Goal: Information Seeking & Learning: Check status

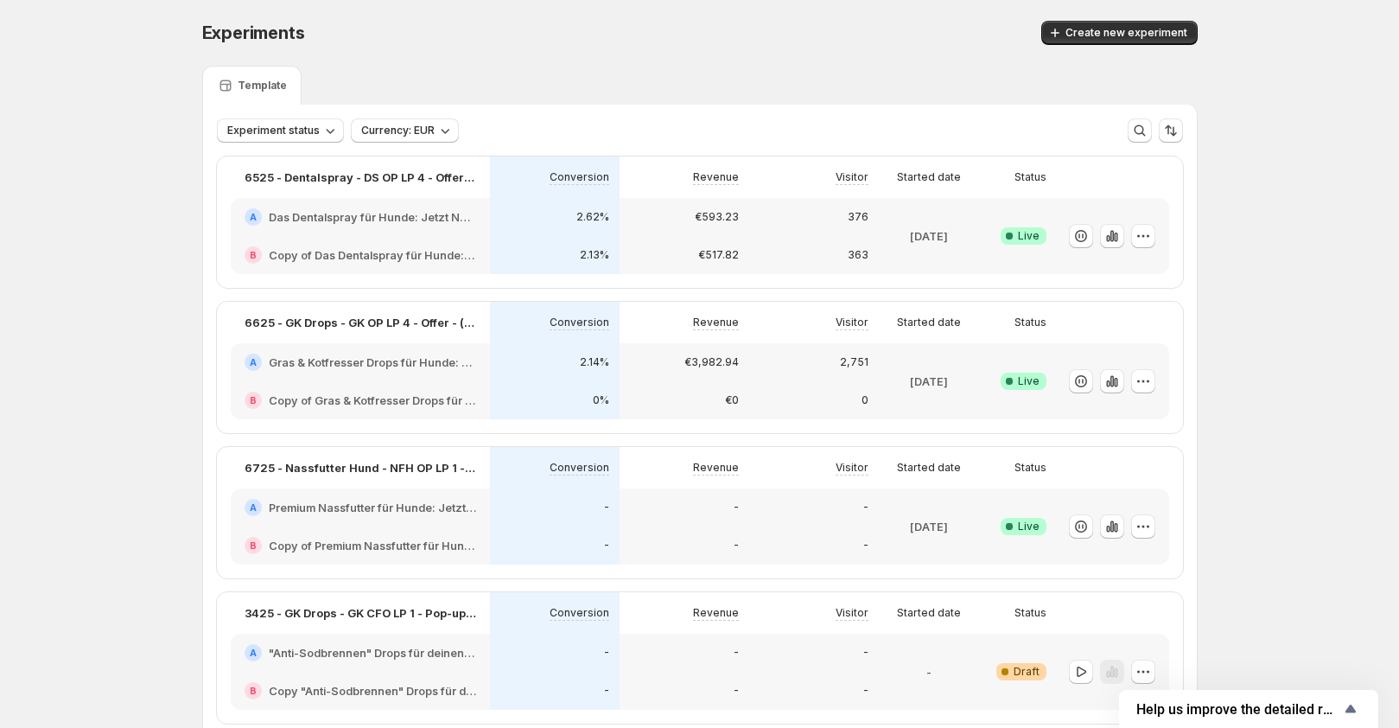
drag, startPoint x: 743, startPoint y: 235, endPoint x: 784, endPoint y: 252, distance: 44.1
click at [743, 235] on div "€593.23" at bounding box center [685, 217] width 130 height 38
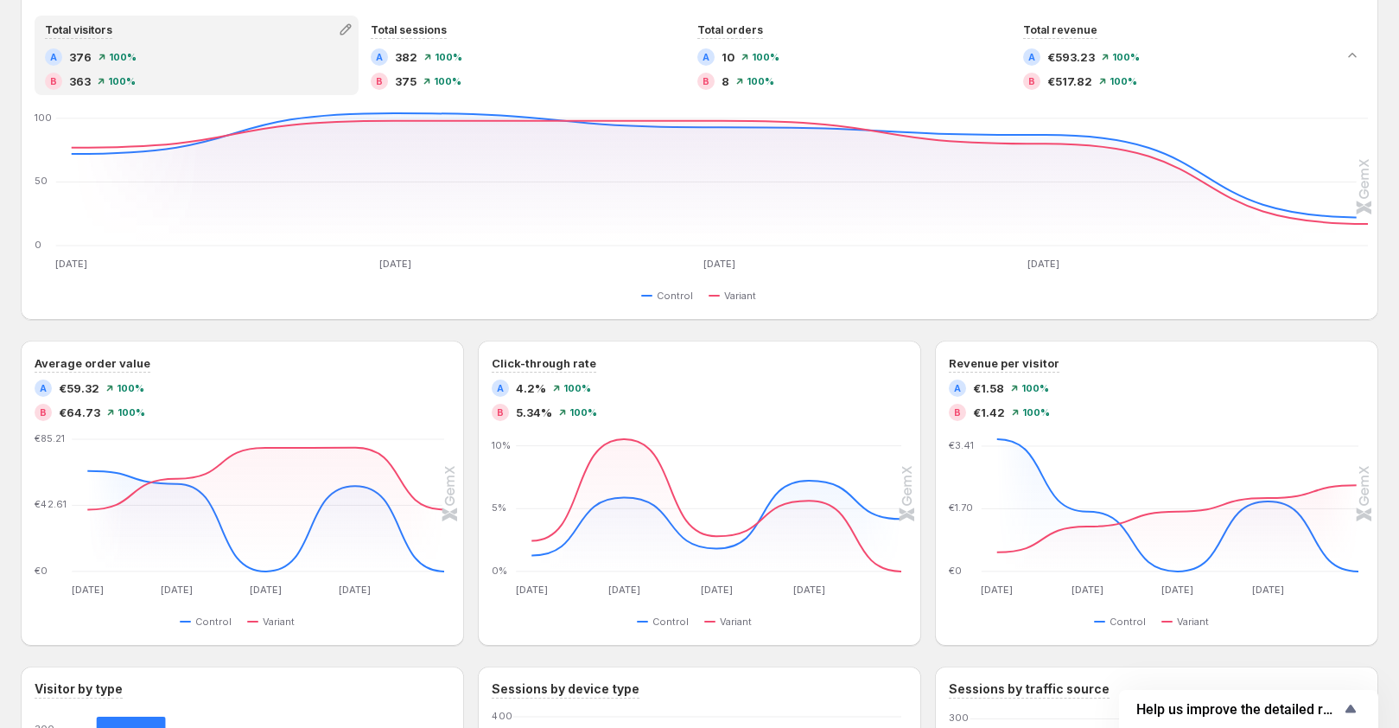
scroll to position [432, 0]
click at [460, 353] on icon "button" at bounding box center [450, 353] width 17 height 17
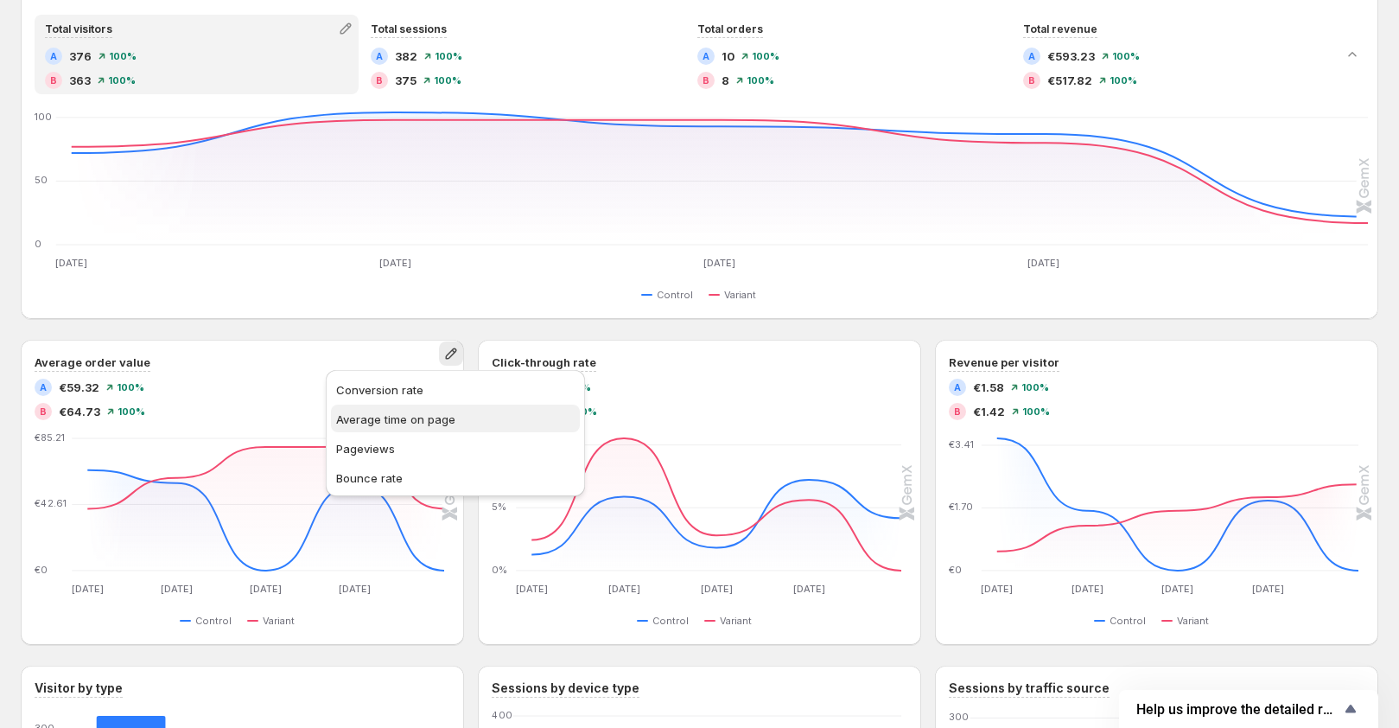
click at [421, 427] on span "Average time on page" at bounding box center [455, 418] width 238 height 17
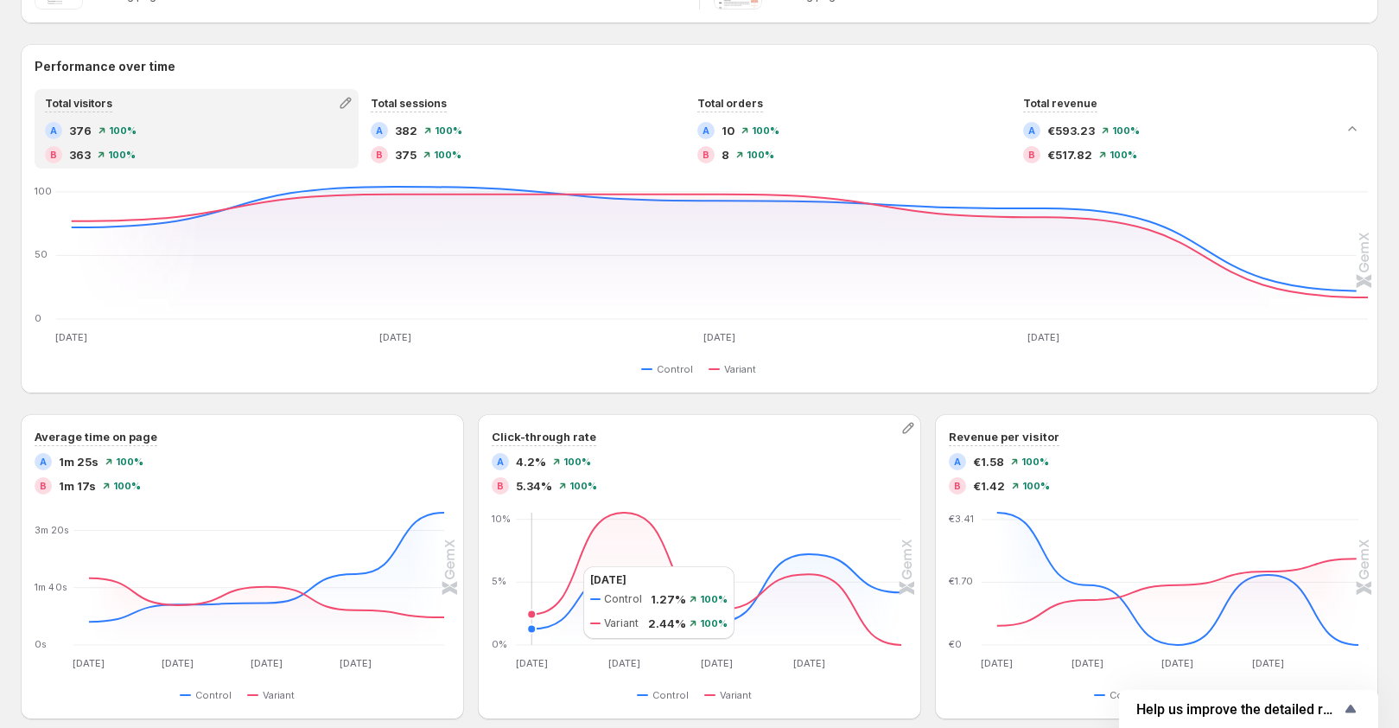
scroll to position [518, 0]
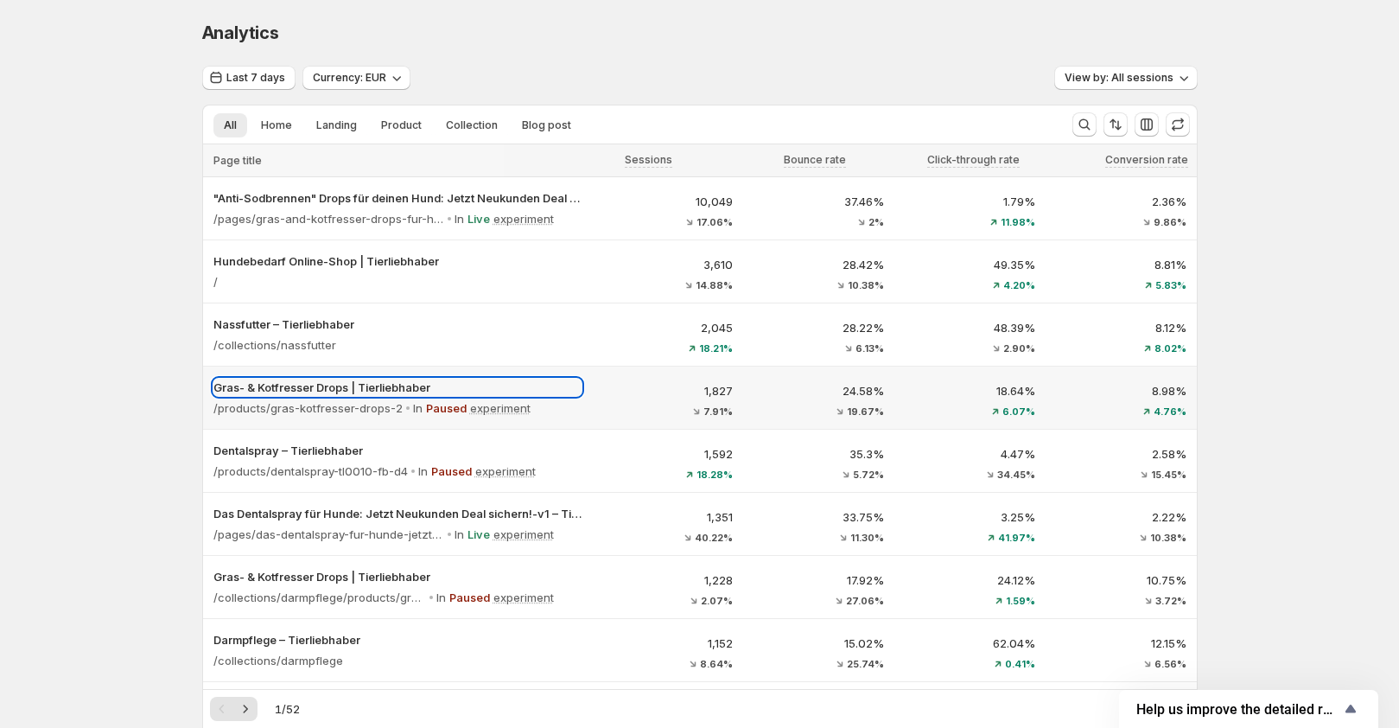
drag, startPoint x: 421, startPoint y: 385, endPoint x: 631, endPoint y: 397, distance: 210.3
click at [631, 397] on tr "Gras- & Kotfresser Drops | Tierliebhaber /products/gras-kotfresser-drops-2 In P…" at bounding box center [700, 397] width 994 height 63
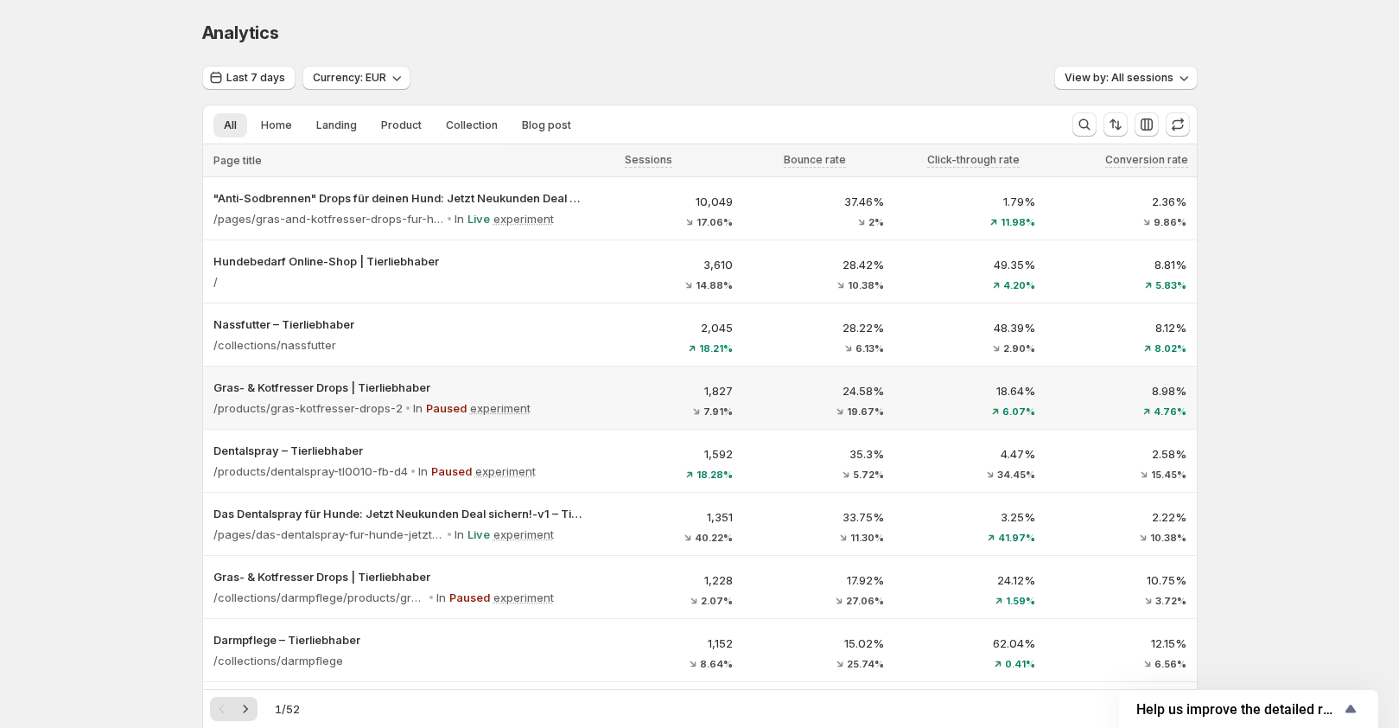
click at [632, 396] on p "1,827" at bounding box center [667, 390] width 130 height 17
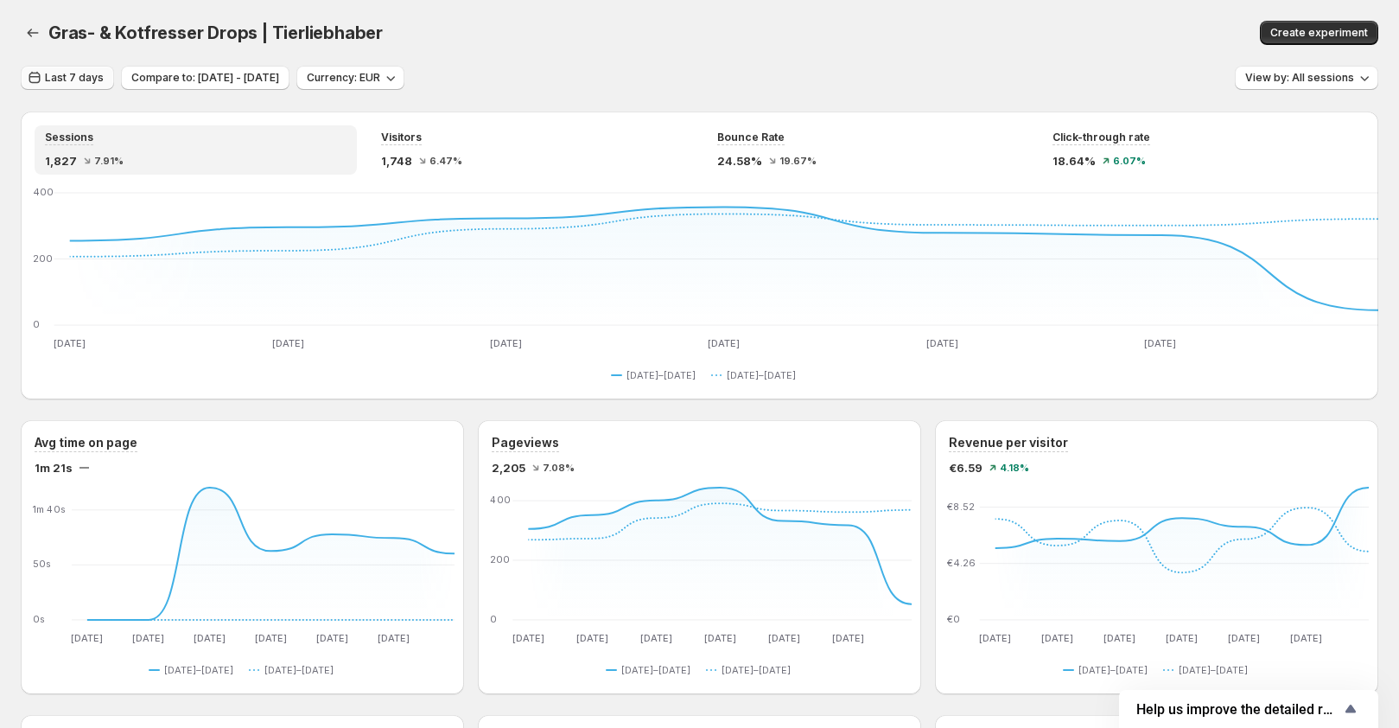
click at [58, 80] on span "Last 7 days" at bounding box center [74, 78] width 59 height 14
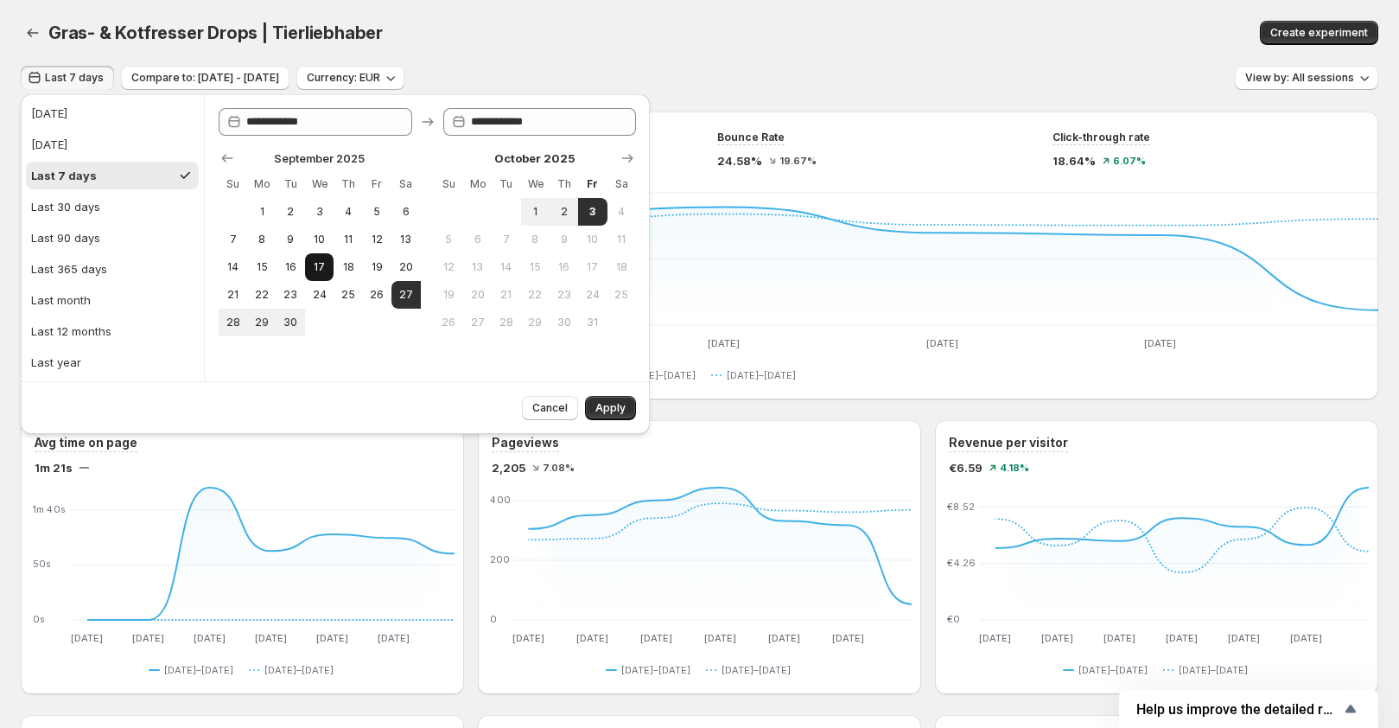
click at [321, 266] on span "17" at bounding box center [319, 267] width 15 height 14
type input "**********"
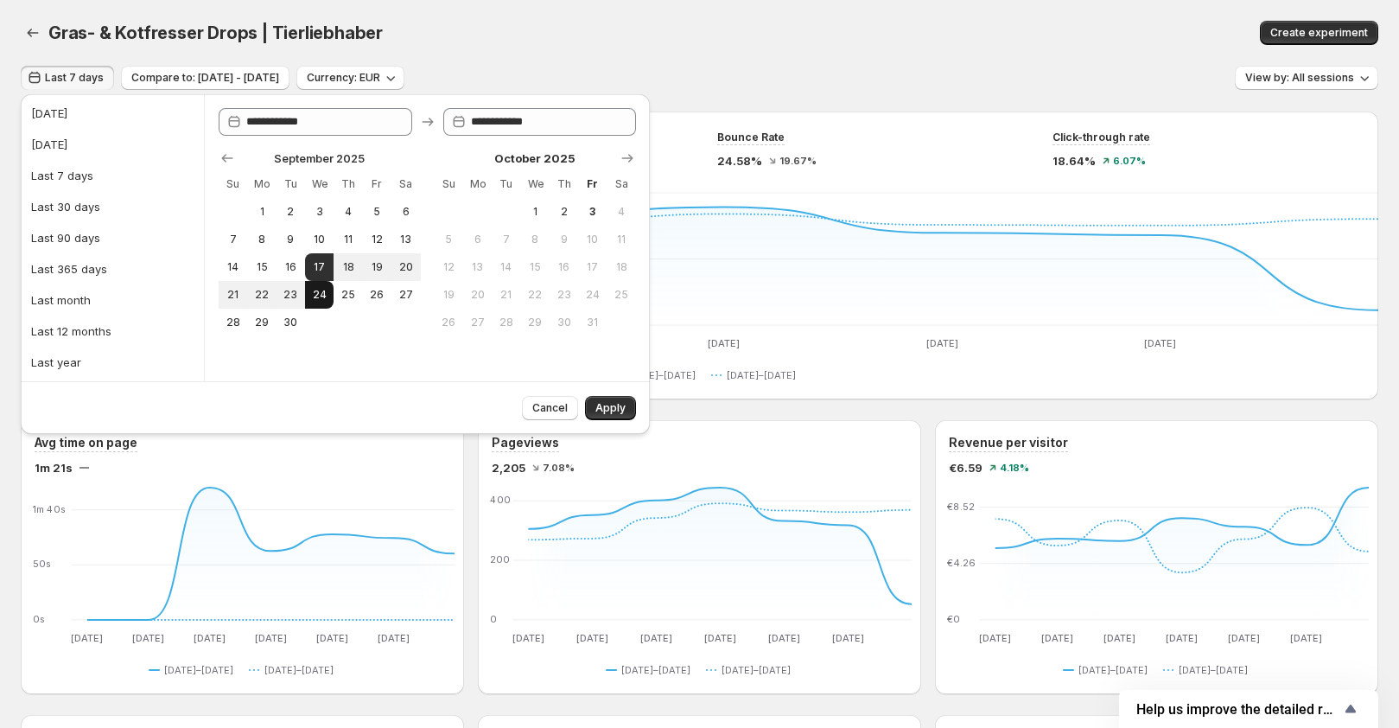
click at [326, 285] on button "24" at bounding box center [319, 295] width 29 height 28
type input "**********"
click at [611, 406] on span "Apply" at bounding box center [610, 408] width 30 height 14
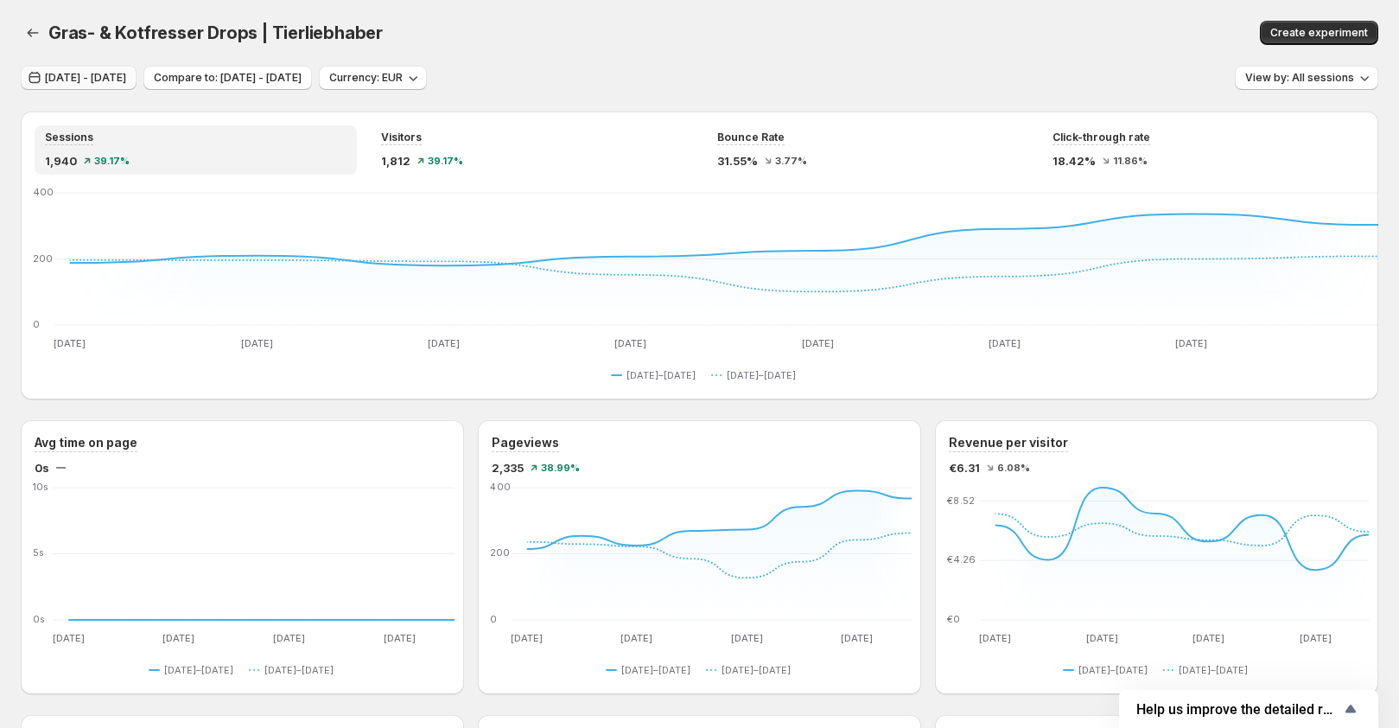
click at [126, 76] on span "Sep 17, 2025 - Sep 24, 2025" at bounding box center [85, 78] width 81 height 14
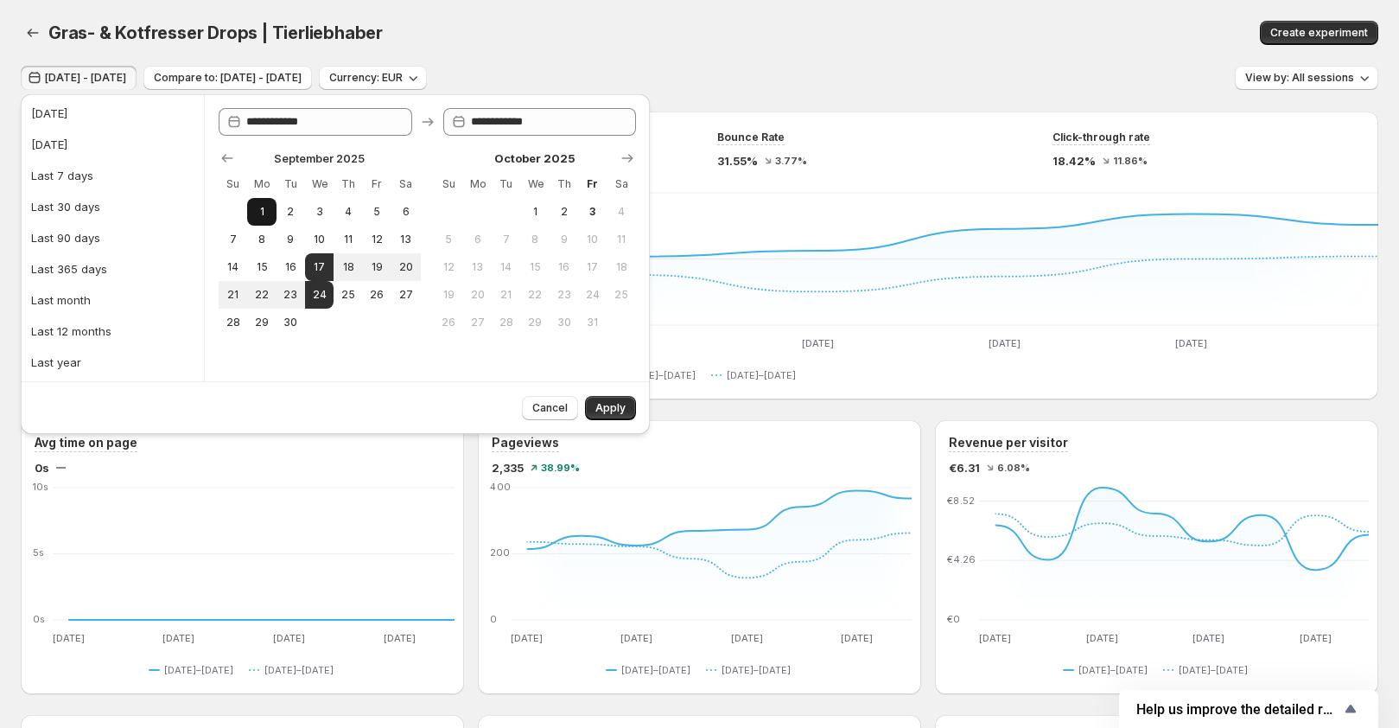
click at [253, 209] on button "1" at bounding box center [261, 212] width 29 height 28
type input "**********"
click at [327, 292] on button "24" at bounding box center [319, 295] width 29 height 28
type input "**********"
click at [619, 404] on span "Apply" at bounding box center [610, 408] width 30 height 14
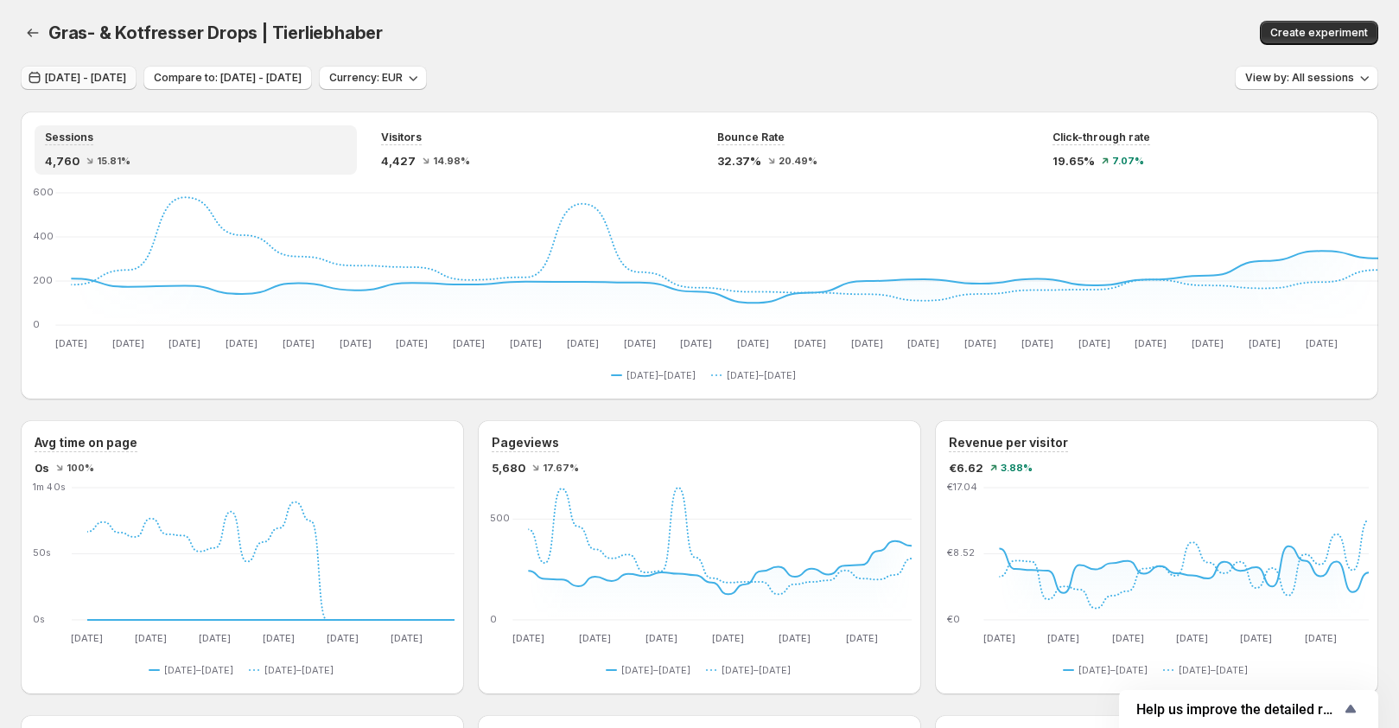
click at [90, 82] on span "Sep 01, 2025 - Sep 24, 2025" at bounding box center [85, 78] width 81 height 14
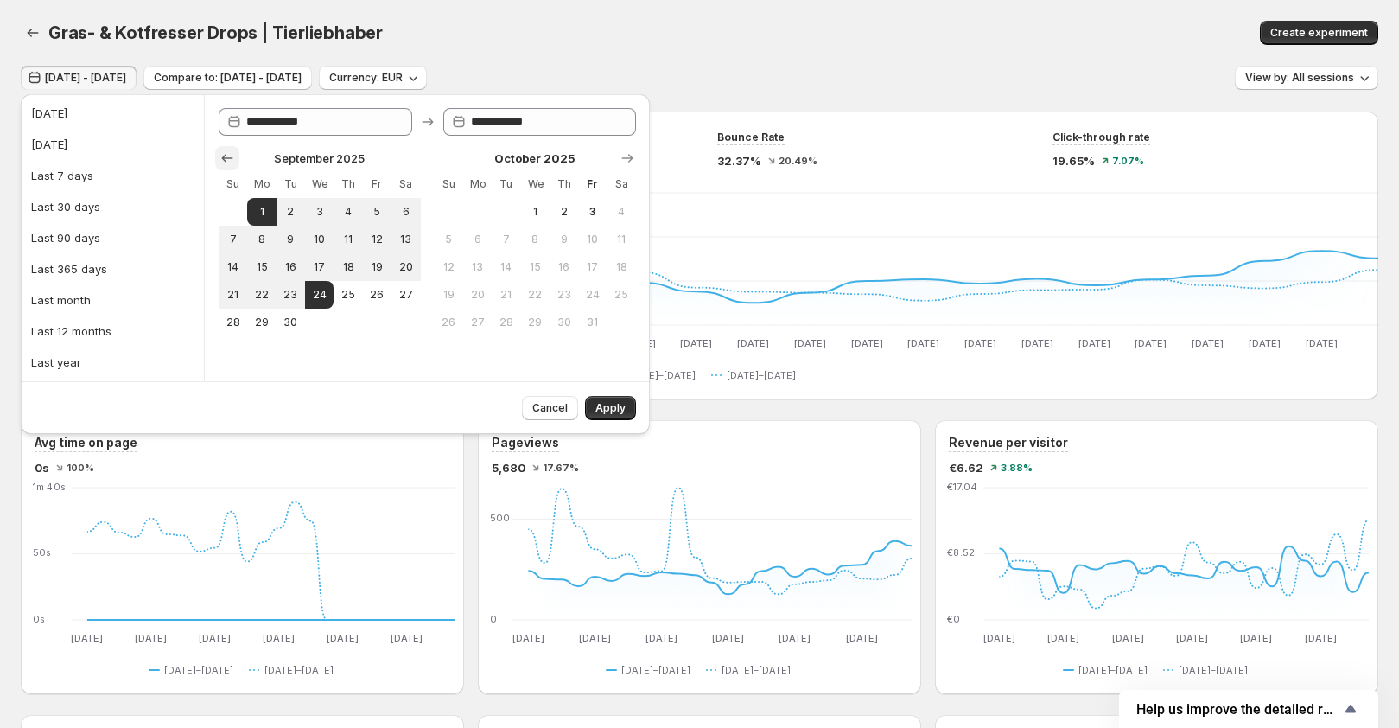
click at [224, 151] on icon "Show previous month, August 2025" at bounding box center [227, 157] width 17 height 17
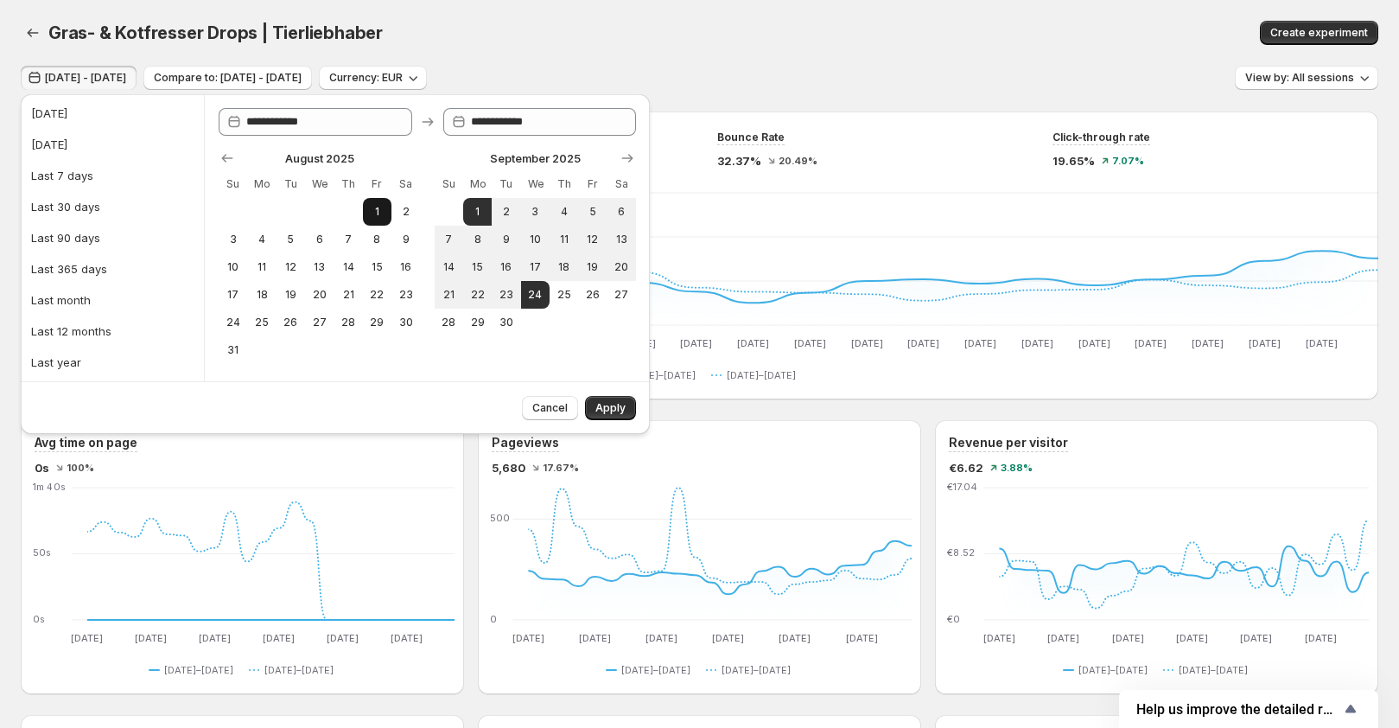
click at [365, 207] on button "1" at bounding box center [377, 212] width 29 height 28
type input "**********"
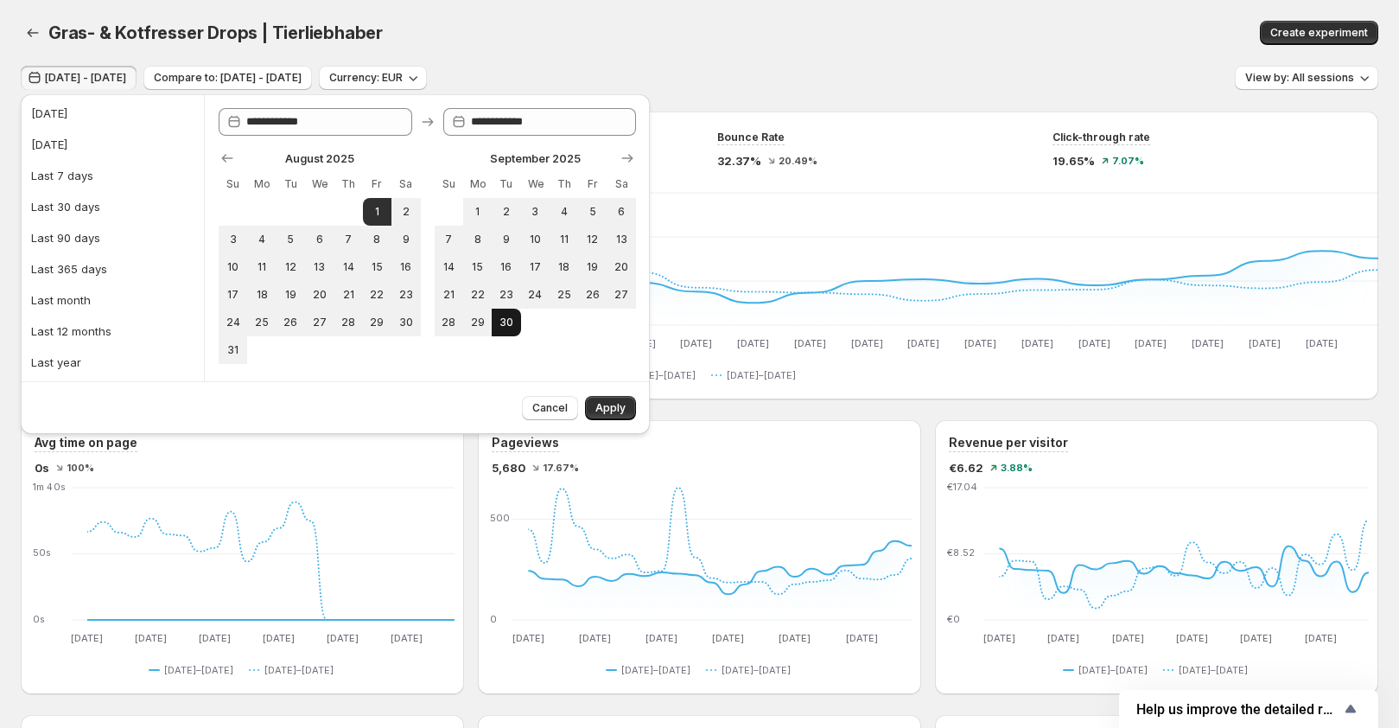
click at [512, 317] on span "30" at bounding box center [506, 322] width 15 height 14
type input "**********"
click at [613, 403] on span "Apply" at bounding box center [610, 408] width 30 height 14
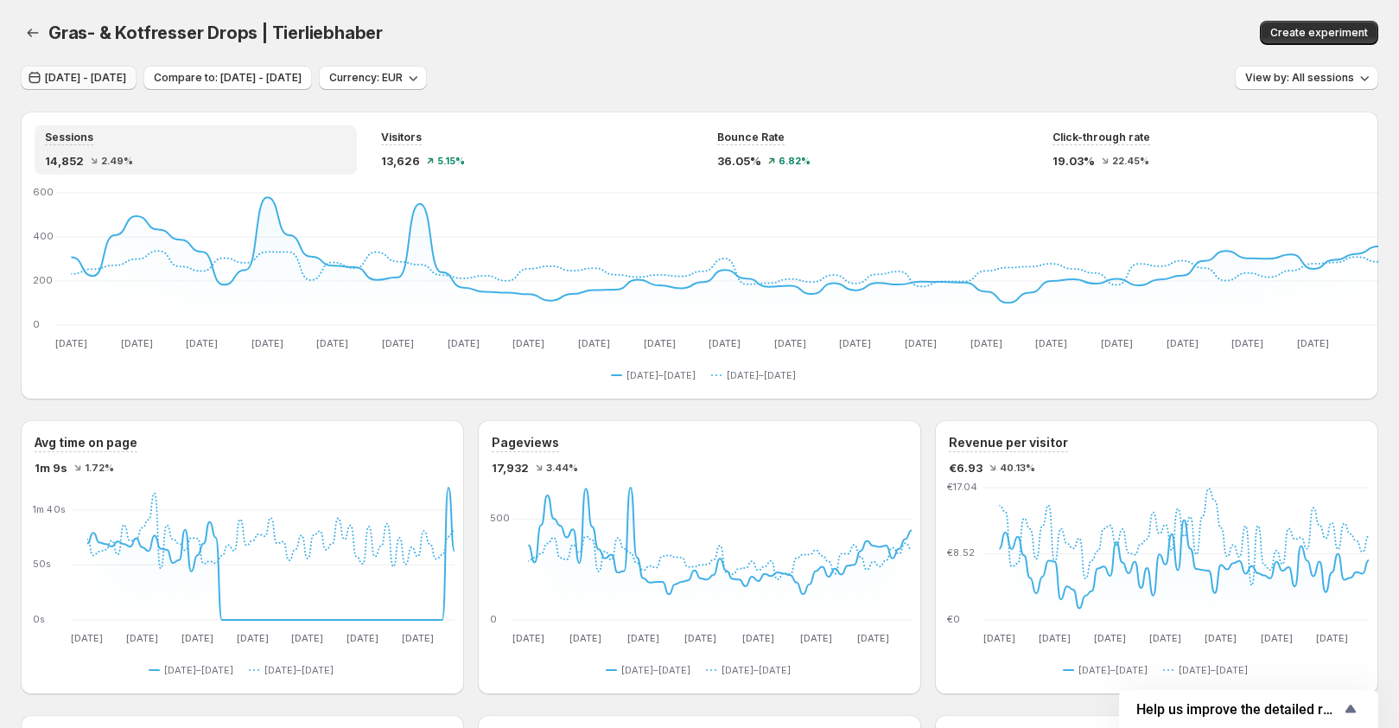
click at [126, 74] on span "Aug 01, 2025 - Sep 30, 2025" at bounding box center [85, 78] width 81 height 14
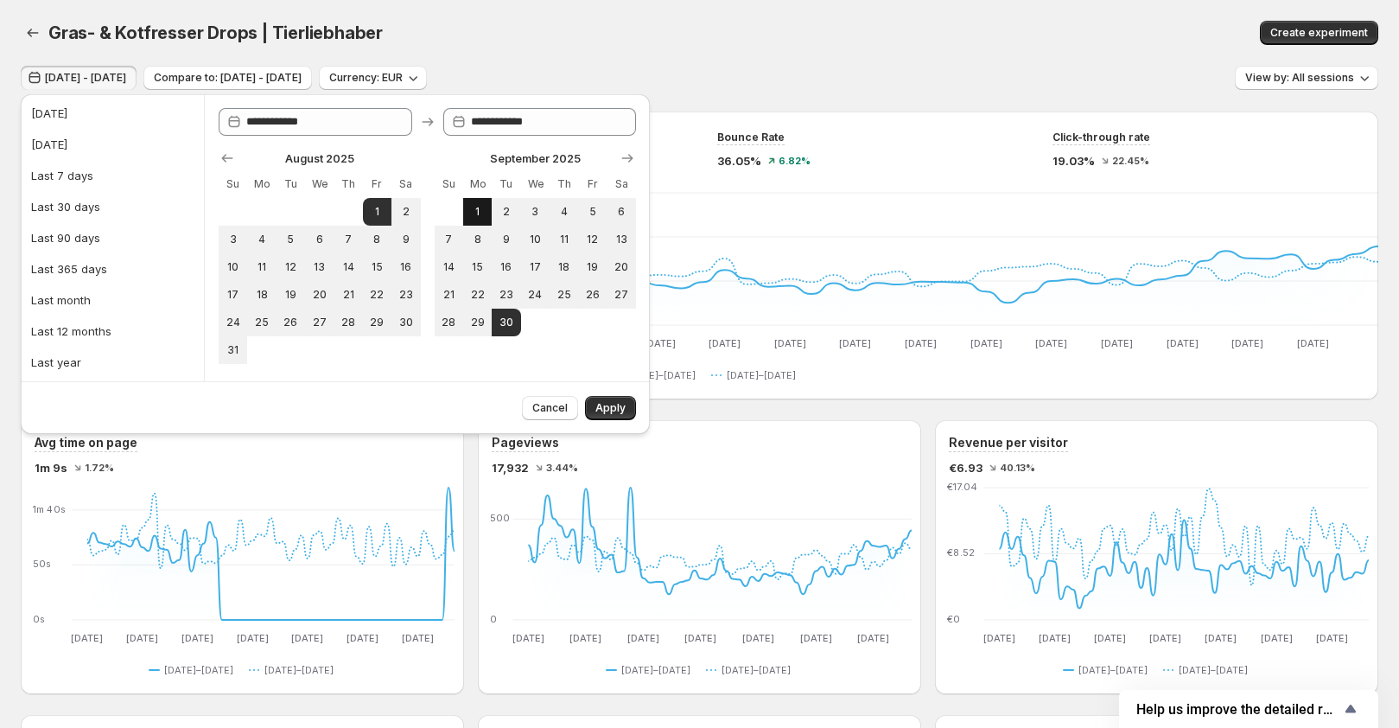
click at [480, 213] on span "1" at bounding box center [477, 212] width 15 height 14
type input "**********"
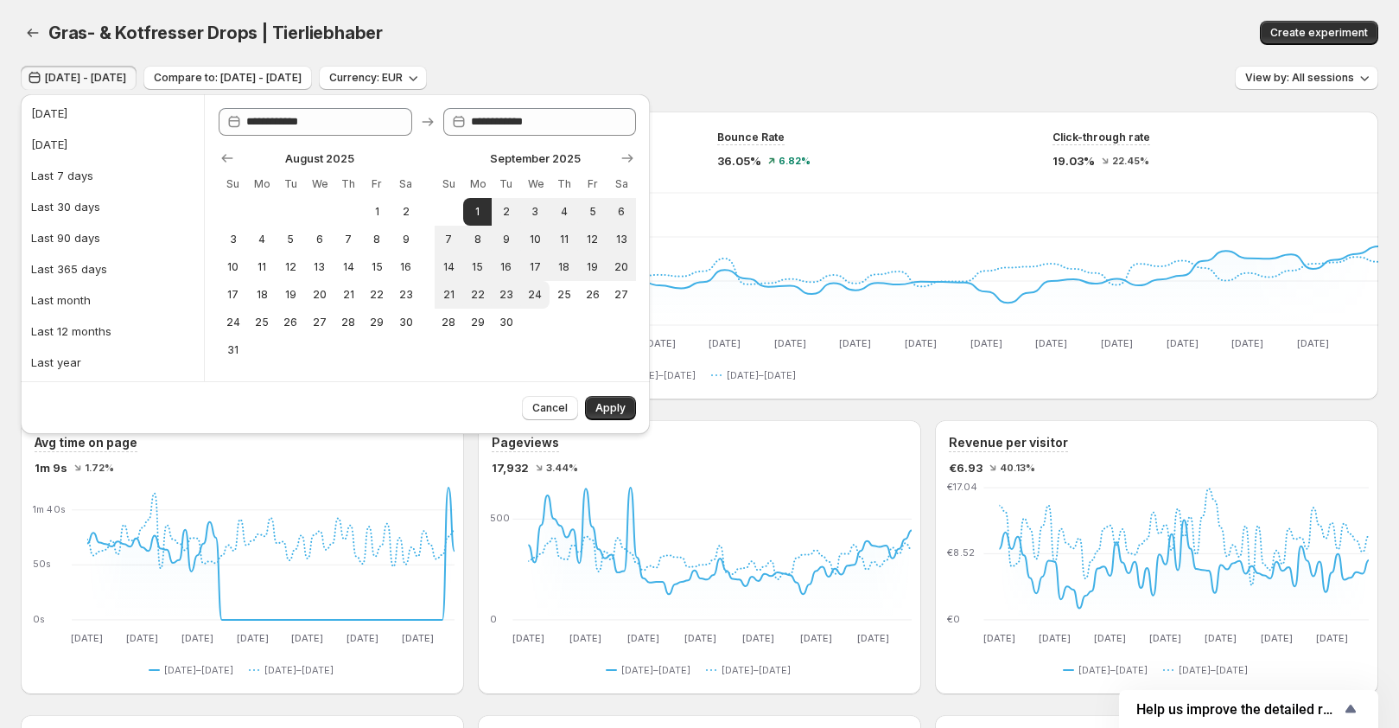
drag, startPoint x: 541, startPoint y: 302, endPoint x: 573, endPoint y: 348, distance: 56.6
click at [540, 301] on button "24" at bounding box center [535, 295] width 29 height 28
type input "**********"
click at [625, 407] on span "Apply" at bounding box center [610, 408] width 30 height 14
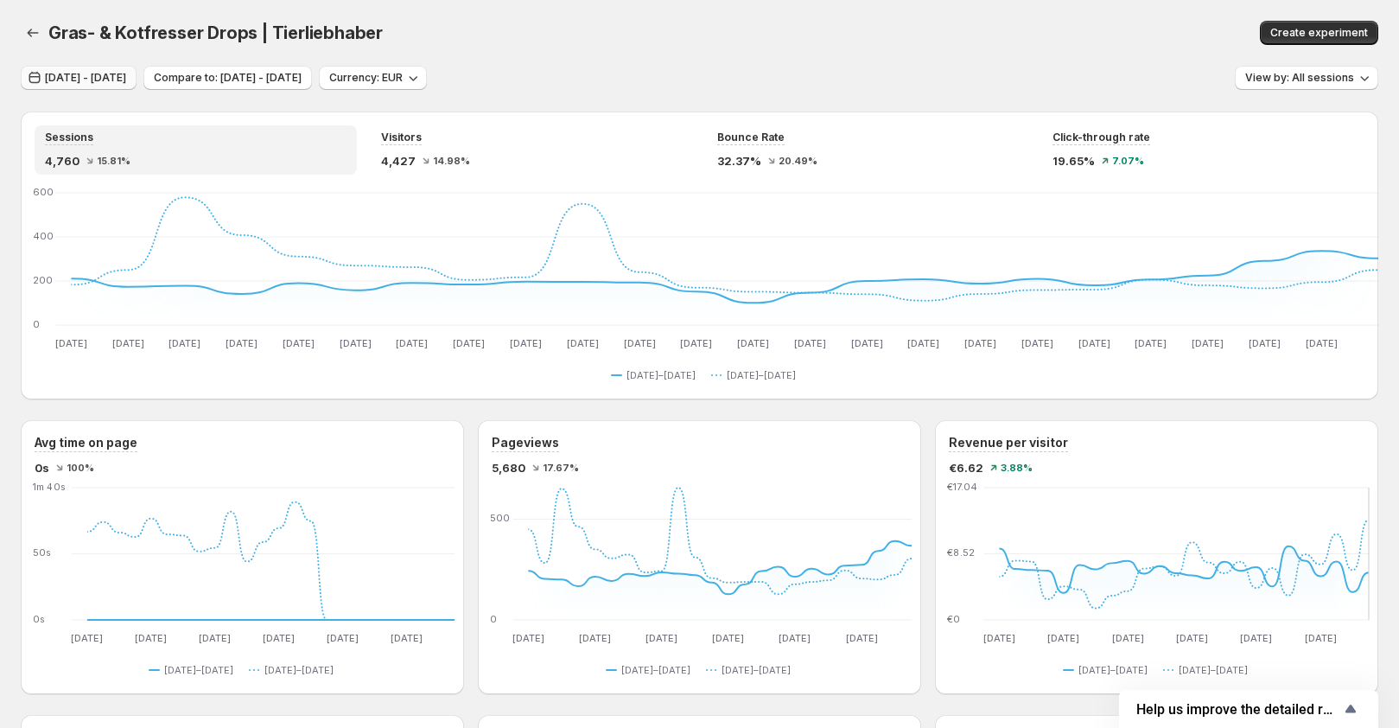
click at [126, 73] on span "Sep 01, 2025 - Sep 24, 2025" at bounding box center [85, 78] width 81 height 14
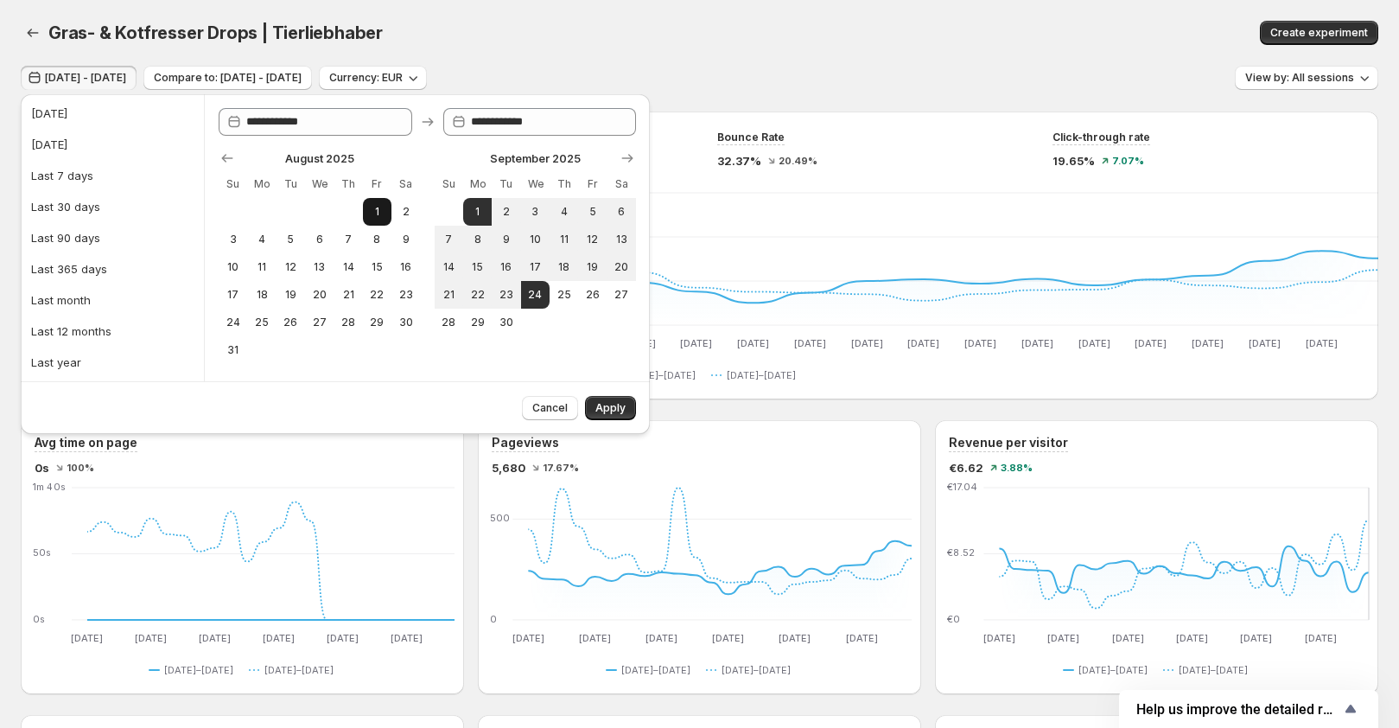
click at [389, 213] on button "1" at bounding box center [377, 212] width 29 height 28
type input "**********"
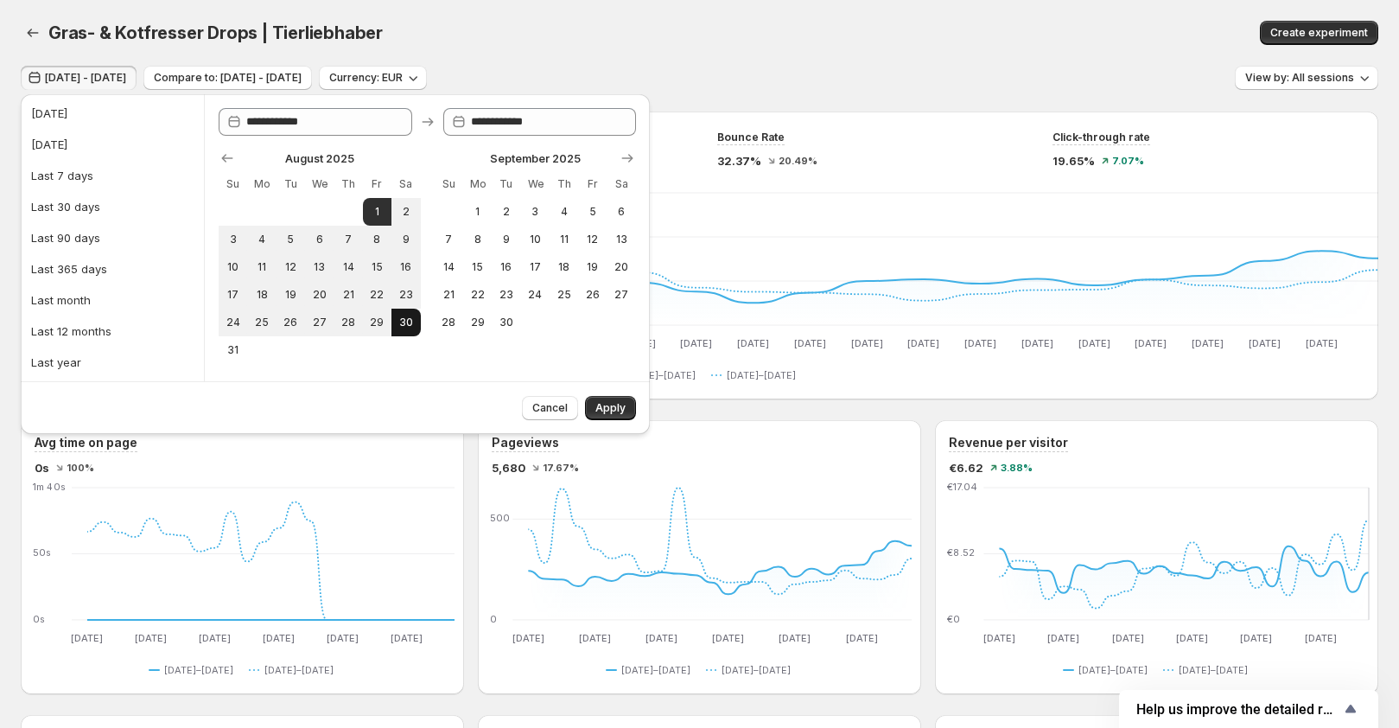
click at [402, 317] on span "30" at bounding box center [405, 322] width 15 height 14
type input "**********"
click at [613, 399] on button "Apply" at bounding box center [610, 408] width 51 height 24
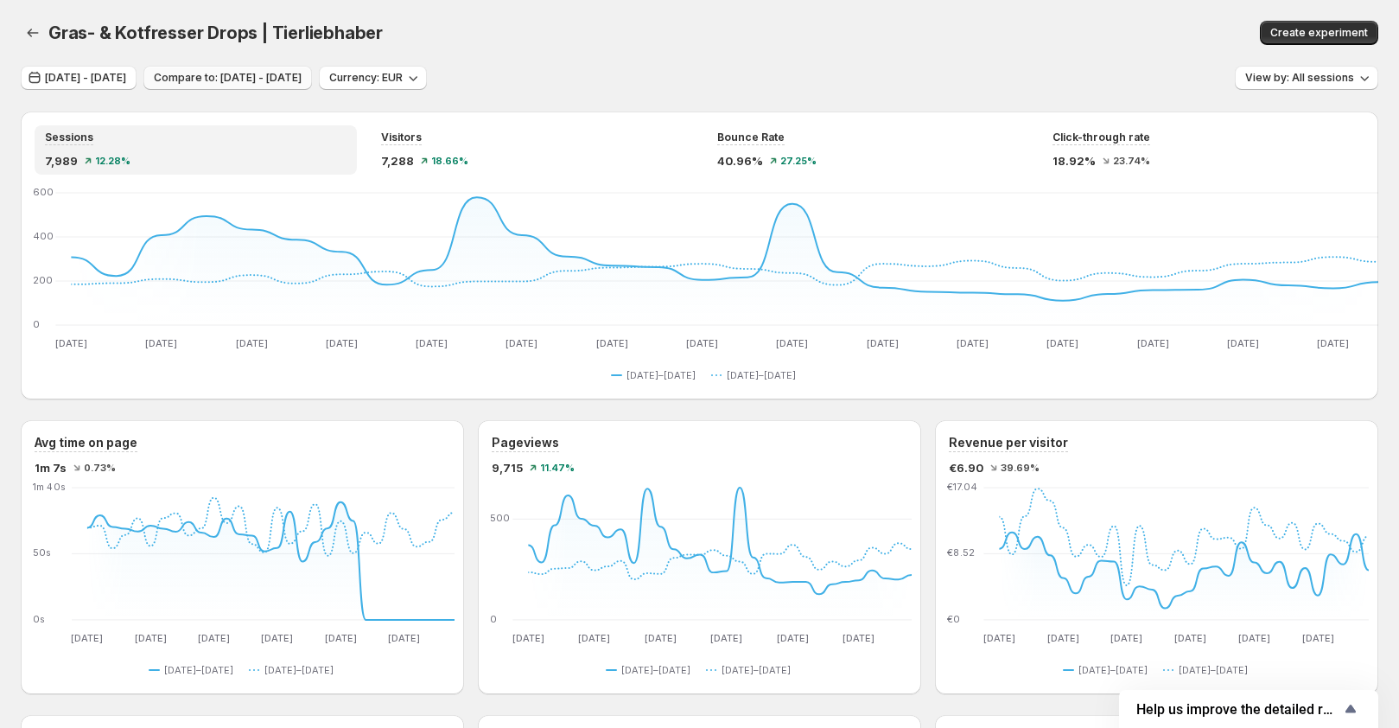
click at [260, 74] on span "Compare to: Jul 02, 2025 - Jul 31, 2025" at bounding box center [228, 78] width 148 height 14
click at [126, 79] on span "Aug 01, 2025 - Aug 30, 2025" at bounding box center [85, 78] width 81 height 14
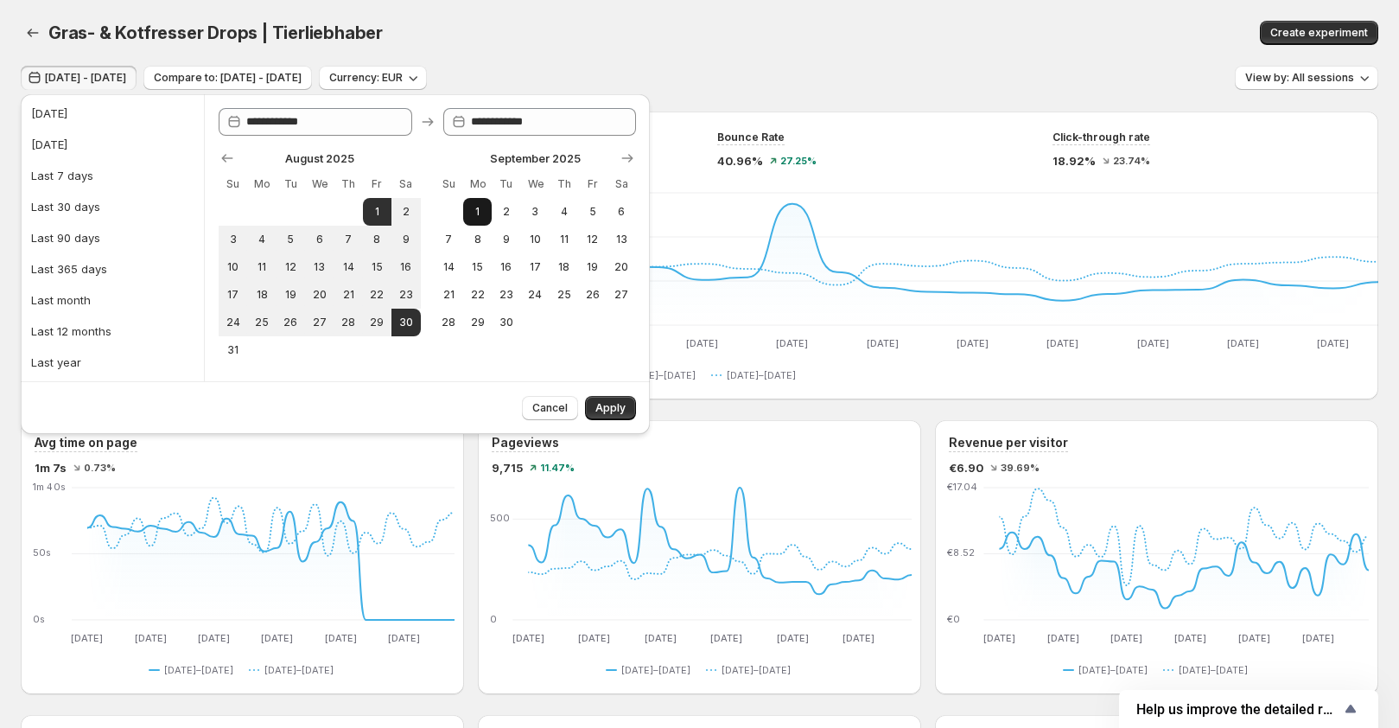
click at [475, 210] on span "1" at bounding box center [477, 212] width 15 height 14
type input "**********"
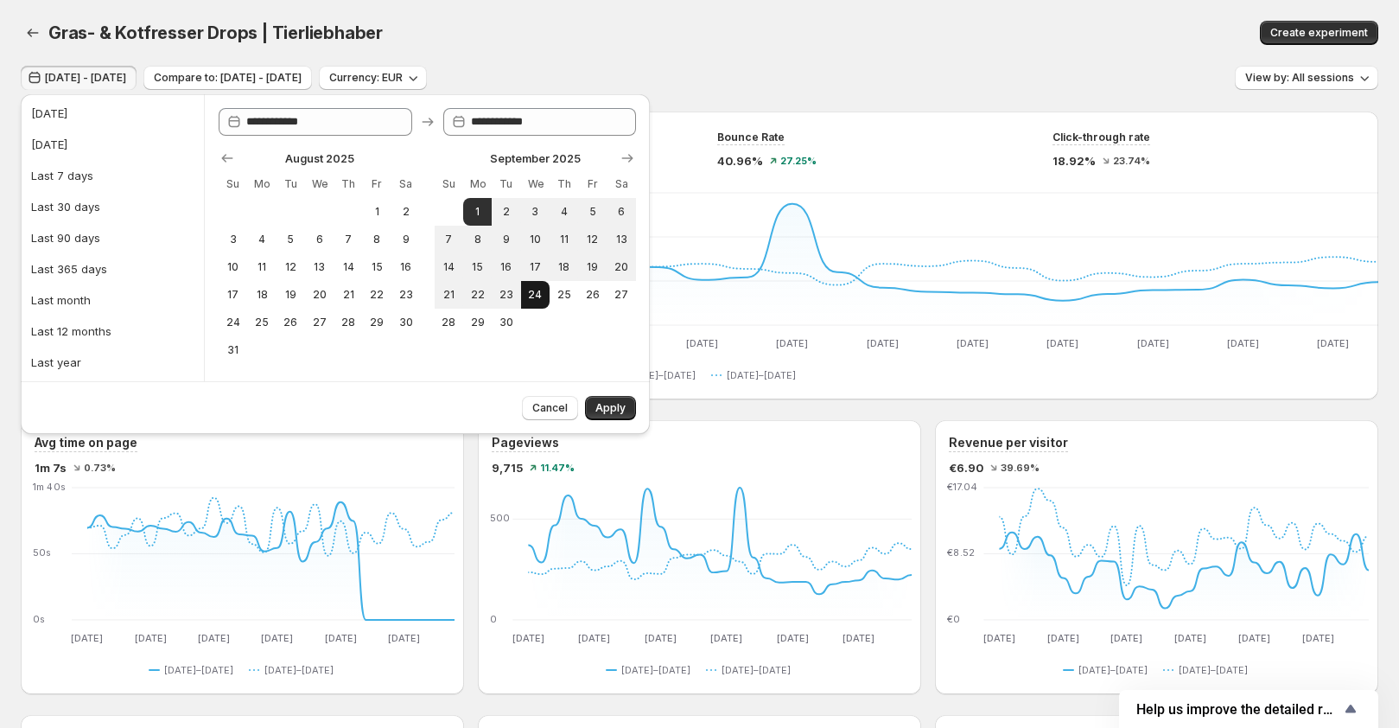
click at [537, 291] on span "24" at bounding box center [535, 295] width 15 height 14
type input "**********"
click at [618, 415] on button "Apply" at bounding box center [610, 408] width 51 height 24
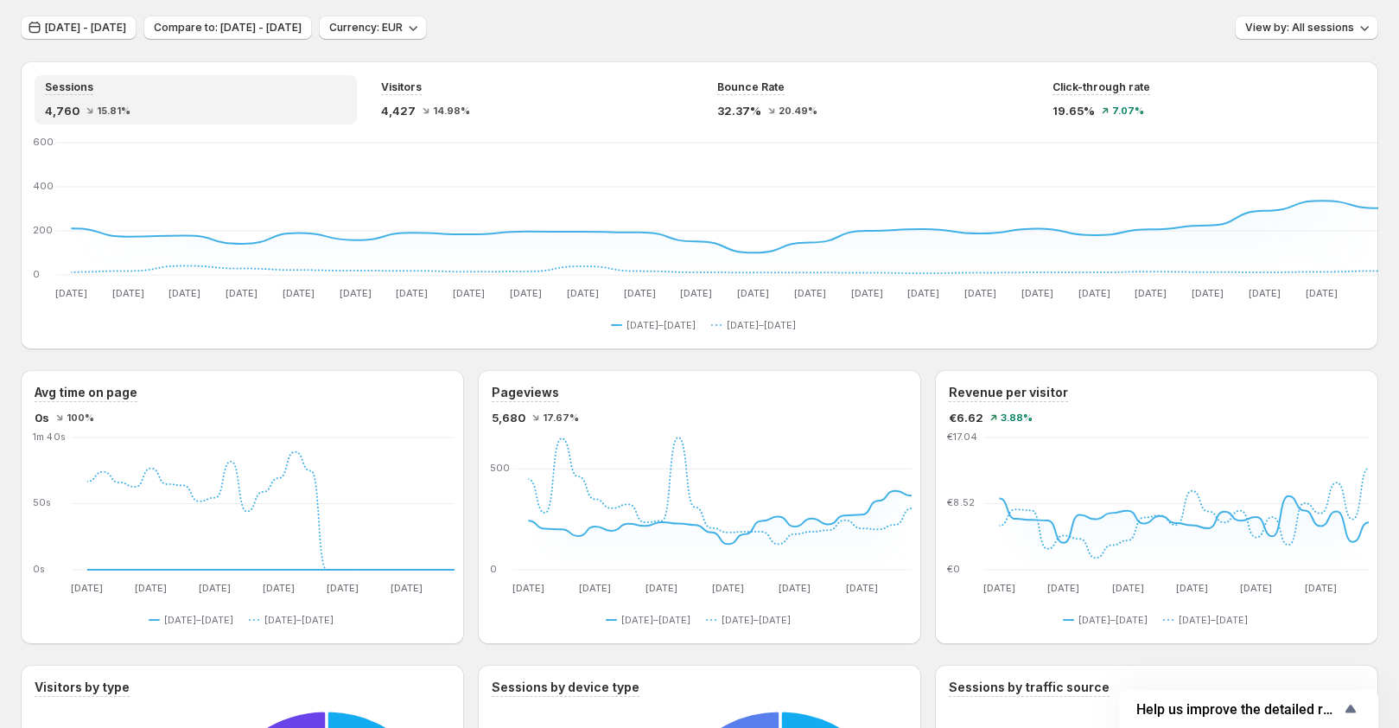
scroll to position [40, 0]
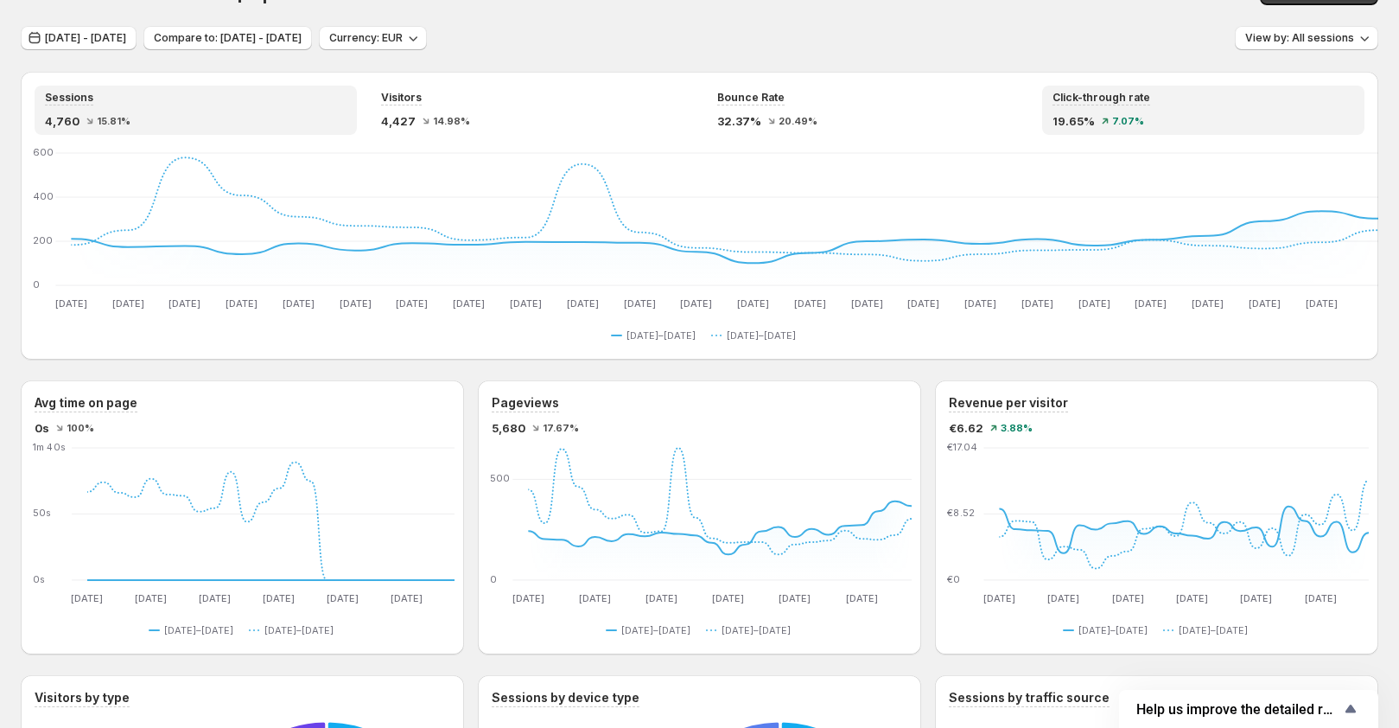
click at [1174, 101] on div "Click-through rate" at bounding box center [1203, 98] width 302 height 15
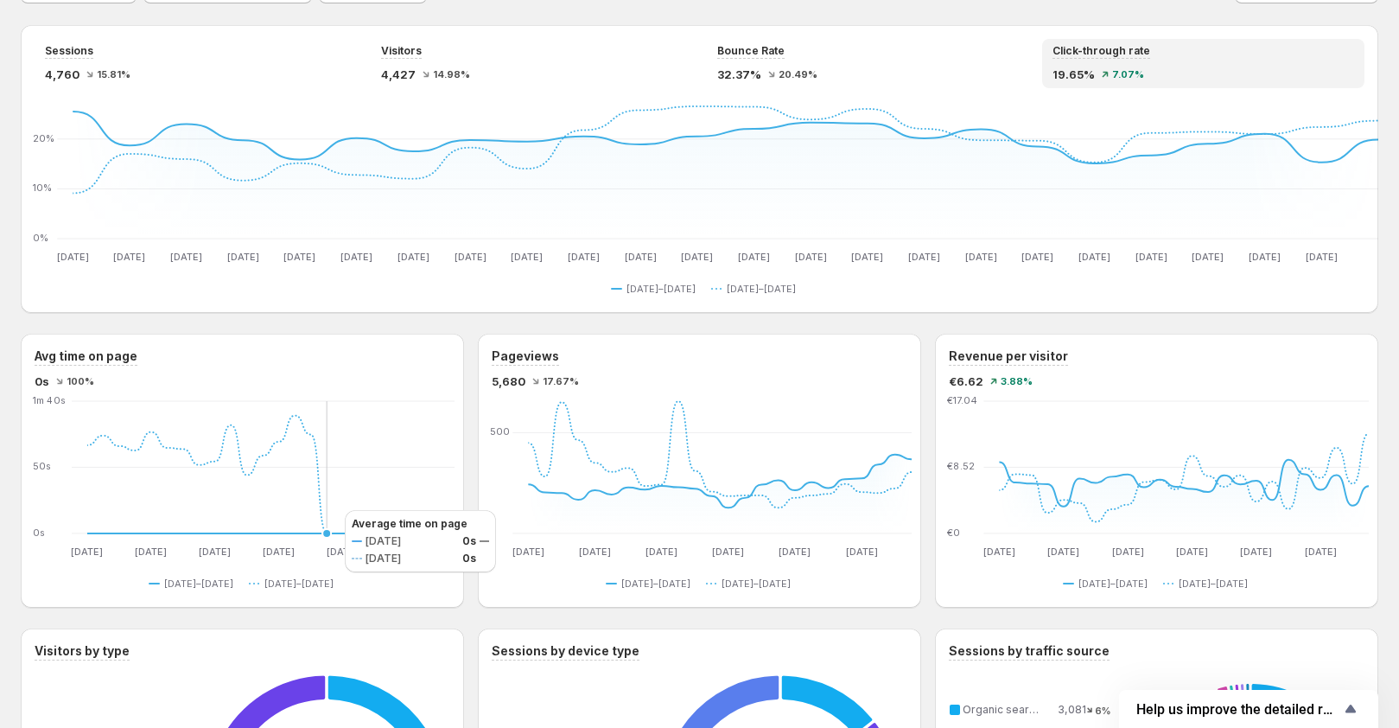
scroll to position [0, 0]
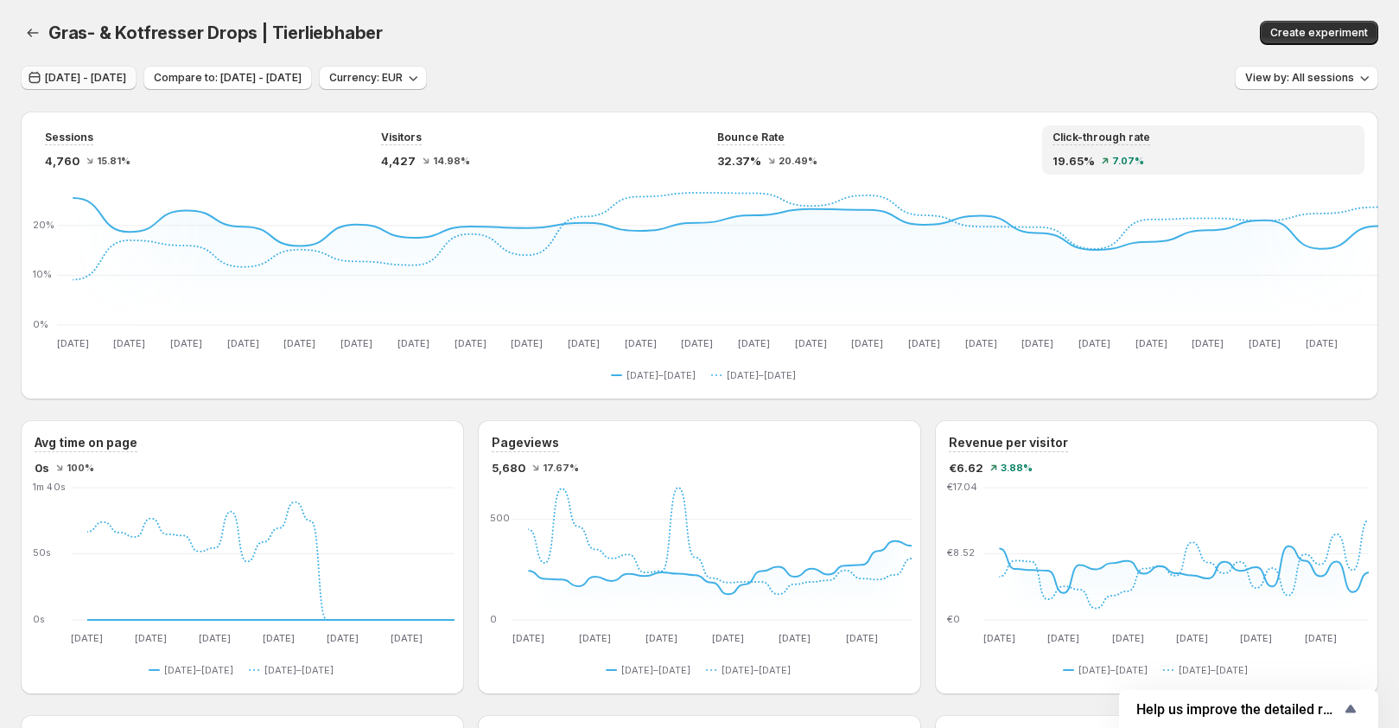
click at [126, 81] on span "Sep 01, 2025 - Sep 24, 2025" at bounding box center [85, 78] width 81 height 14
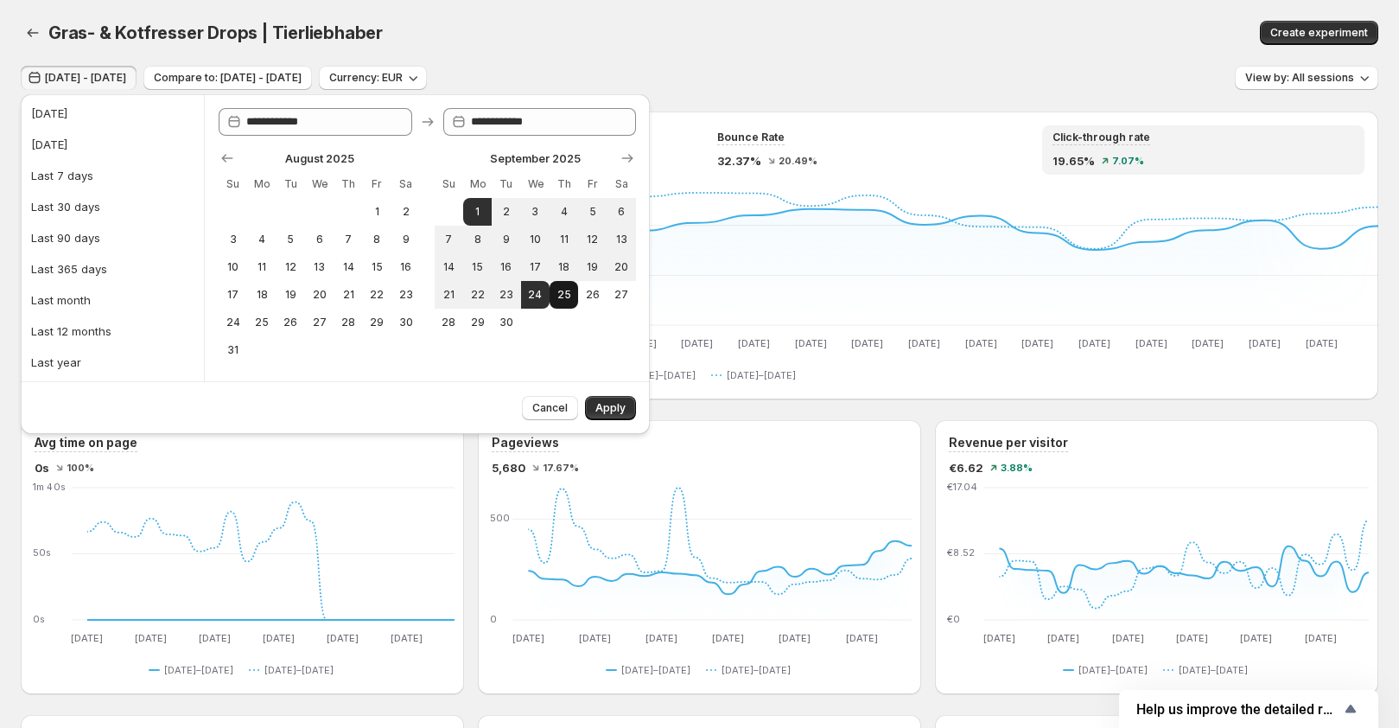
click at [563, 296] on span "25" at bounding box center [563, 295] width 15 height 14
type input "**********"
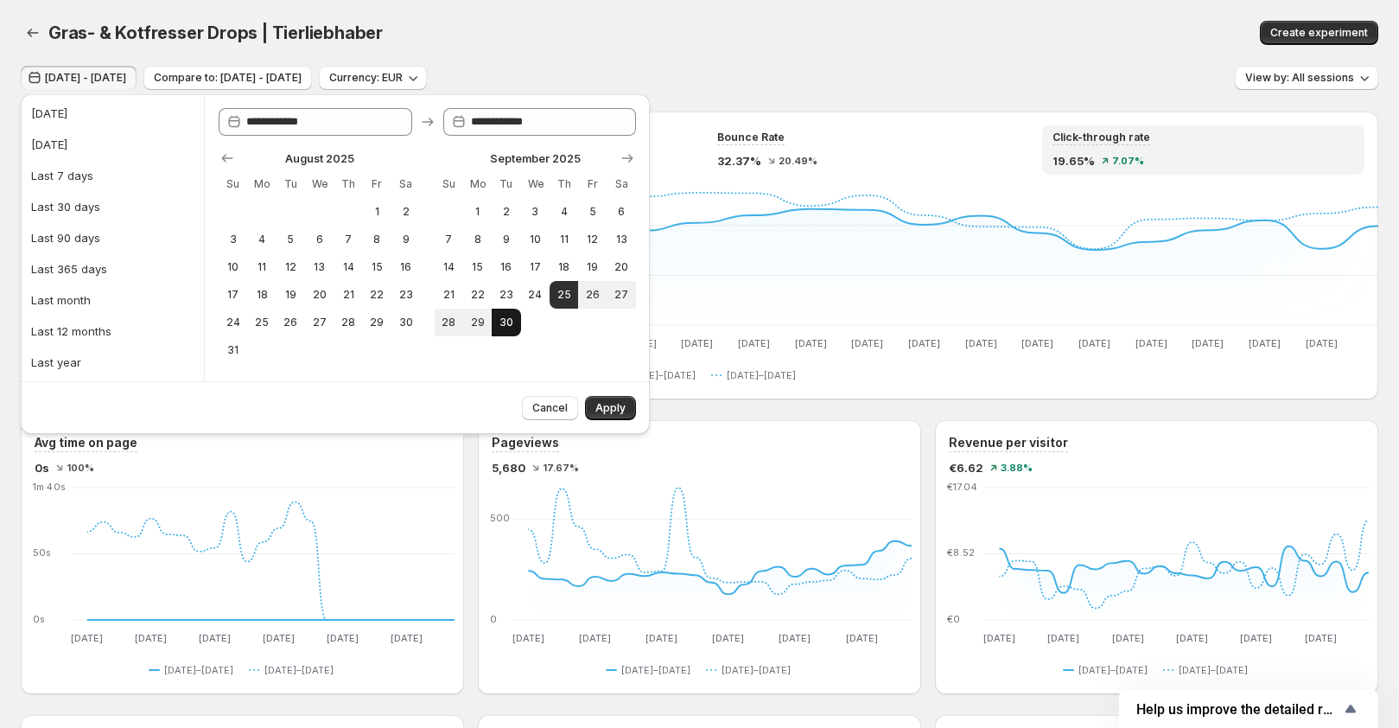
click at [502, 323] on span "30" at bounding box center [506, 322] width 15 height 14
type input "**********"
click at [617, 406] on span "Apply" at bounding box center [610, 408] width 30 height 14
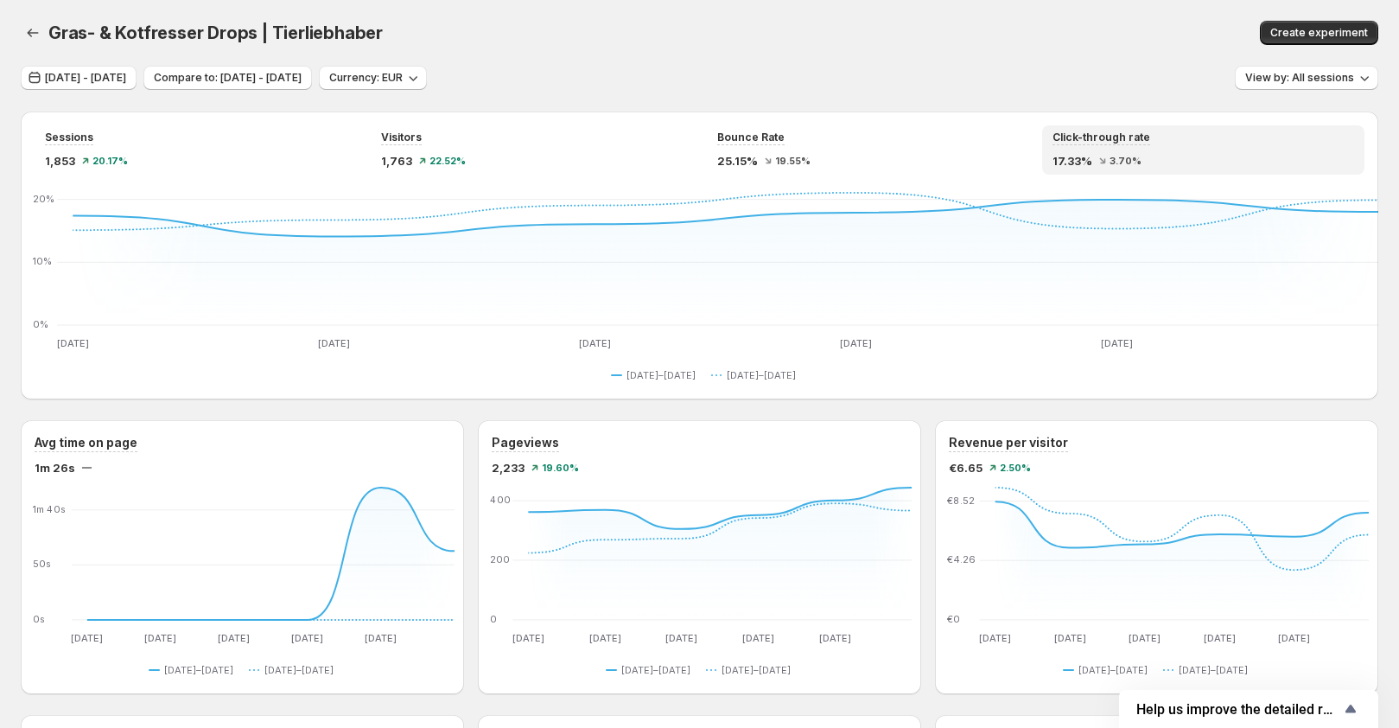
click at [964, 47] on div "Gras- & Kotfresser Drops | Tierliebhaber. This page is ready Gras- & Kotfresser…" at bounding box center [699, 33] width 1357 height 66
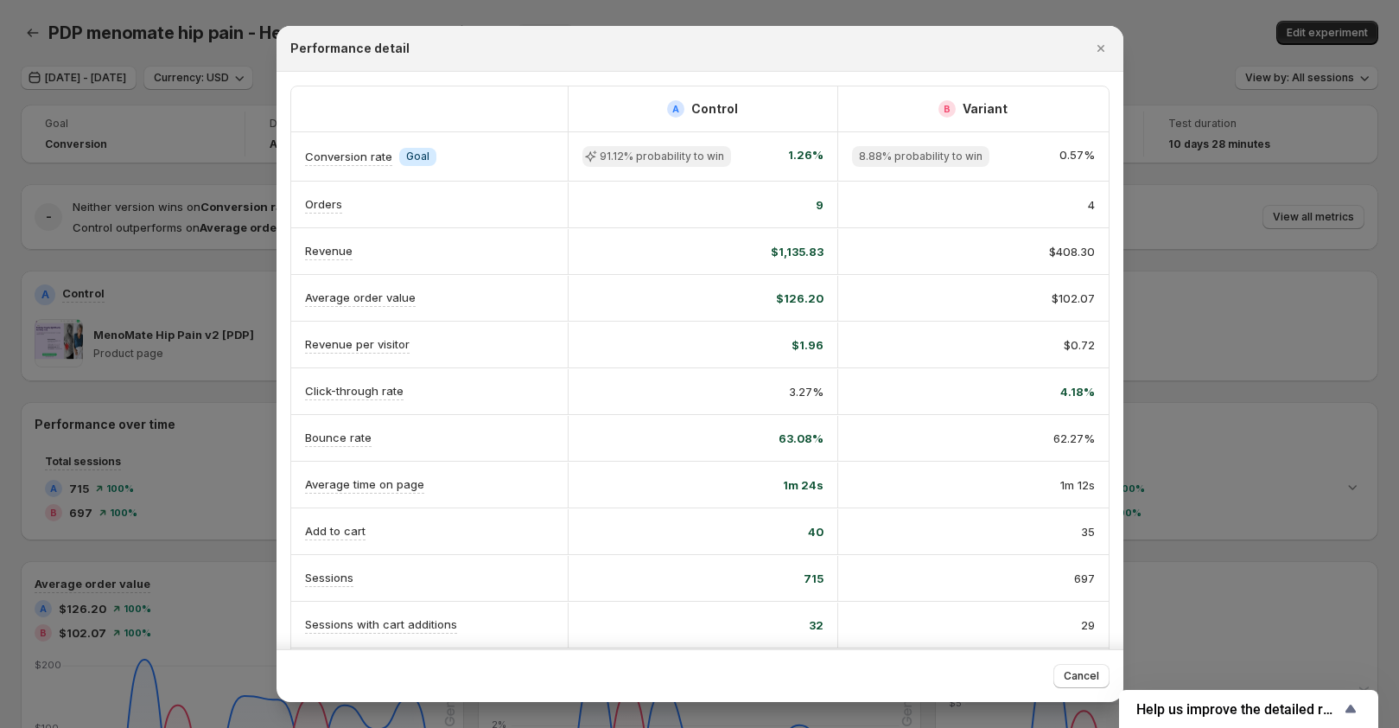
click at [194, 219] on div at bounding box center [699, 364] width 1399 height 728
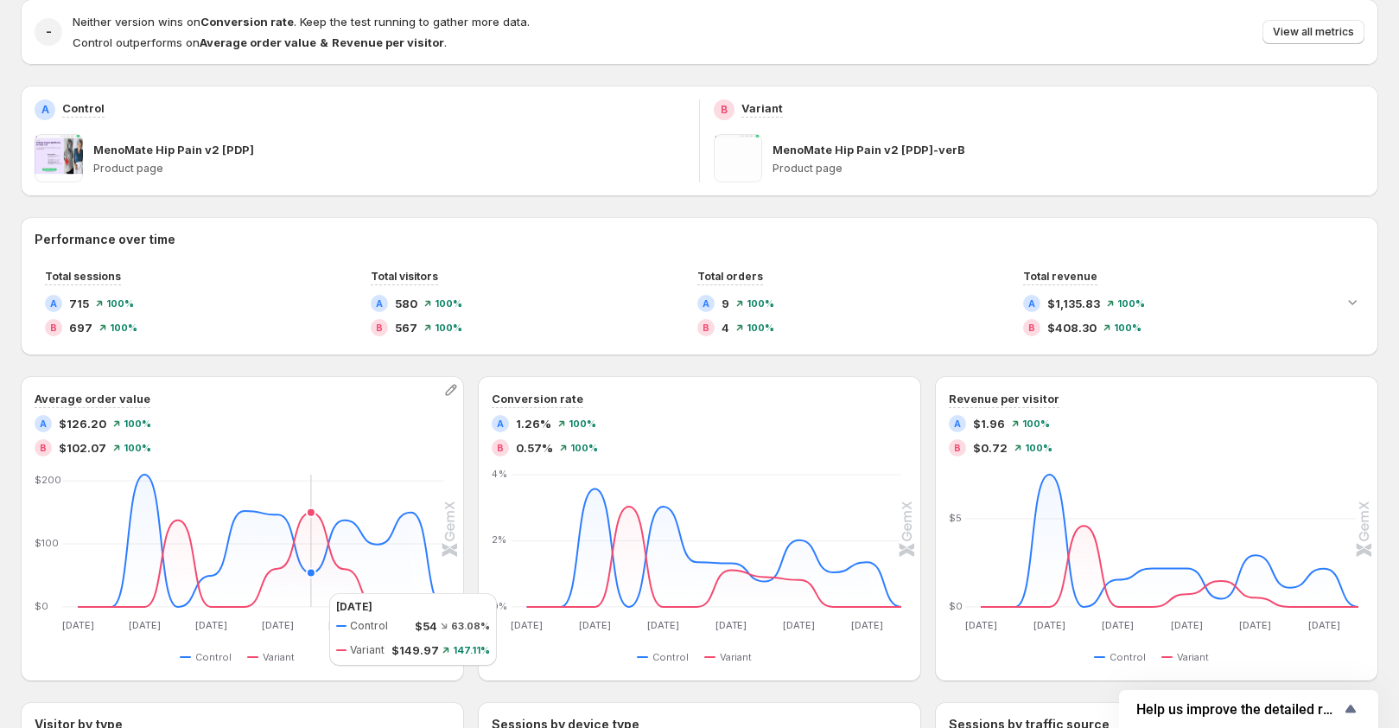
scroll to position [86, 0]
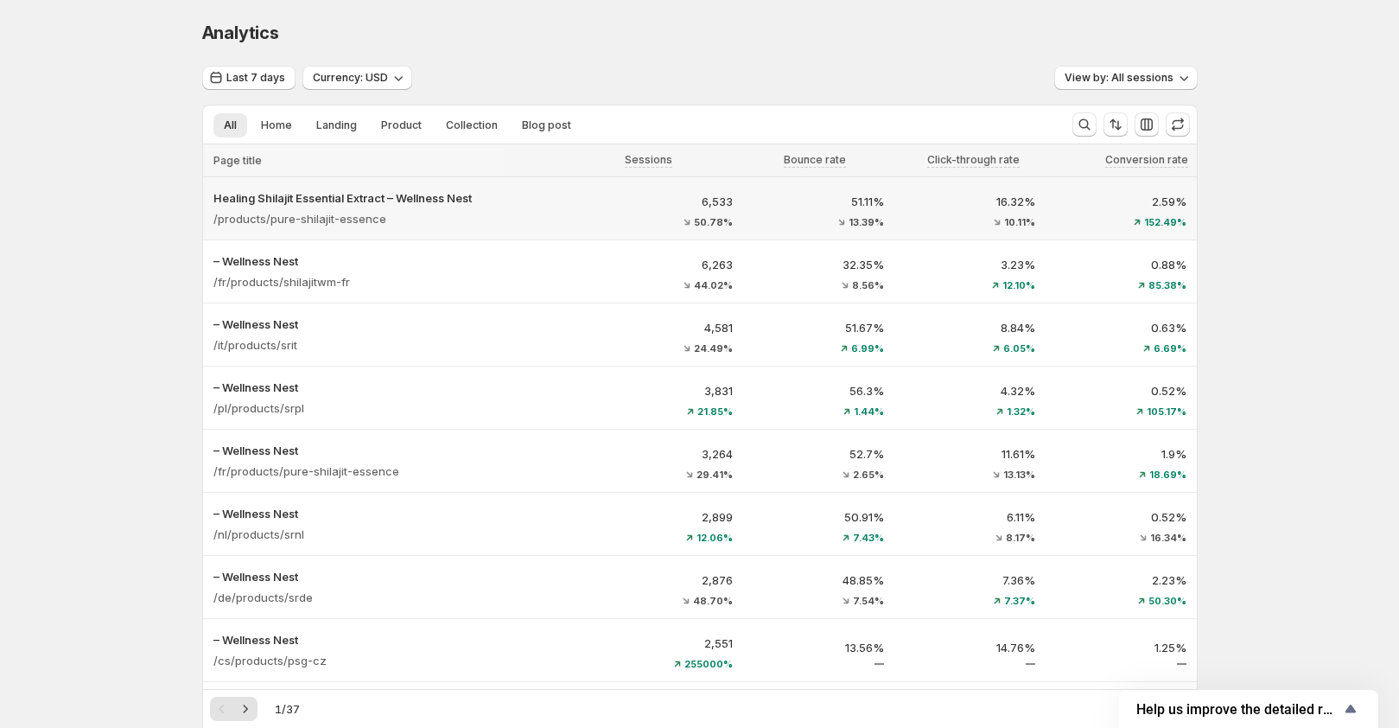
click at [540, 218] on div "/products/pure-shilajit-essence" at bounding box center [397, 219] width 368 height 24
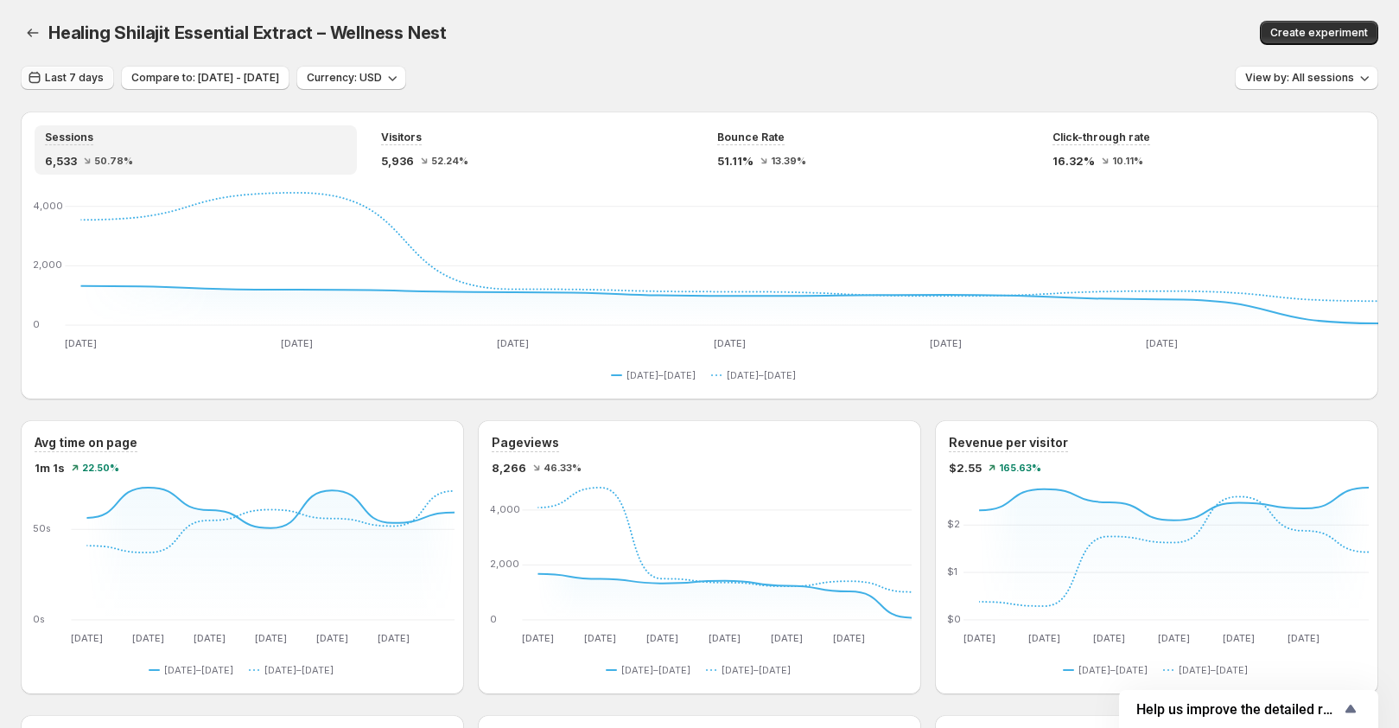
click at [76, 77] on span "Last 7 days" at bounding box center [74, 78] width 59 height 14
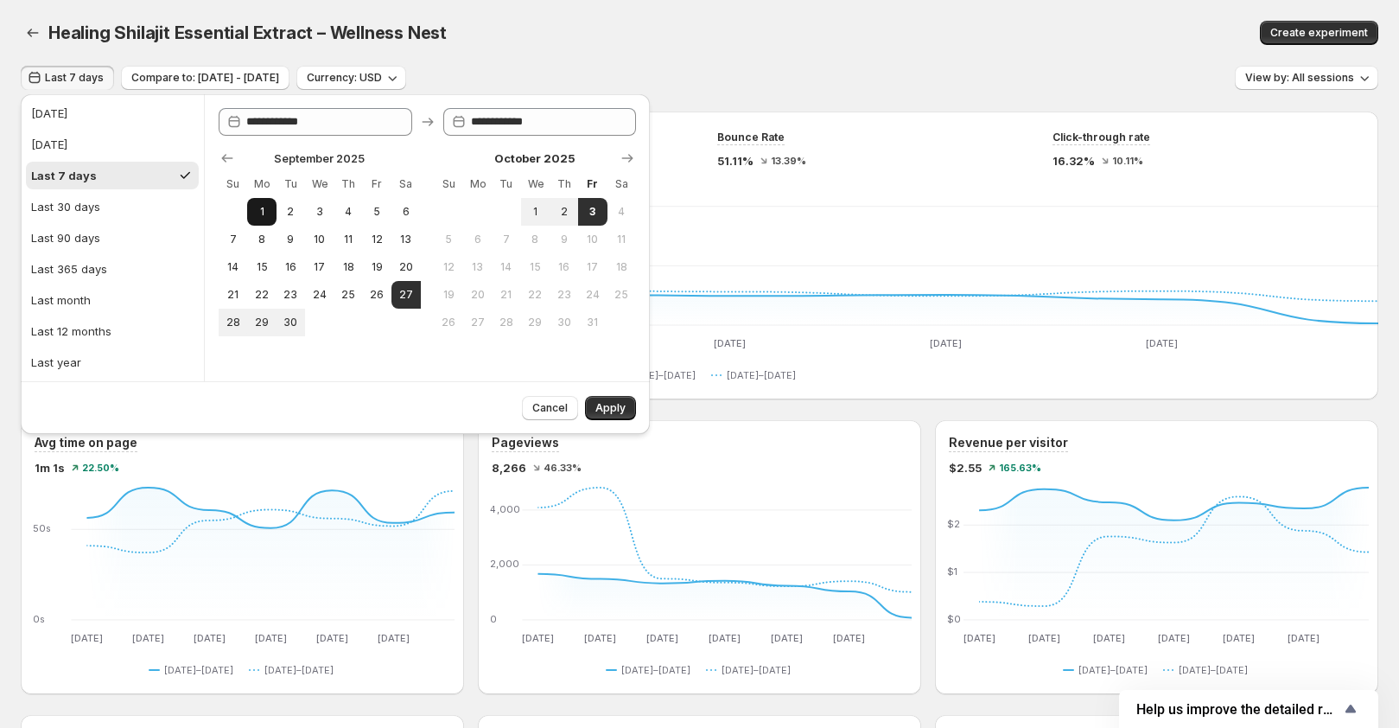
click at [257, 210] on span "1" at bounding box center [261, 212] width 15 height 14
type input "**********"
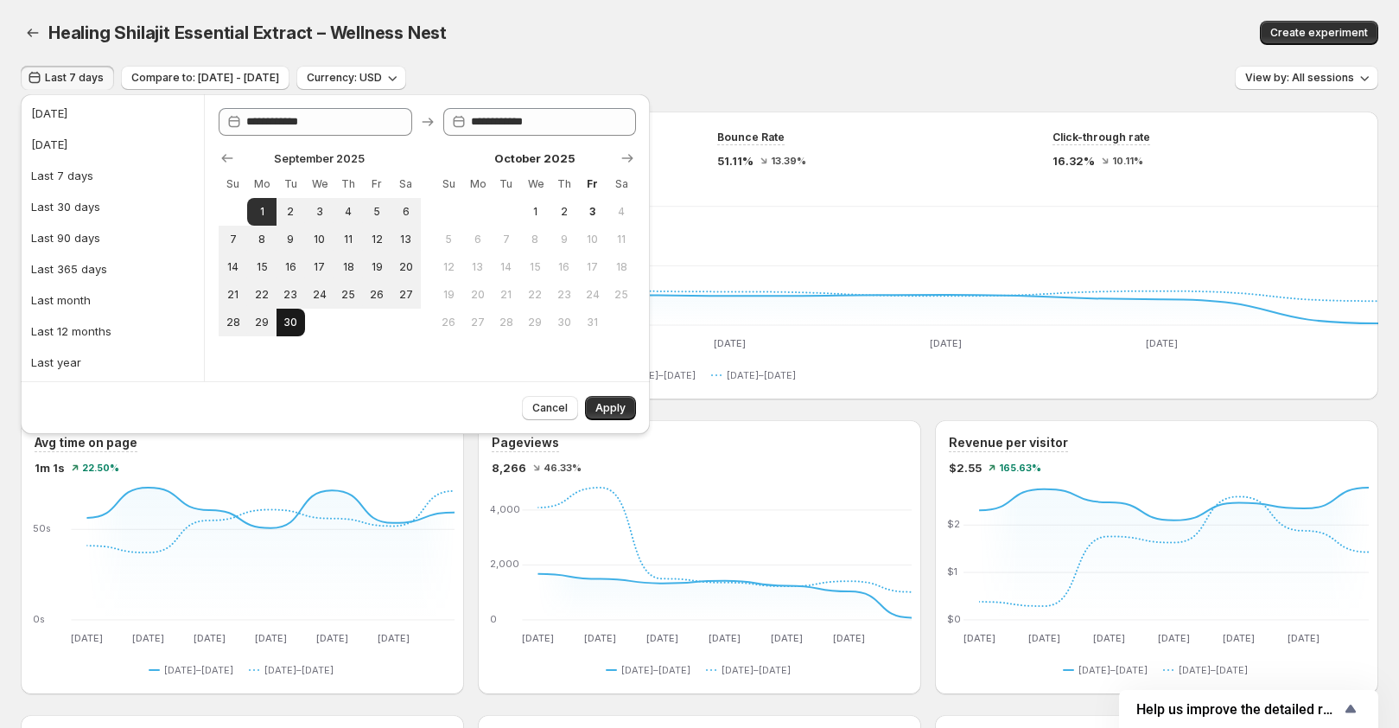
click at [298, 323] on span "30" at bounding box center [290, 322] width 15 height 14
type input "**********"
click at [614, 406] on span "Apply" at bounding box center [610, 408] width 30 height 14
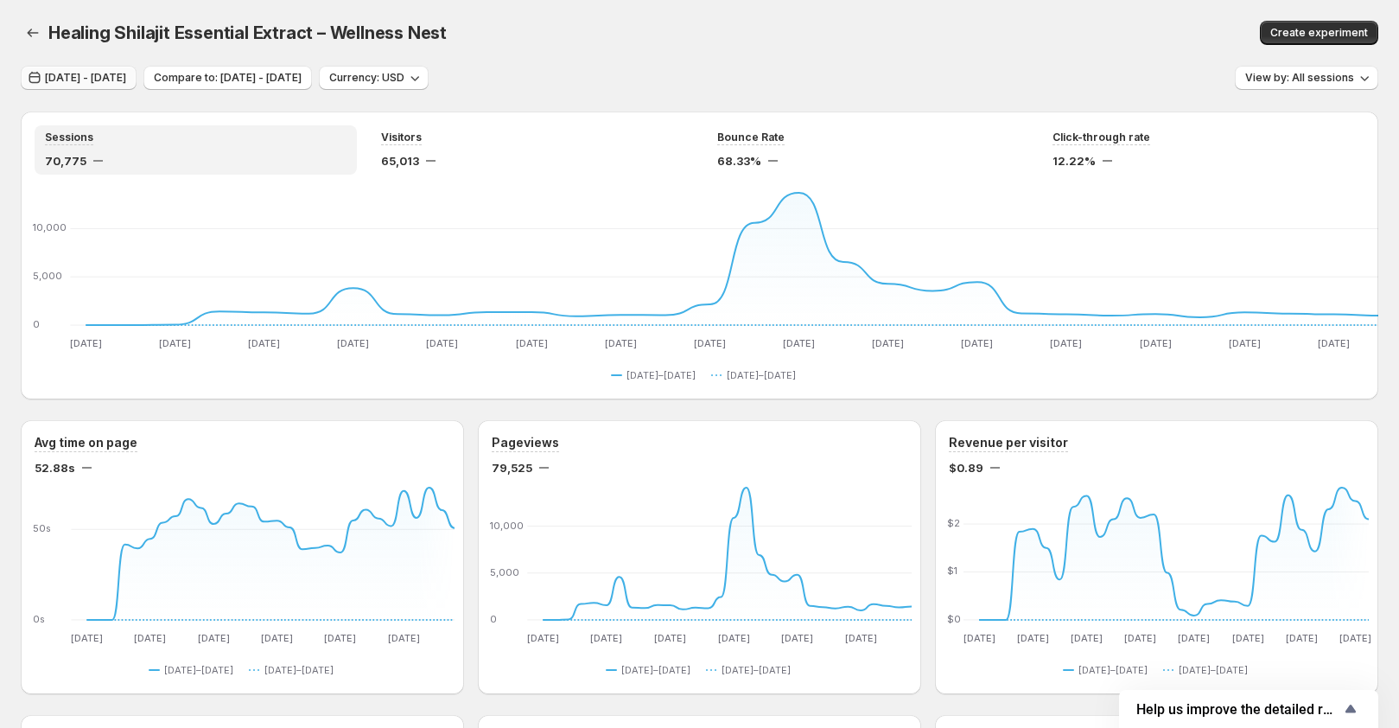
click at [126, 77] on span "Sep 01, 2025 - Sep 30, 2025" at bounding box center [85, 78] width 81 height 14
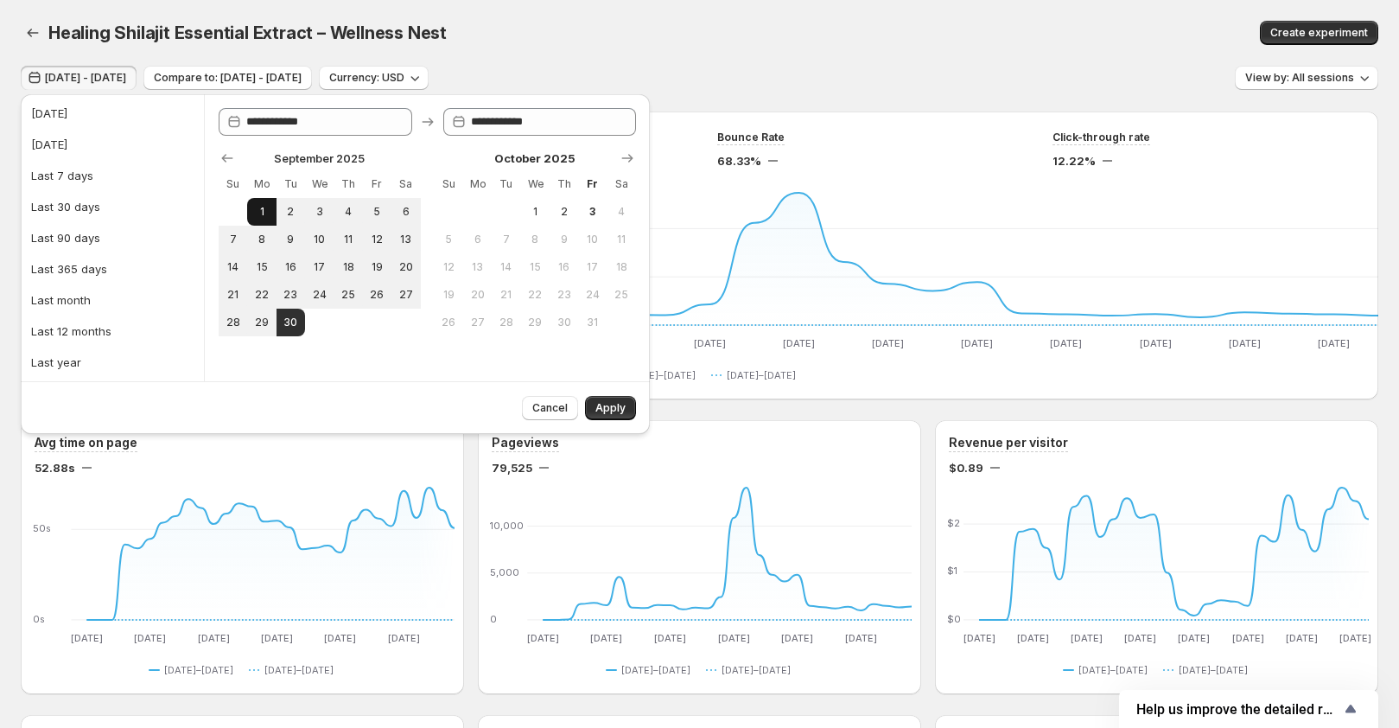
click at [269, 212] on span "1" at bounding box center [261, 212] width 15 height 14
click at [316, 290] on span "24" at bounding box center [319, 295] width 15 height 14
type input "**********"
click at [607, 408] on span "Apply" at bounding box center [610, 408] width 30 height 14
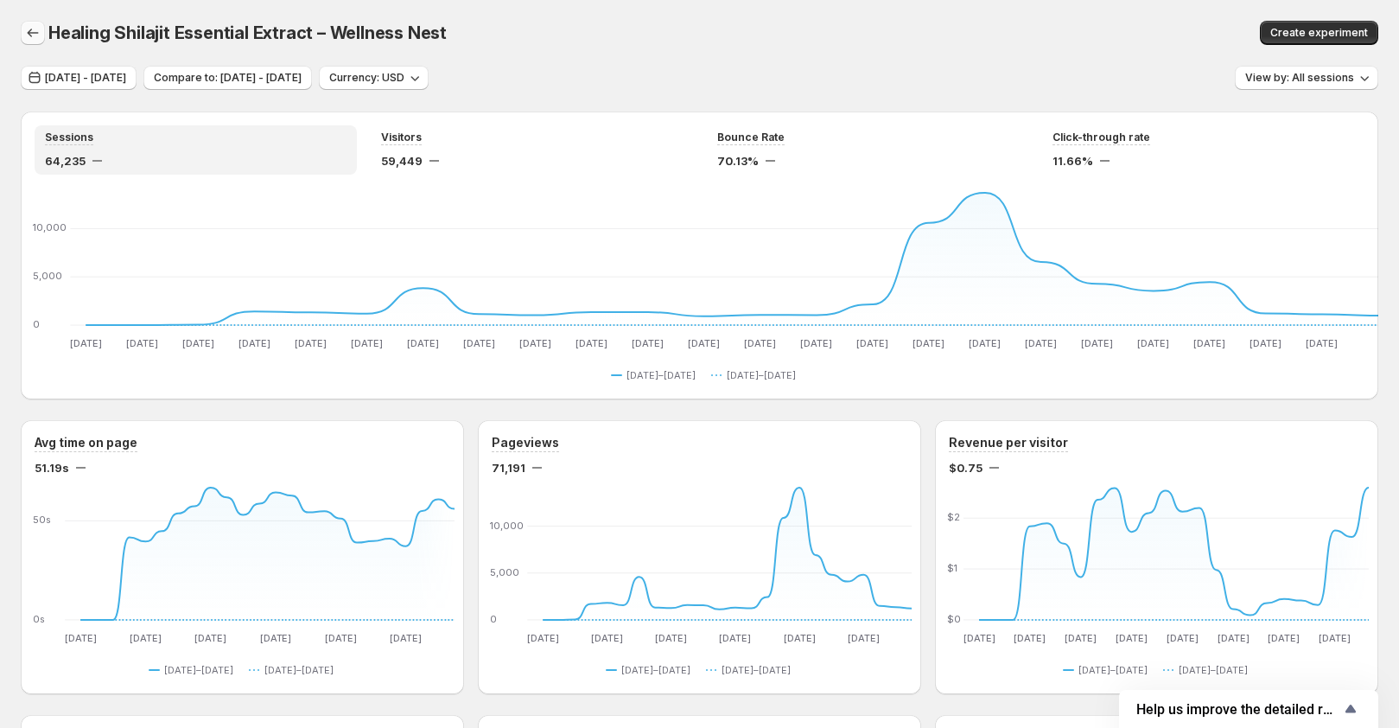
click at [26, 28] on icon "button" at bounding box center [32, 32] width 17 height 17
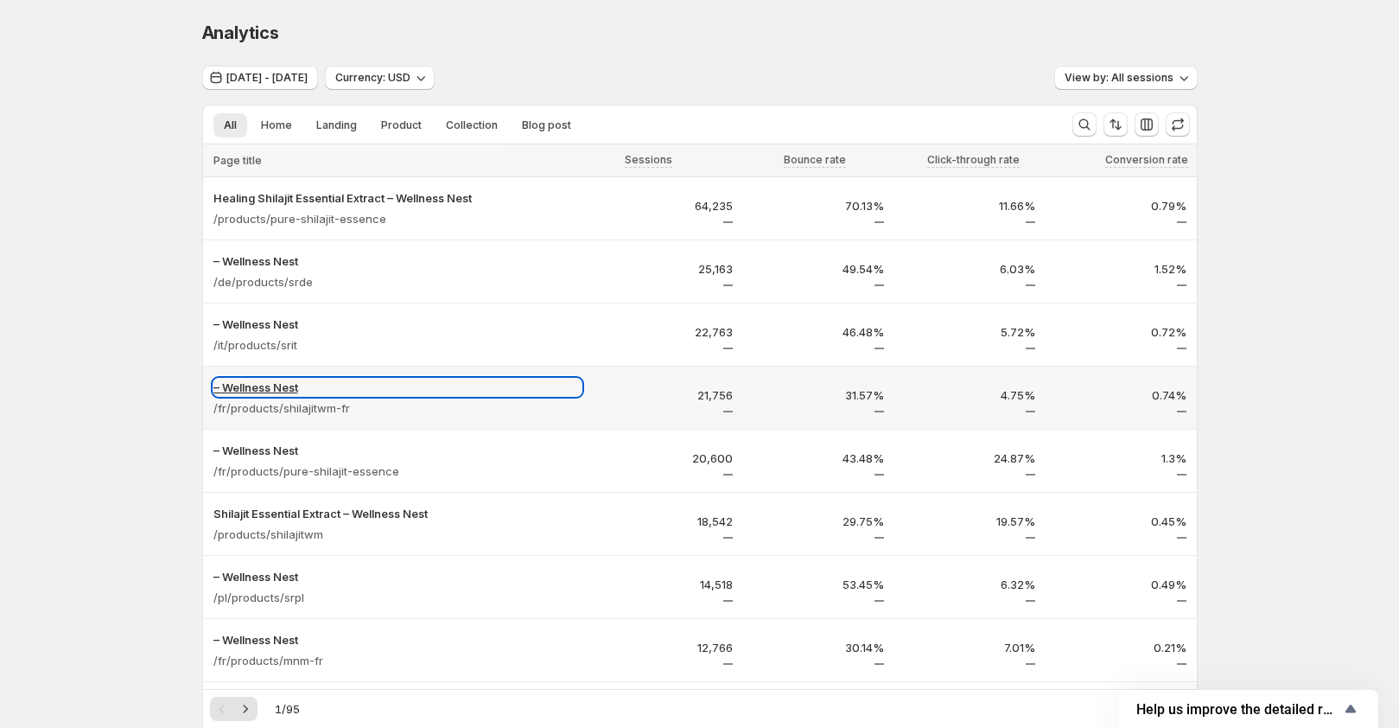
click at [289, 389] on p "– Wellness Nest" at bounding box center [397, 386] width 368 height 17
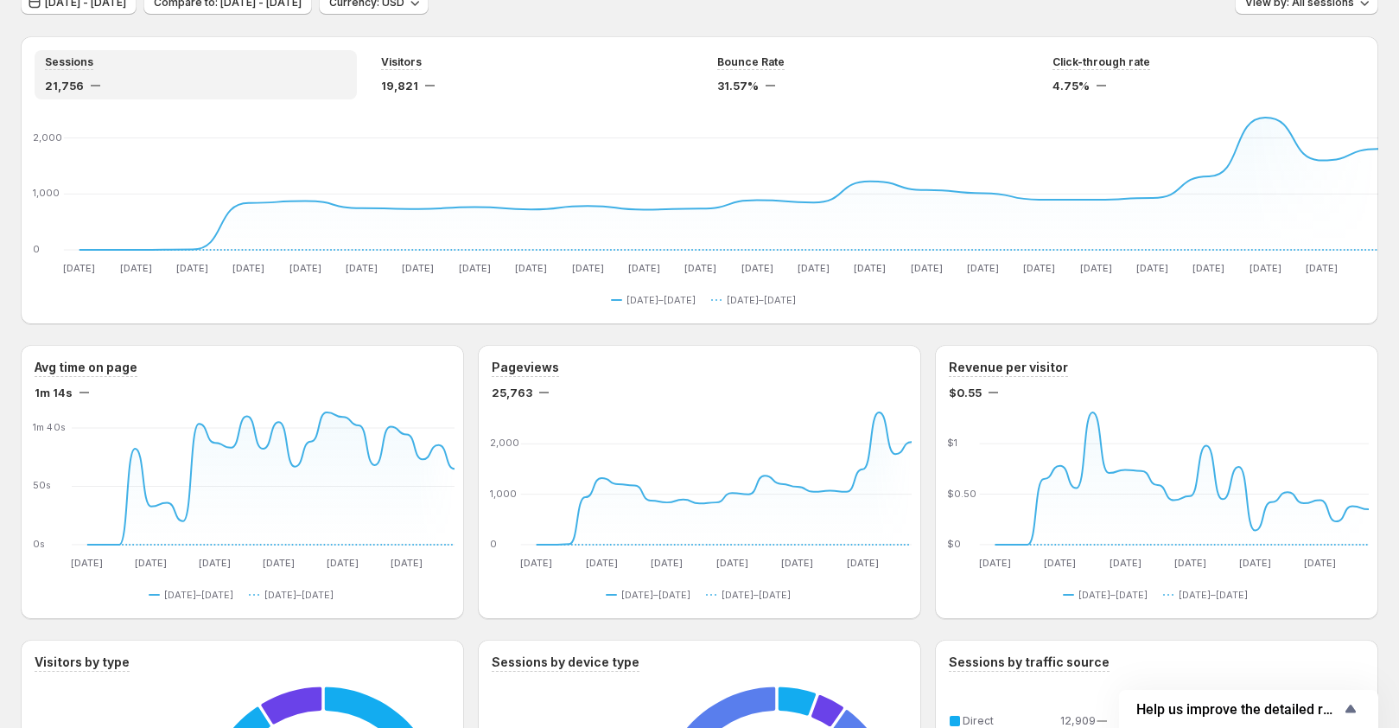
scroll to position [86, 0]
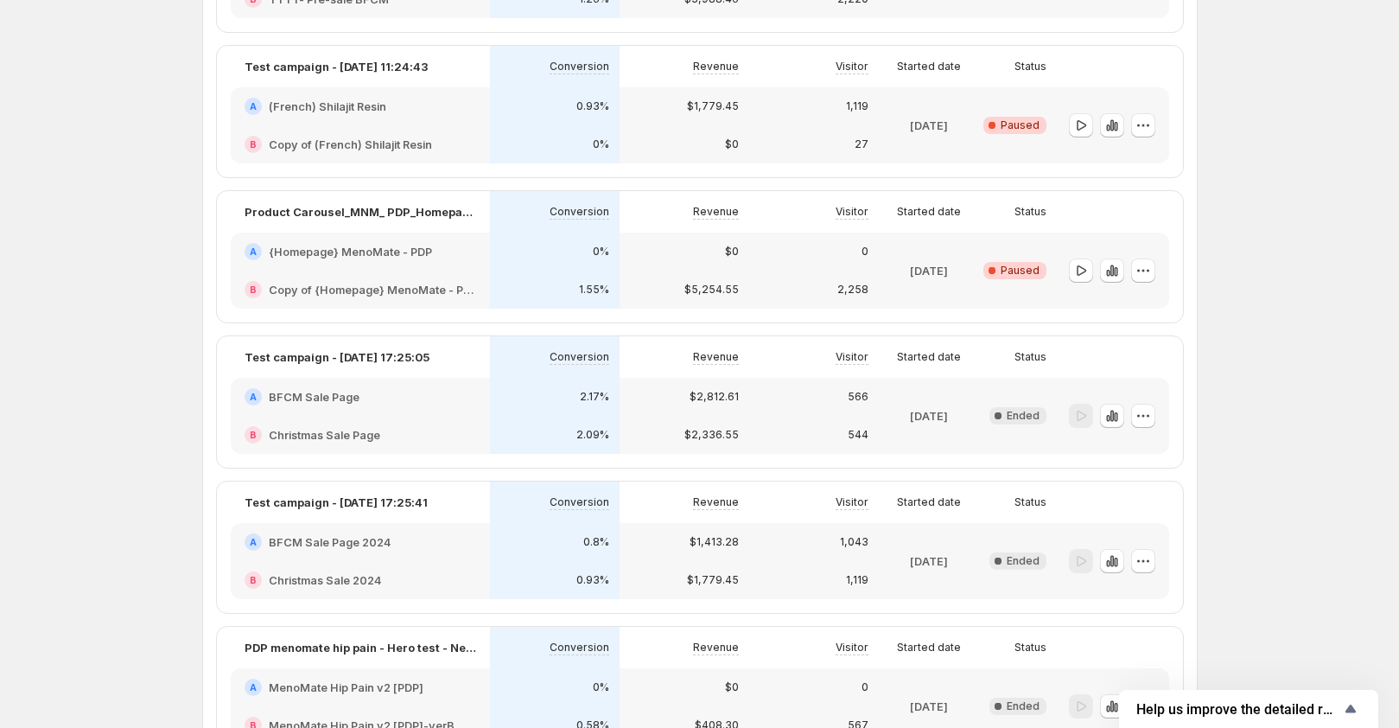
scroll to position [830, 0]
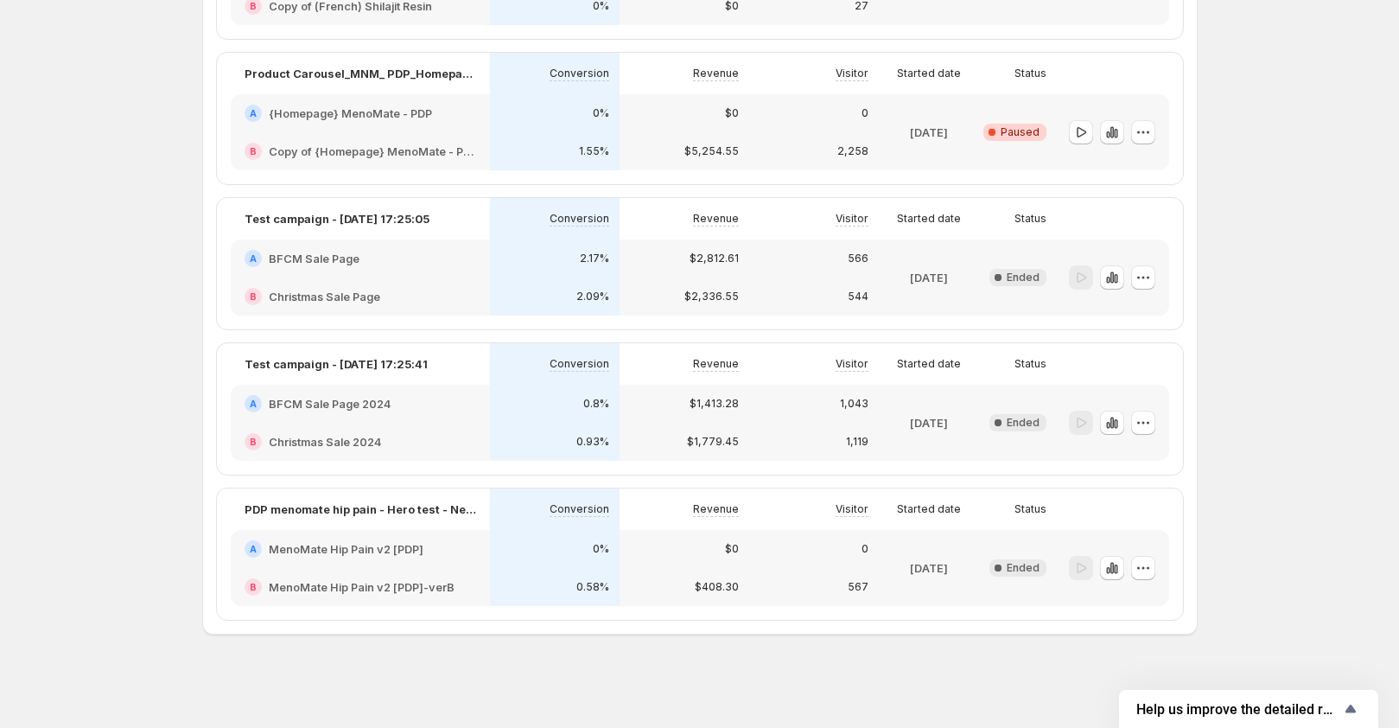
click at [586, 565] on div "0%" at bounding box center [555, 549] width 130 height 38
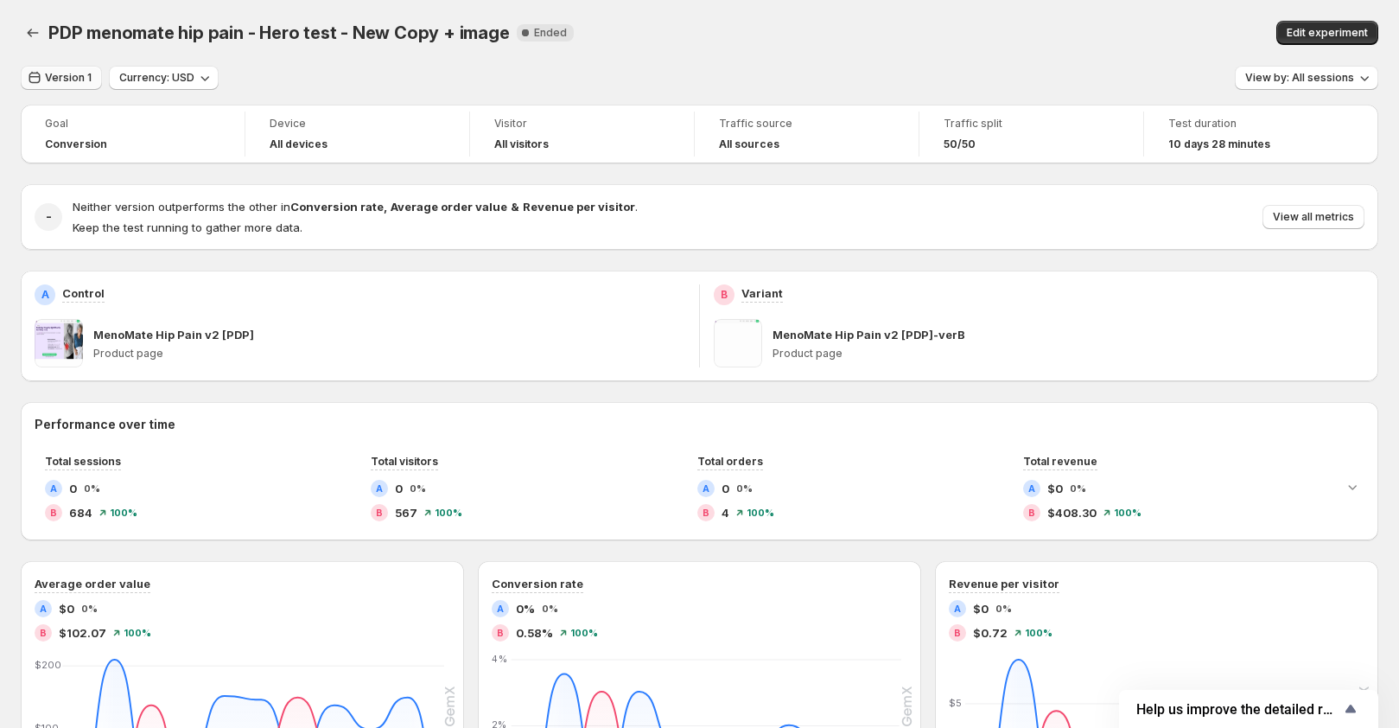
click at [58, 71] on button "Version 1" at bounding box center [61, 78] width 81 height 24
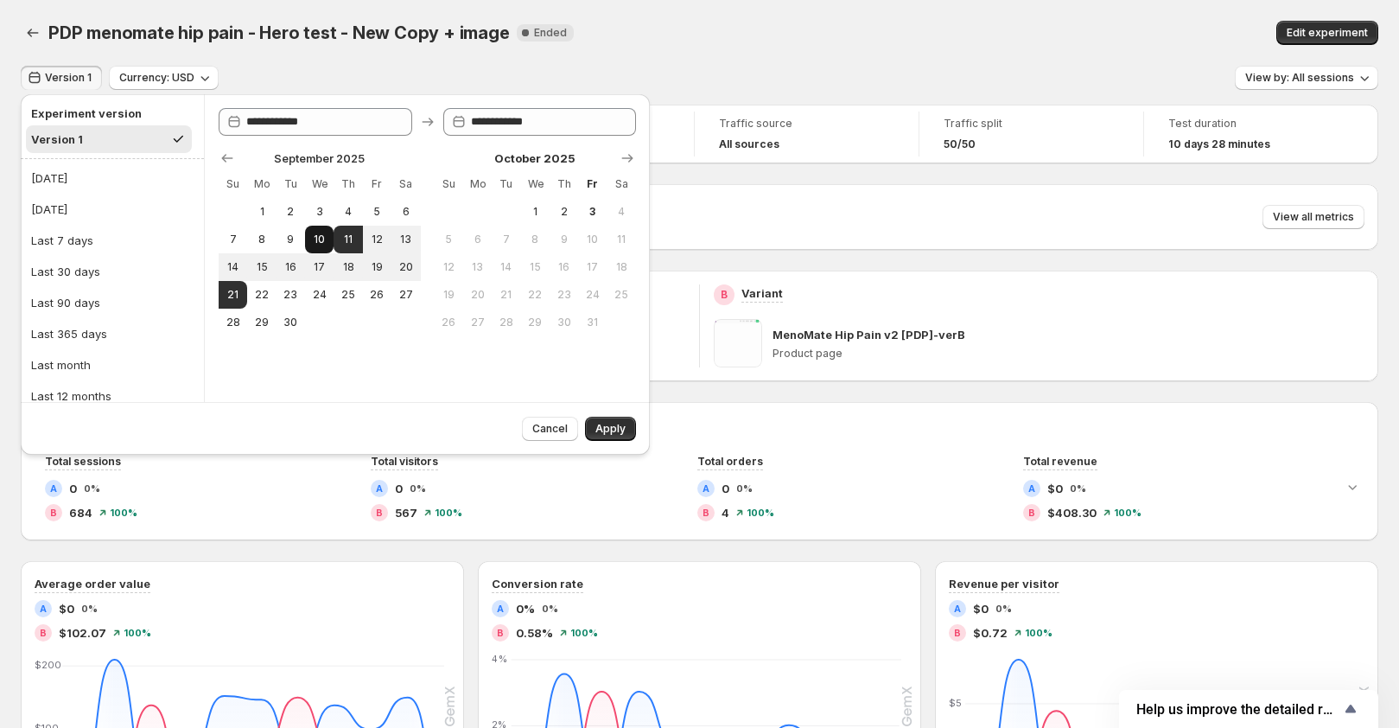
click at [326, 228] on button "10" at bounding box center [319, 240] width 29 height 28
type input "**********"
click at [225, 302] on button "21" at bounding box center [233, 295] width 29 height 28
type input "**********"
click at [270, 296] on button "22" at bounding box center [261, 295] width 29 height 28
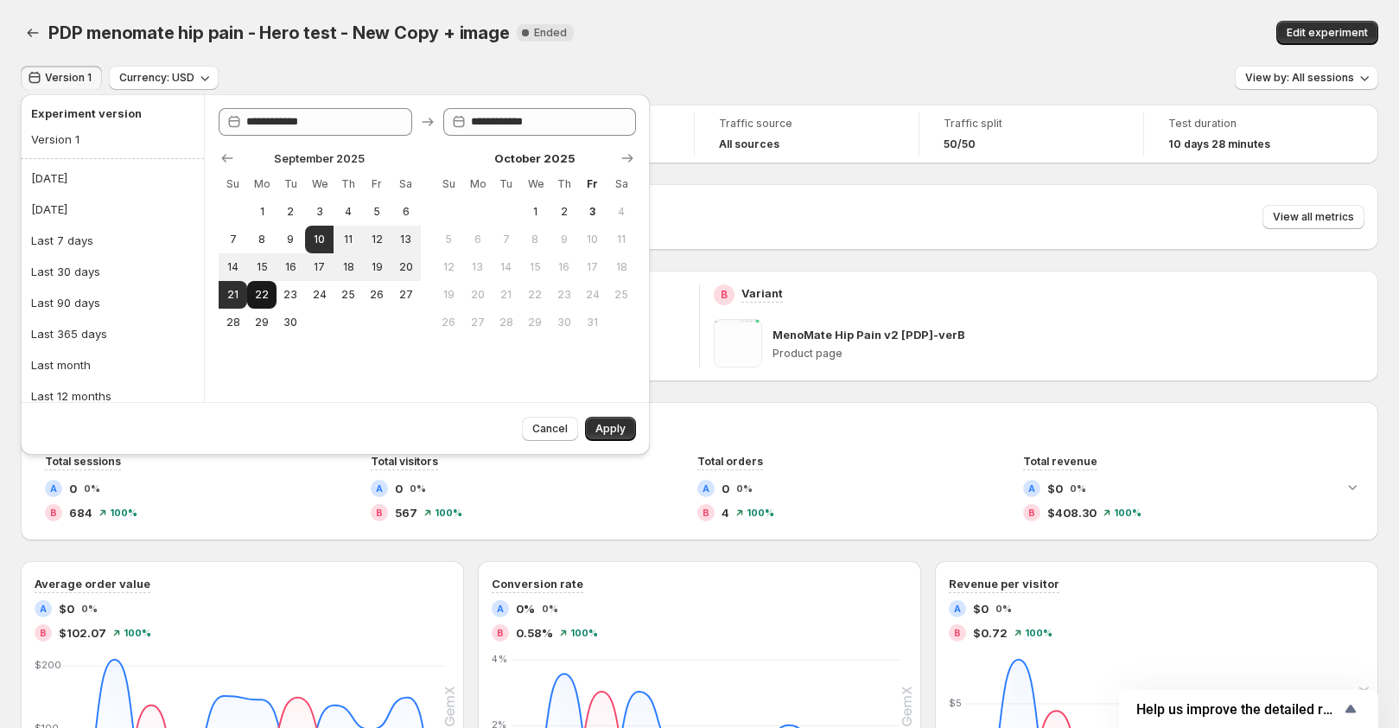
type input "**********"
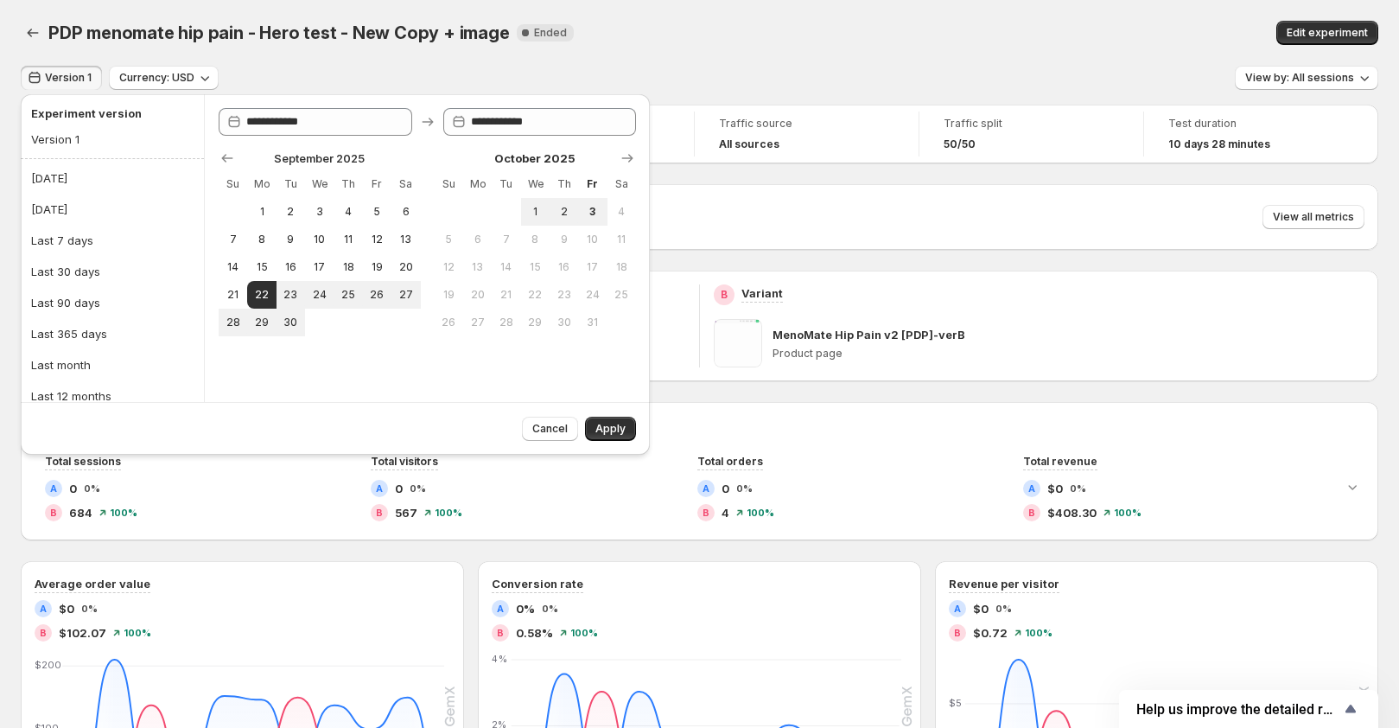
click at [609, 409] on div "Cancel Apply" at bounding box center [335, 428] width 629 height 53
click at [614, 424] on span "Apply" at bounding box center [610, 429] width 30 height 14
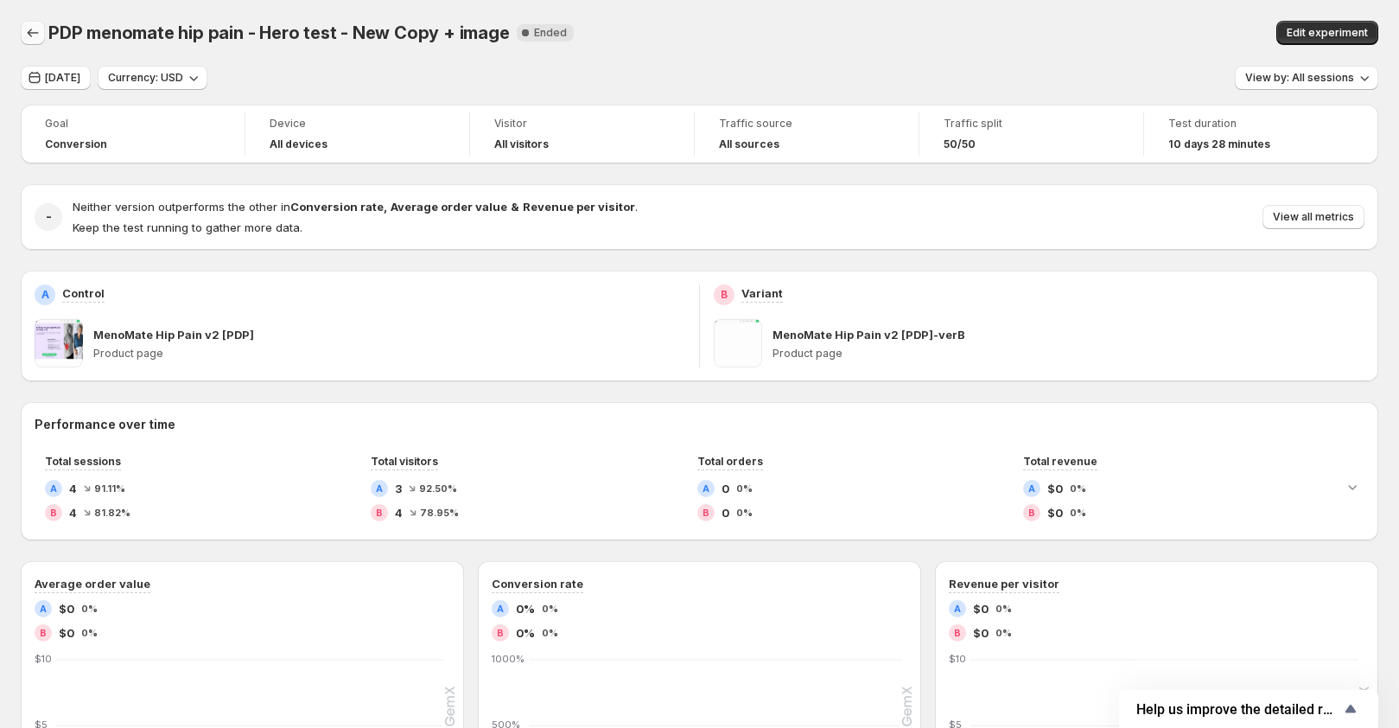
click at [35, 32] on icon "Back" at bounding box center [32, 32] width 17 height 17
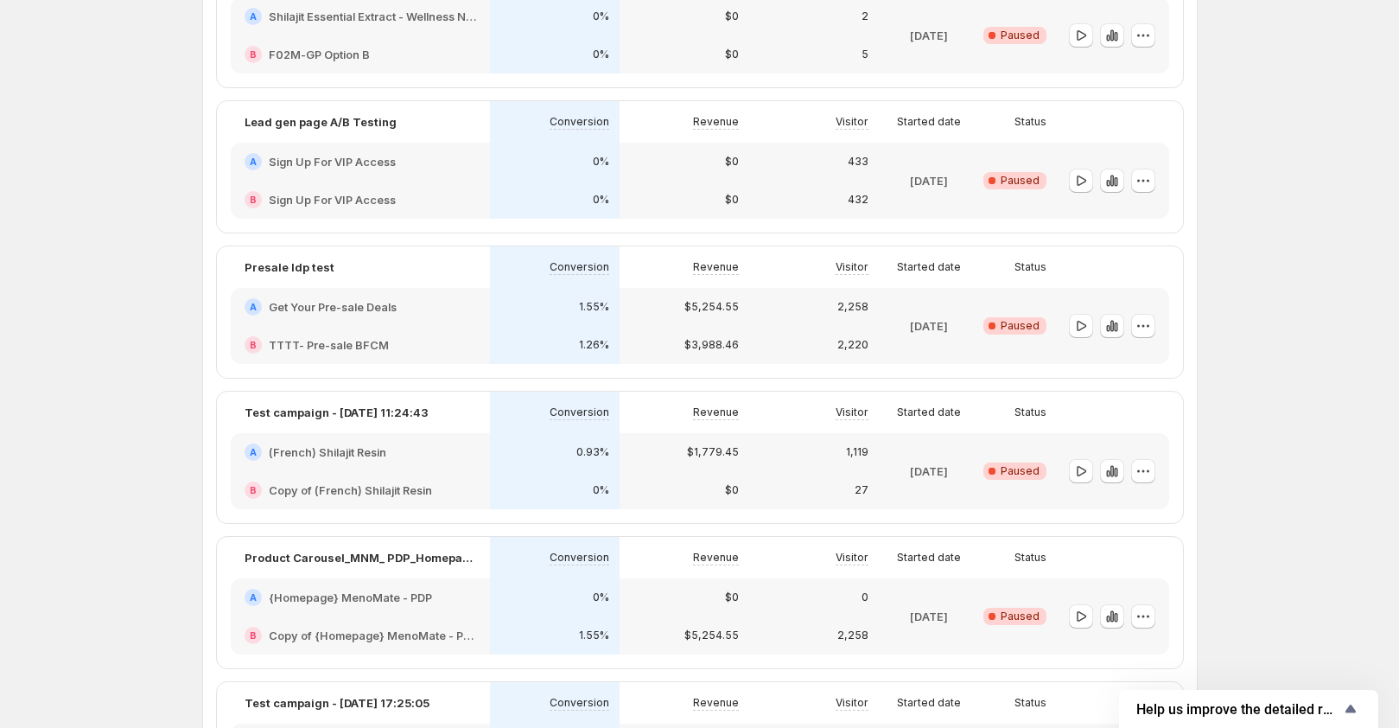
scroll to position [830, 0]
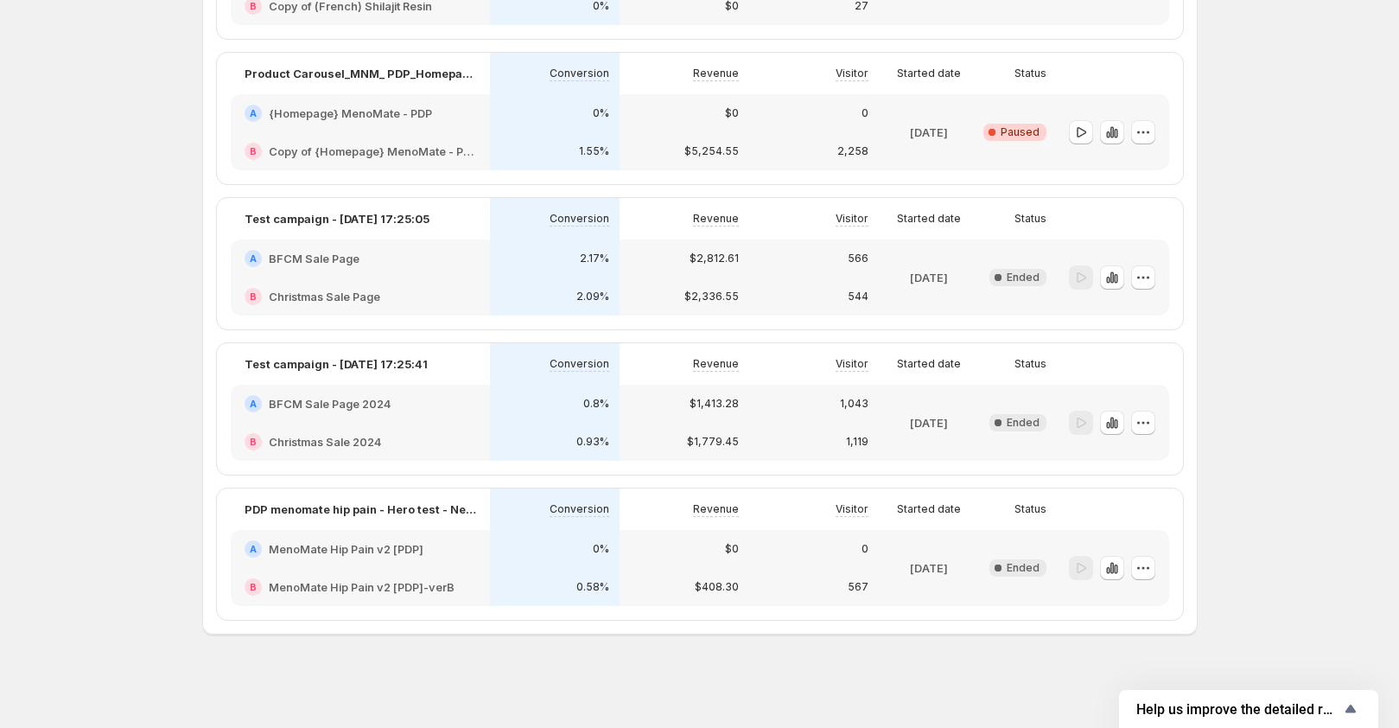
click at [718, 418] on div "$1,413.28" at bounding box center [685, 404] width 130 height 38
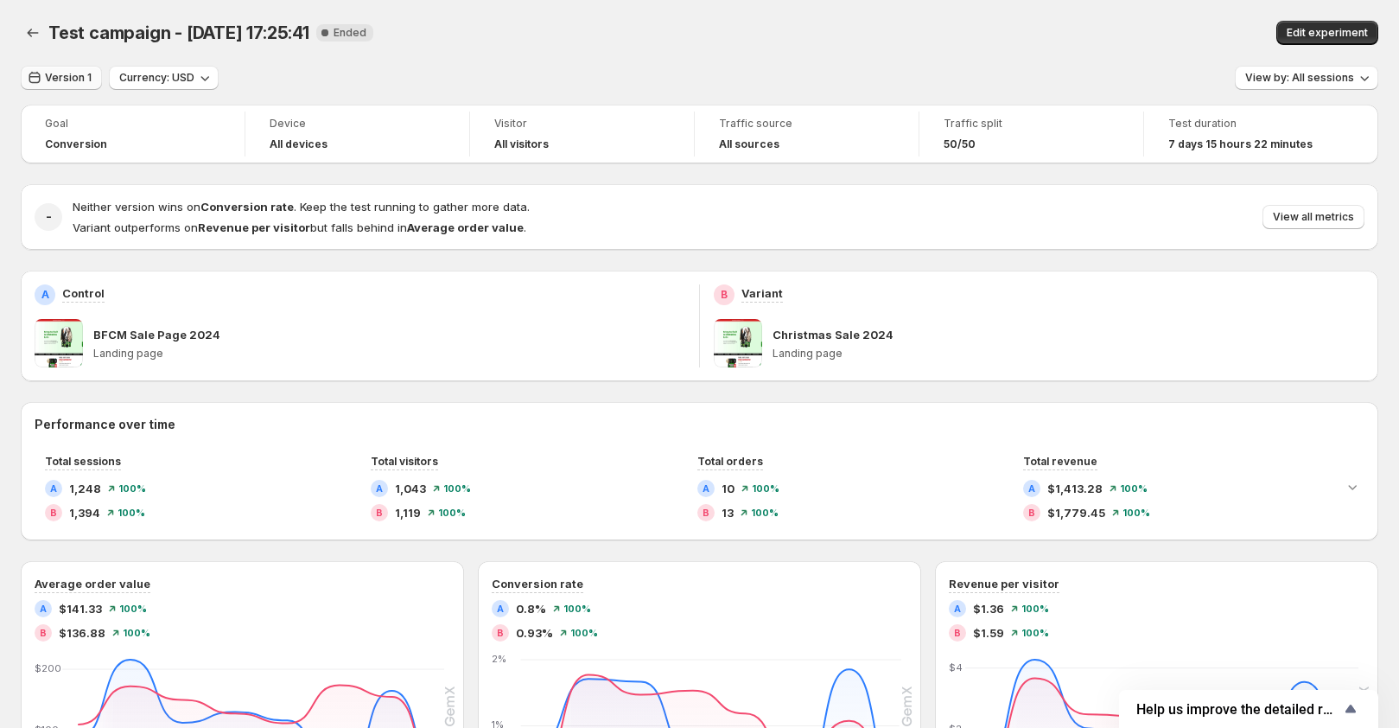
click at [55, 82] on span "Version 1" at bounding box center [68, 78] width 47 height 14
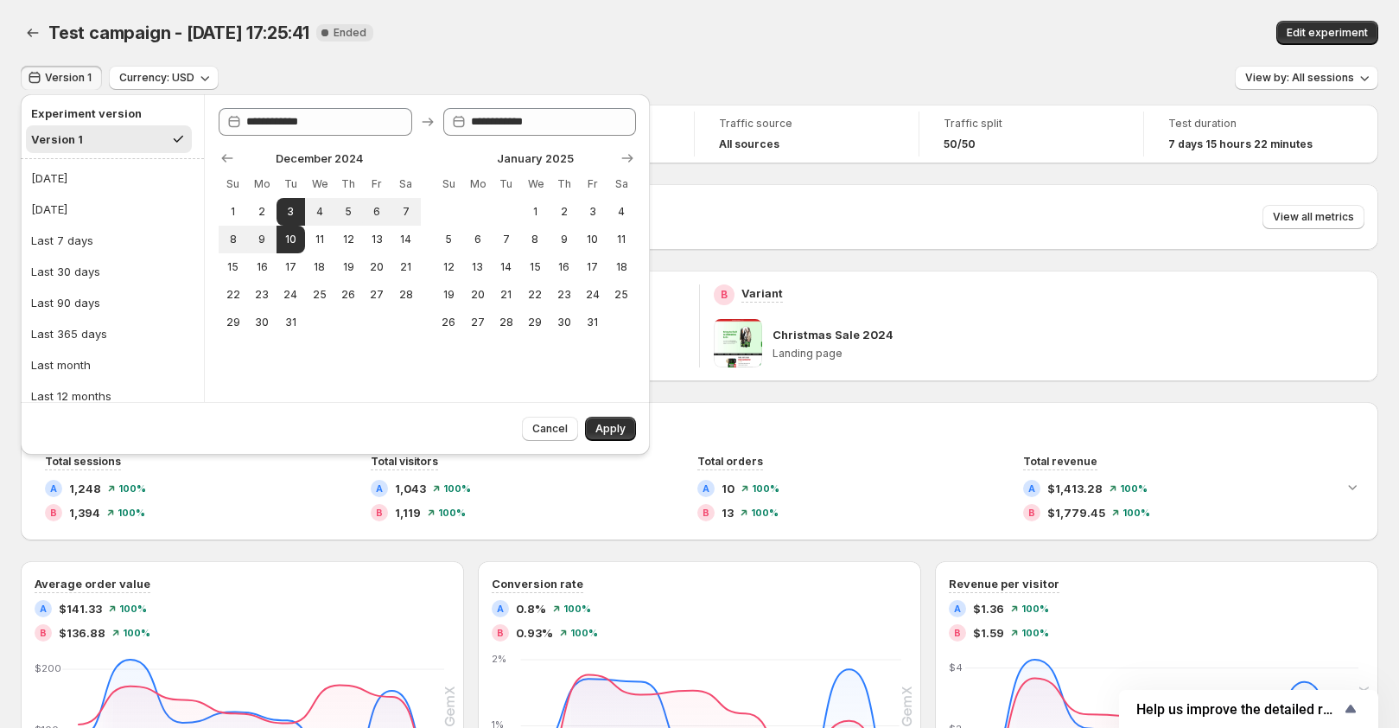
click at [945, 76] on div "Version 1 Currency: USD View by: All sessions" at bounding box center [699, 78] width 1357 height 25
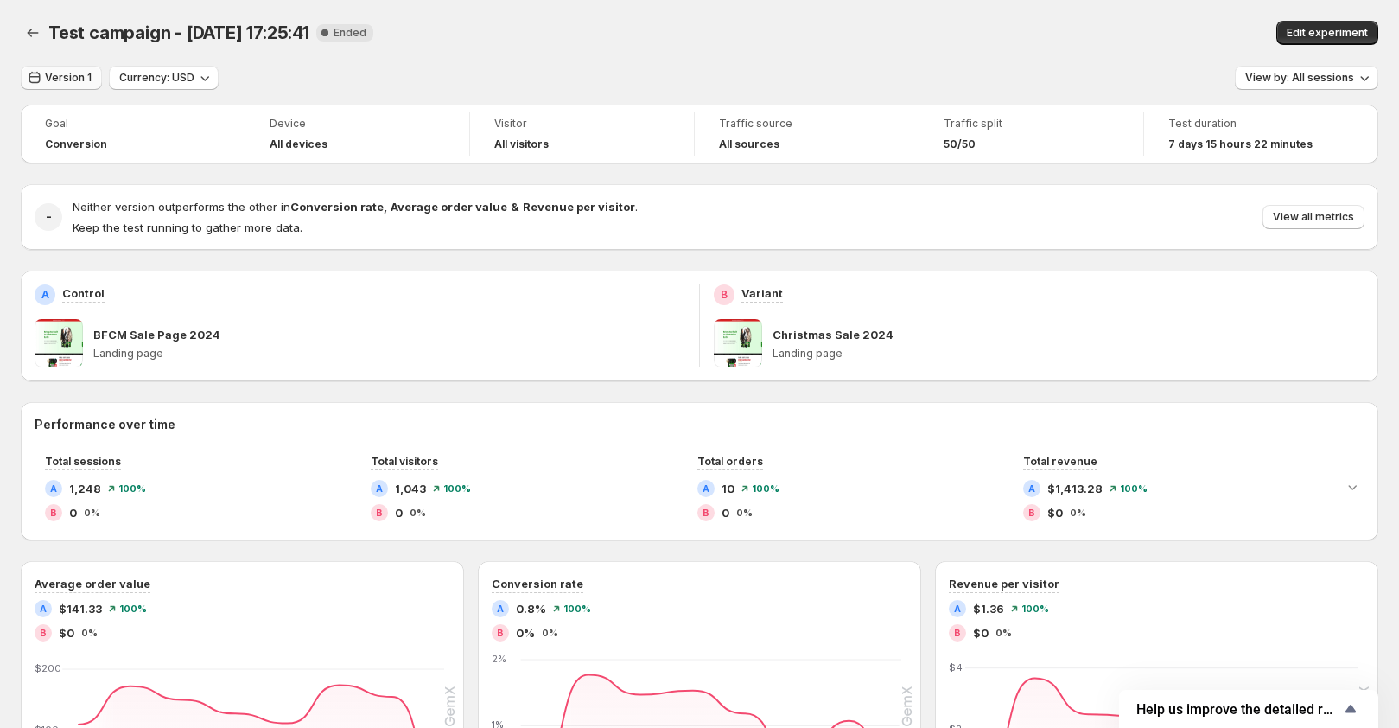
click at [61, 73] on span "Version 1" at bounding box center [68, 78] width 47 height 14
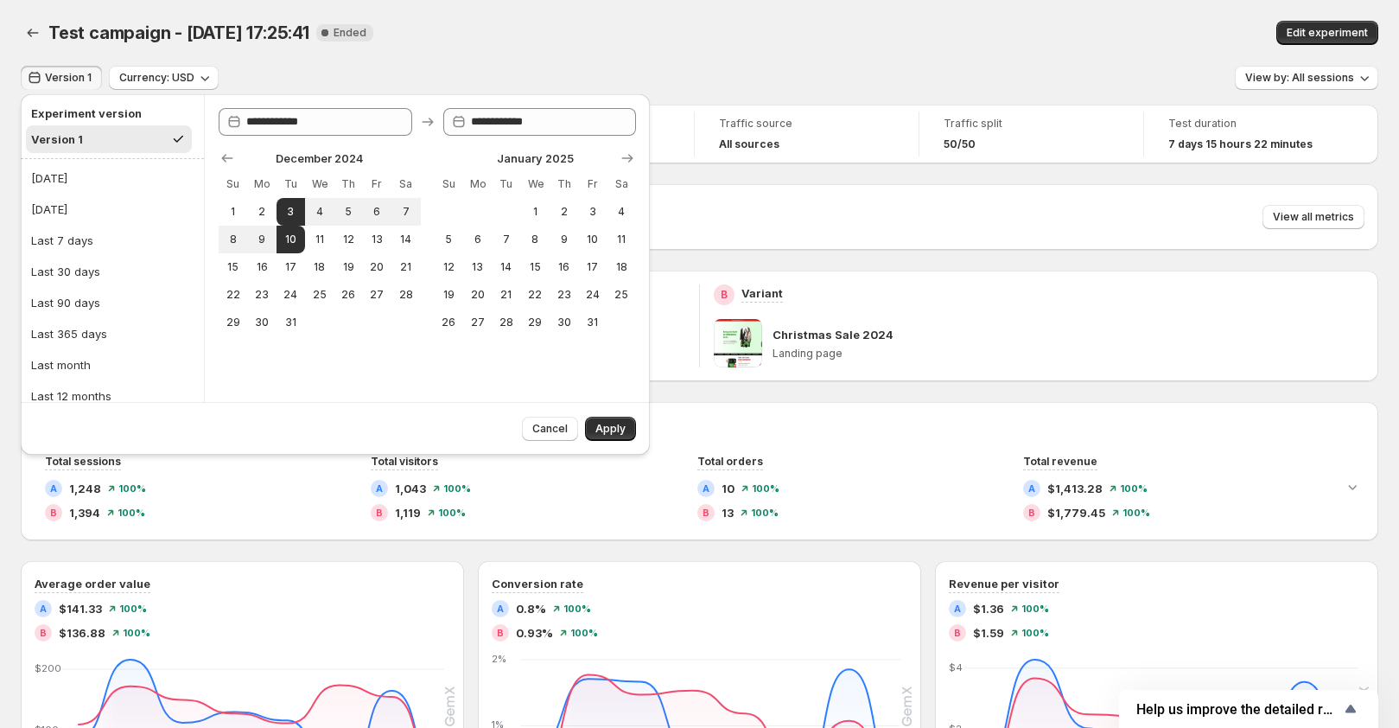
drag, startPoint x: 594, startPoint y: 20, endPoint x: 295, endPoint y: 33, distance: 300.1
click at [512, 29] on div "Test campaign - Dec 3, 17:25:41. This page is ready Test campaign - Dec 3, 17:2…" at bounding box center [699, 33] width 1357 height 66
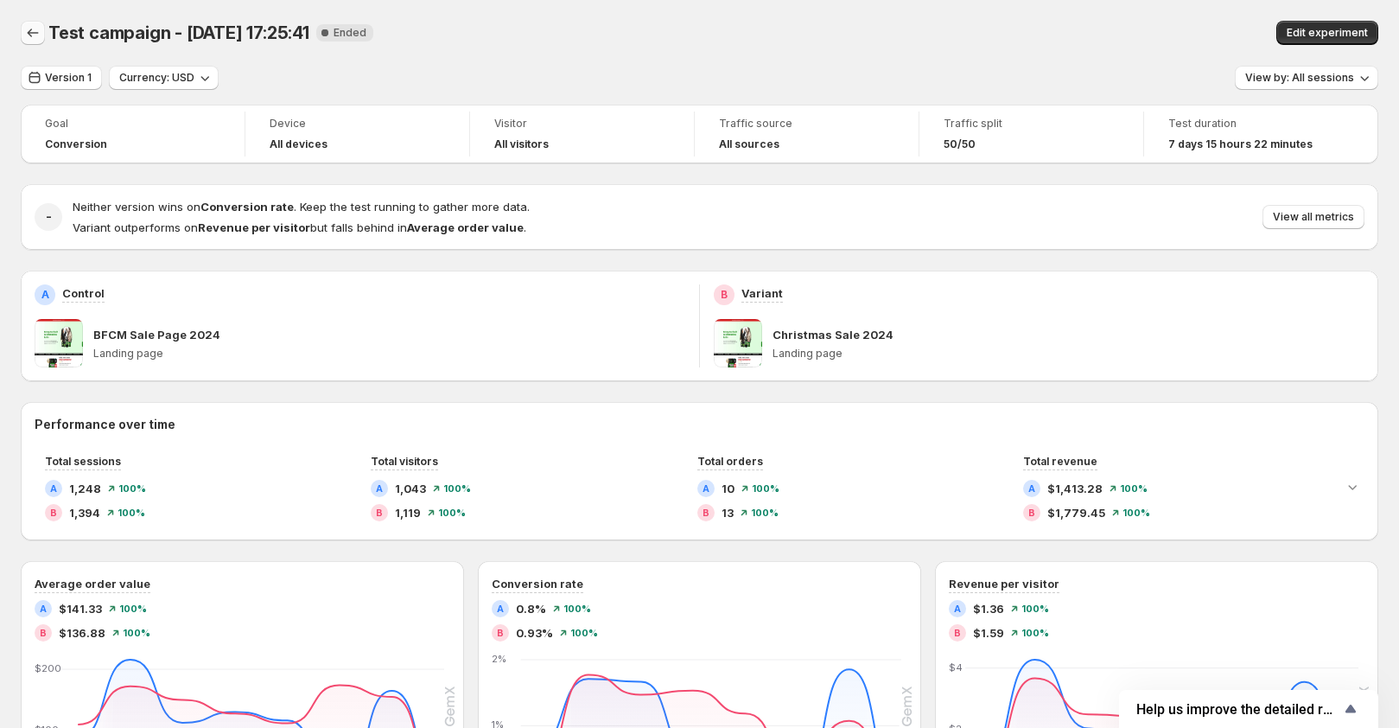
click at [28, 33] on icon "Back" at bounding box center [32, 32] width 17 height 17
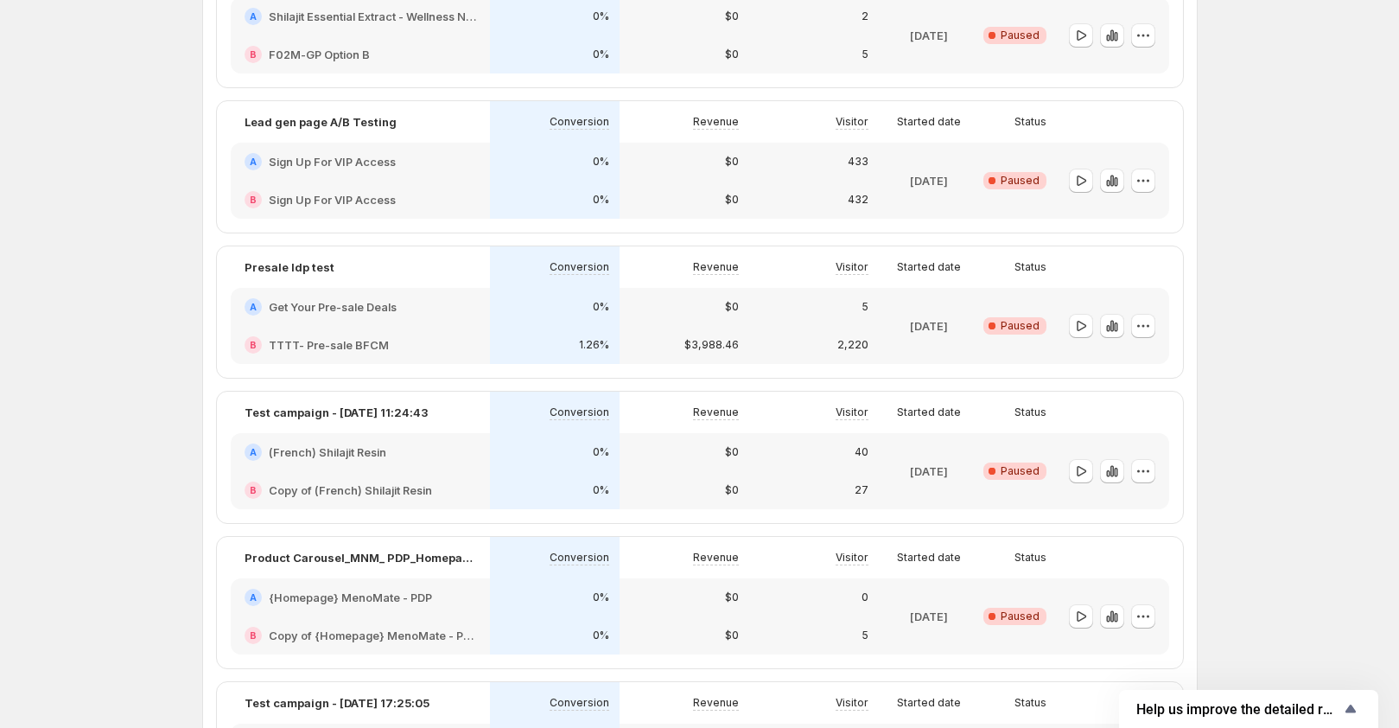
scroll to position [830, 0]
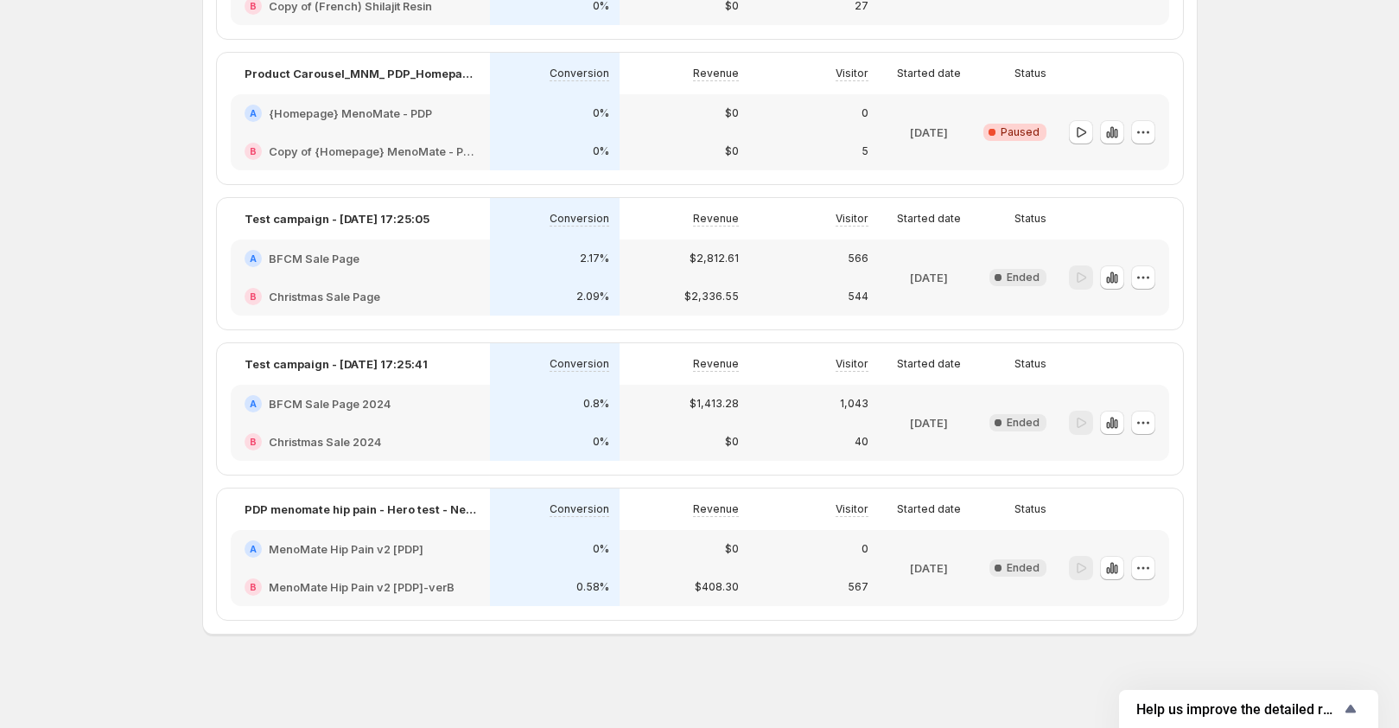
click at [691, 127] on div "$0" at bounding box center [685, 113] width 130 height 38
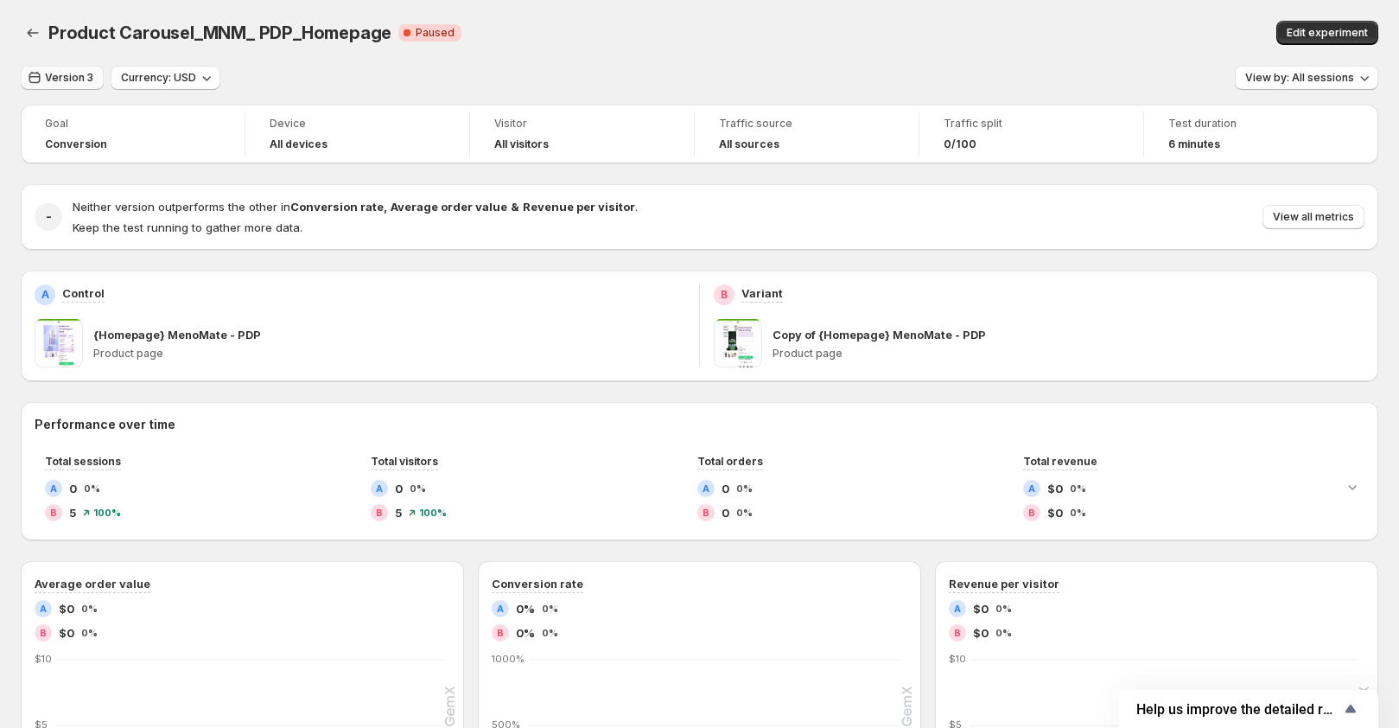
click at [55, 78] on span "Version 3" at bounding box center [69, 78] width 48 height 14
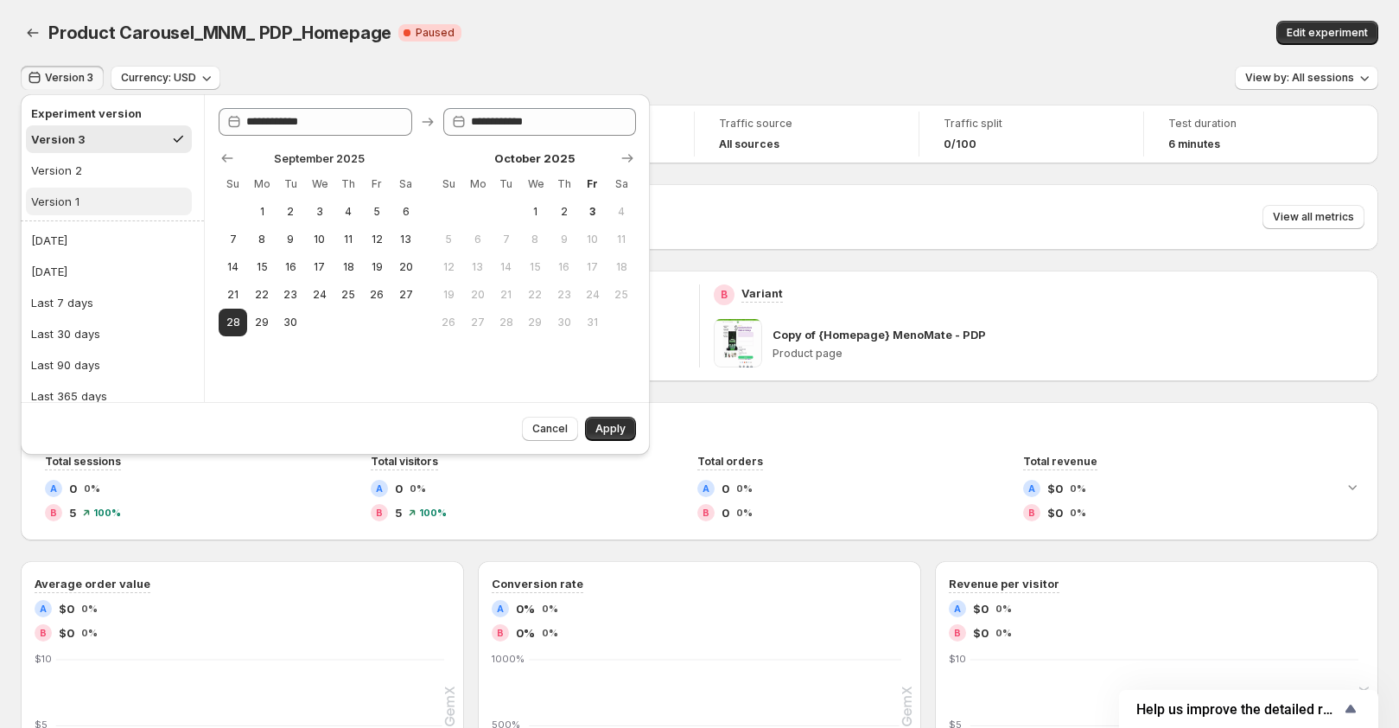
click at [63, 197] on div "Version 1" at bounding box center [55, 201] width 48 height 17
click at [34, 34] on icon "Back" at bounding box center [32, 32] width 17 height 17
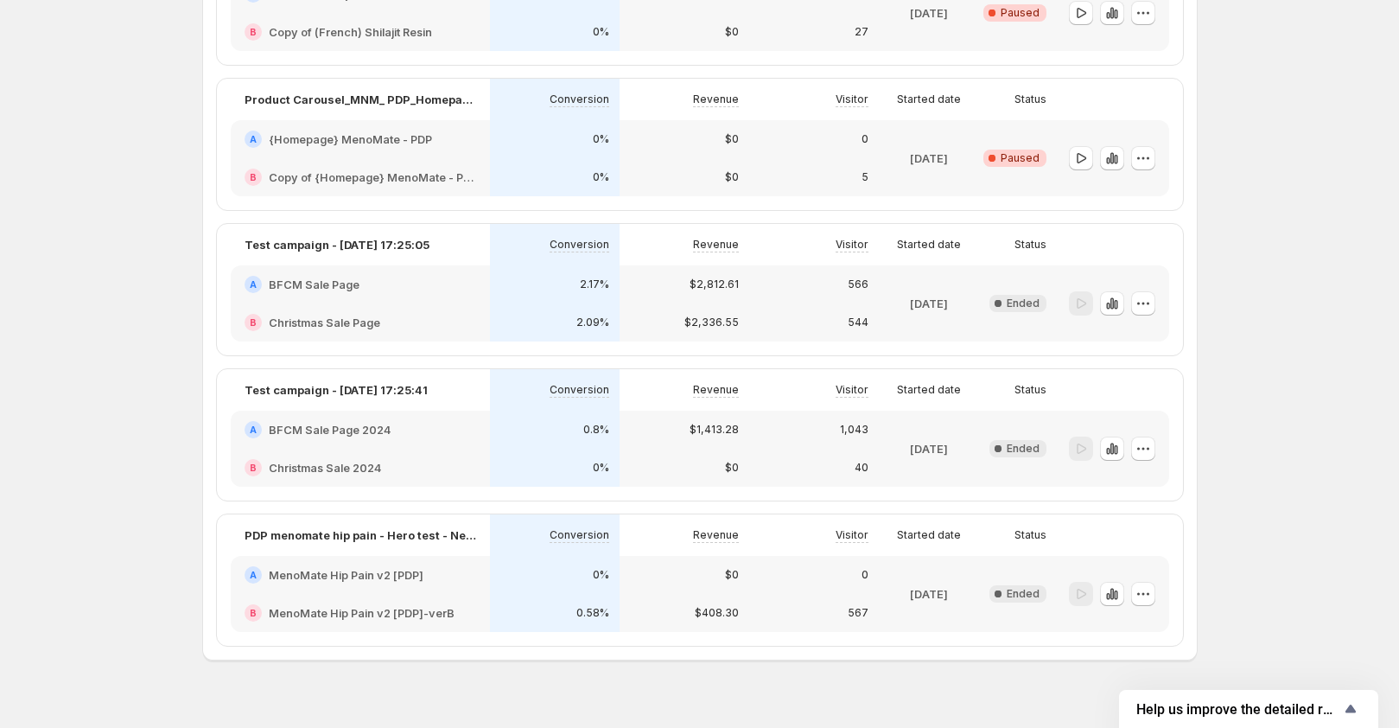
scroll to position [830, 0]
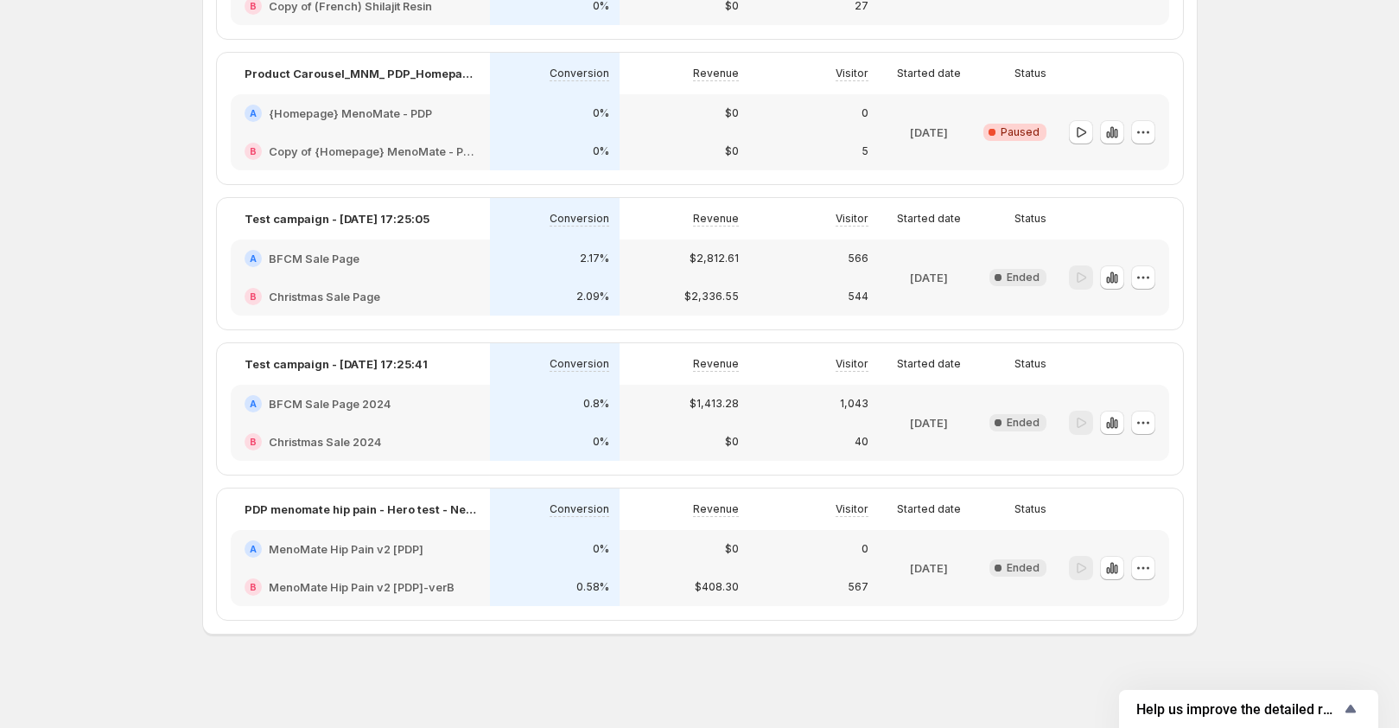
click at [601, 572] on div "0.58%" at bounding box center [555, 587] width 130 height 38
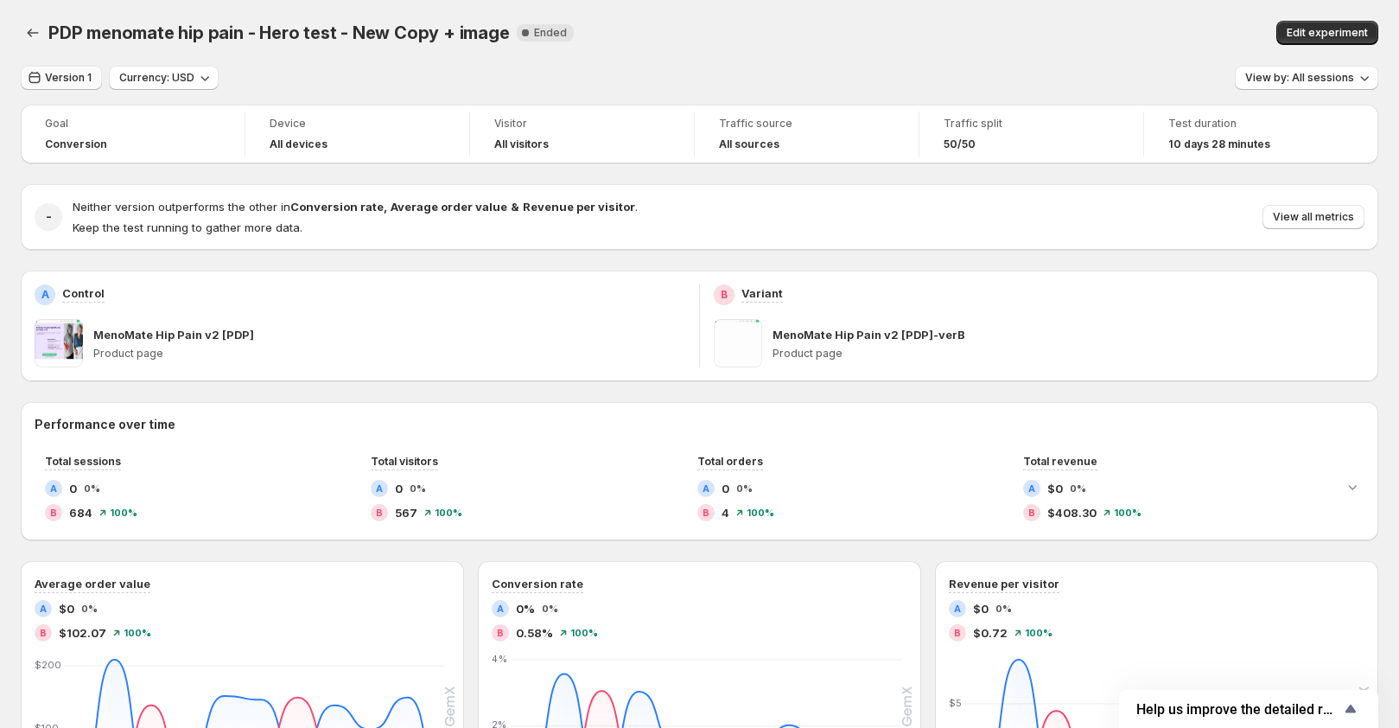
click at [68, 86] on button "Version 1" at bounding box center [61, 78] width 81 height 24
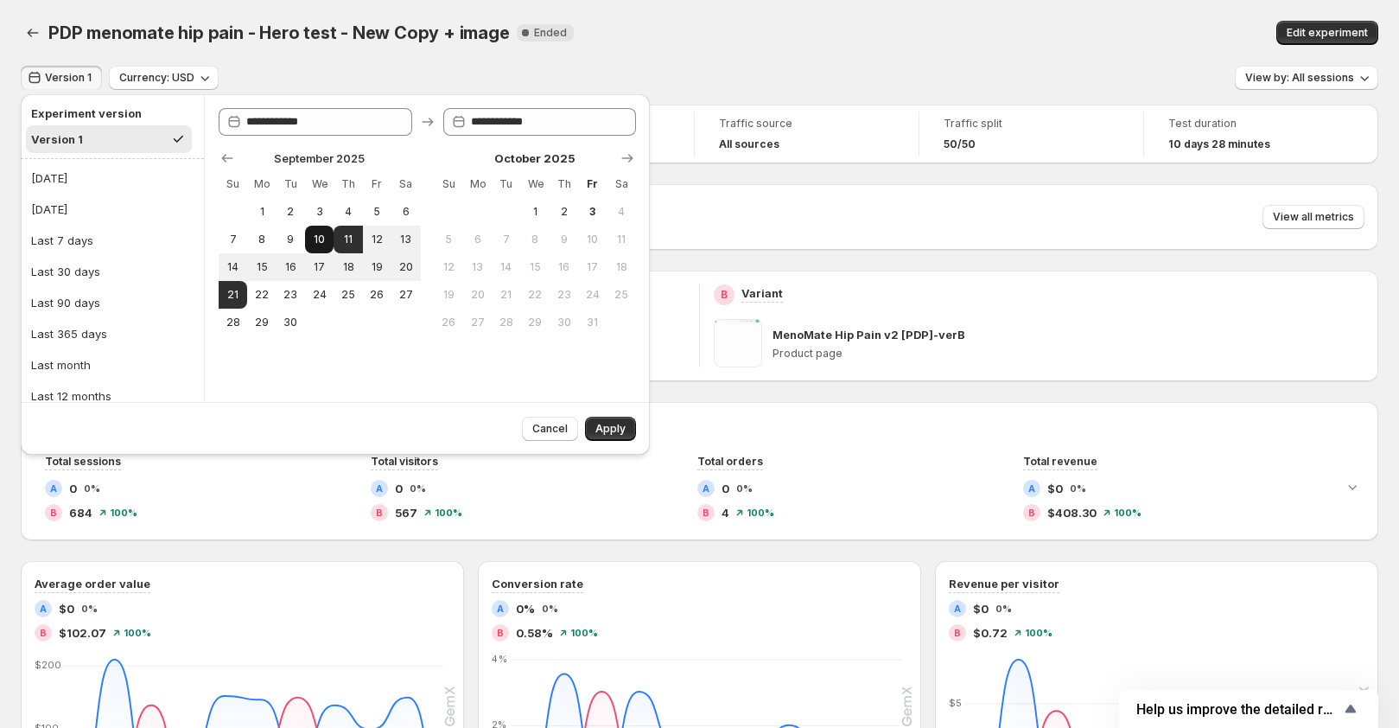
click at [313, 244] on span "10" at bounding box center [319, 239] width 15 height 14
type input "**********"
click at [241, 291] on button "21" at bounding box center [233, 295] width 29 height 28
type input "**********"
click at [263, 282] on button "22" at bounding box center [261, 295] width 29 height 28
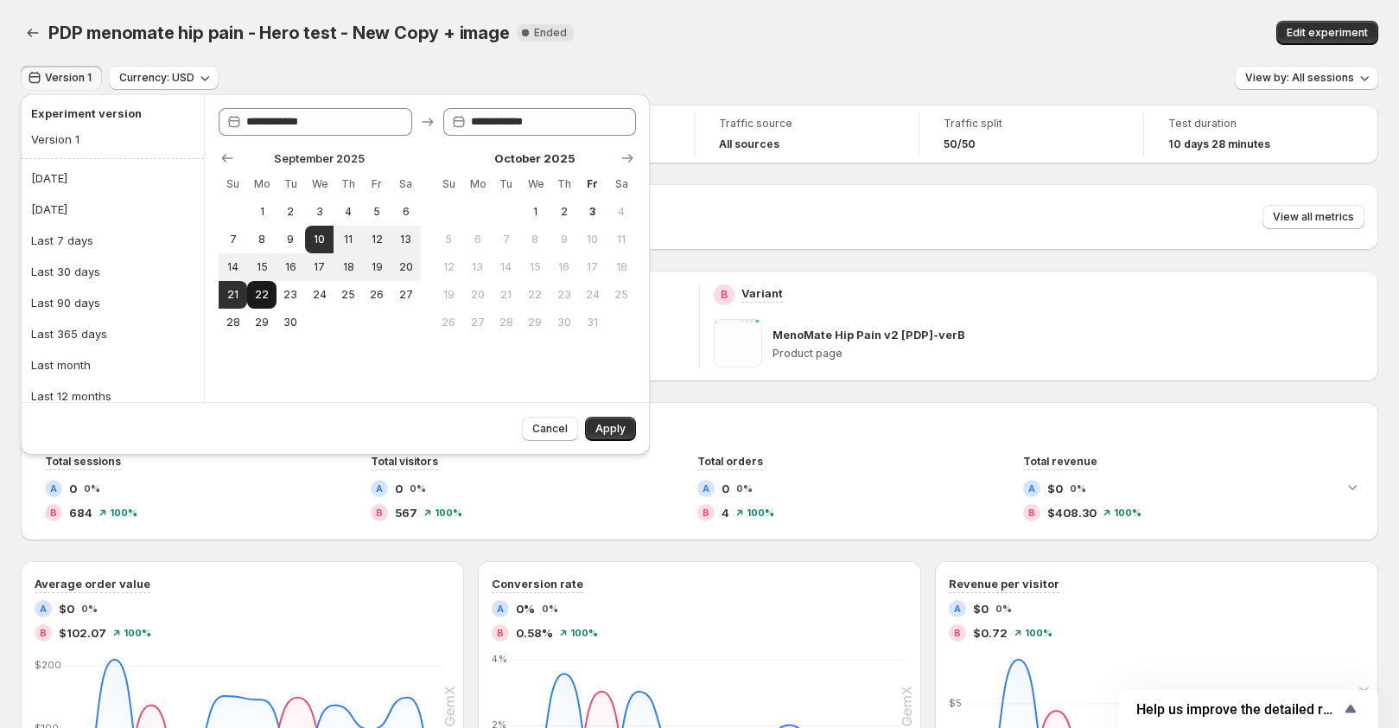
type input "**********"
click at [610, 416] on button "Apply" at bounding box center [610, 428] width 51 height 24
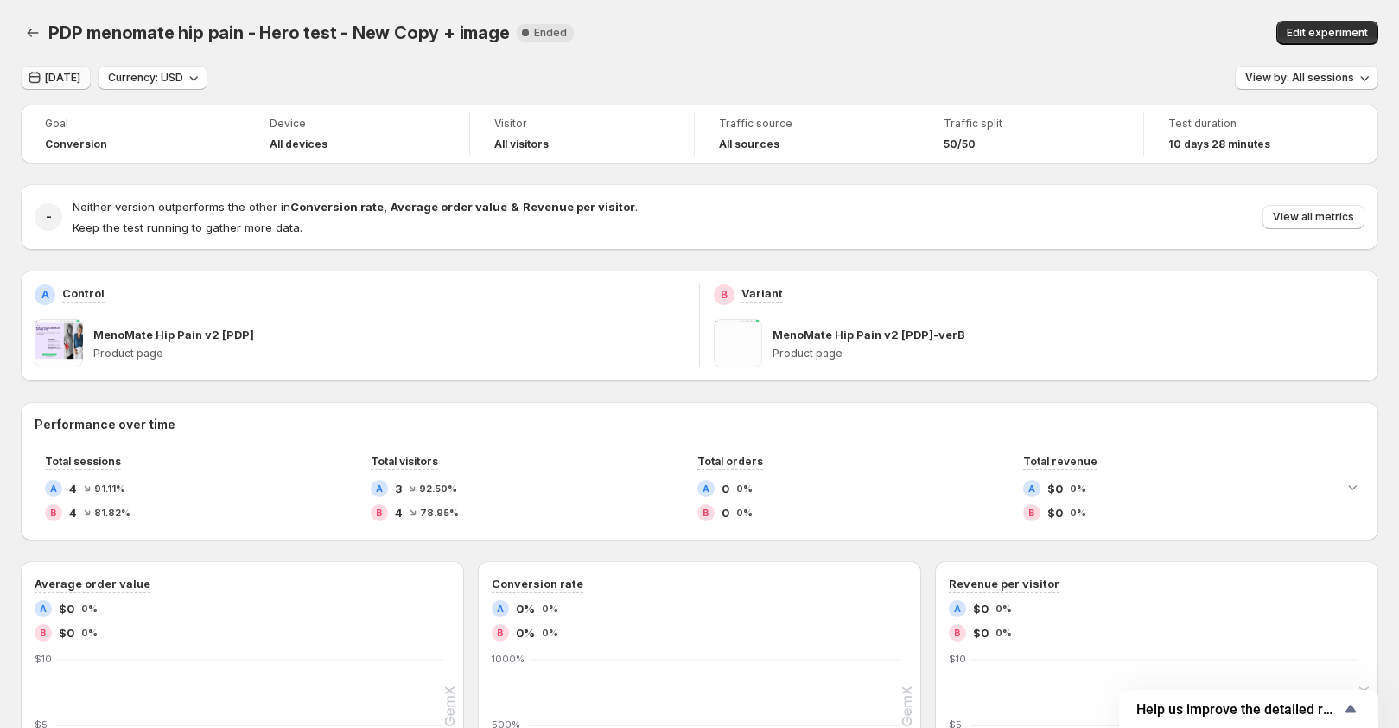
click at [61, 75] on span "Sep 22, 2025" at bounding box center [62, 78] width 35 height 14
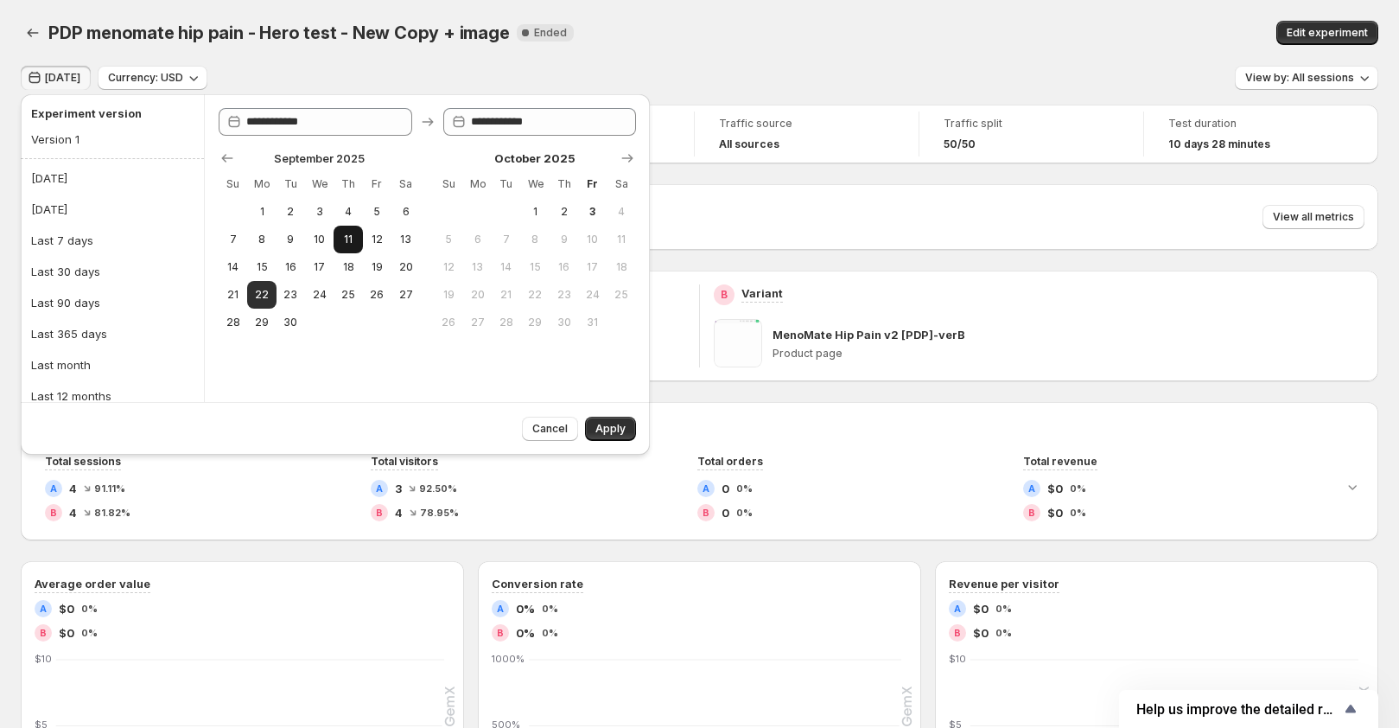
click at [347, 238] on span "11" at bounding box center [347, 239] width 15 height 14
type input "**********"
click at [267, 289] on span "22" at bounding box center [261, 295] width 15 height 14
type input "**********"
click at [614, 430] on span "Apply" at bounding box center [610, 429] width 30 height 14
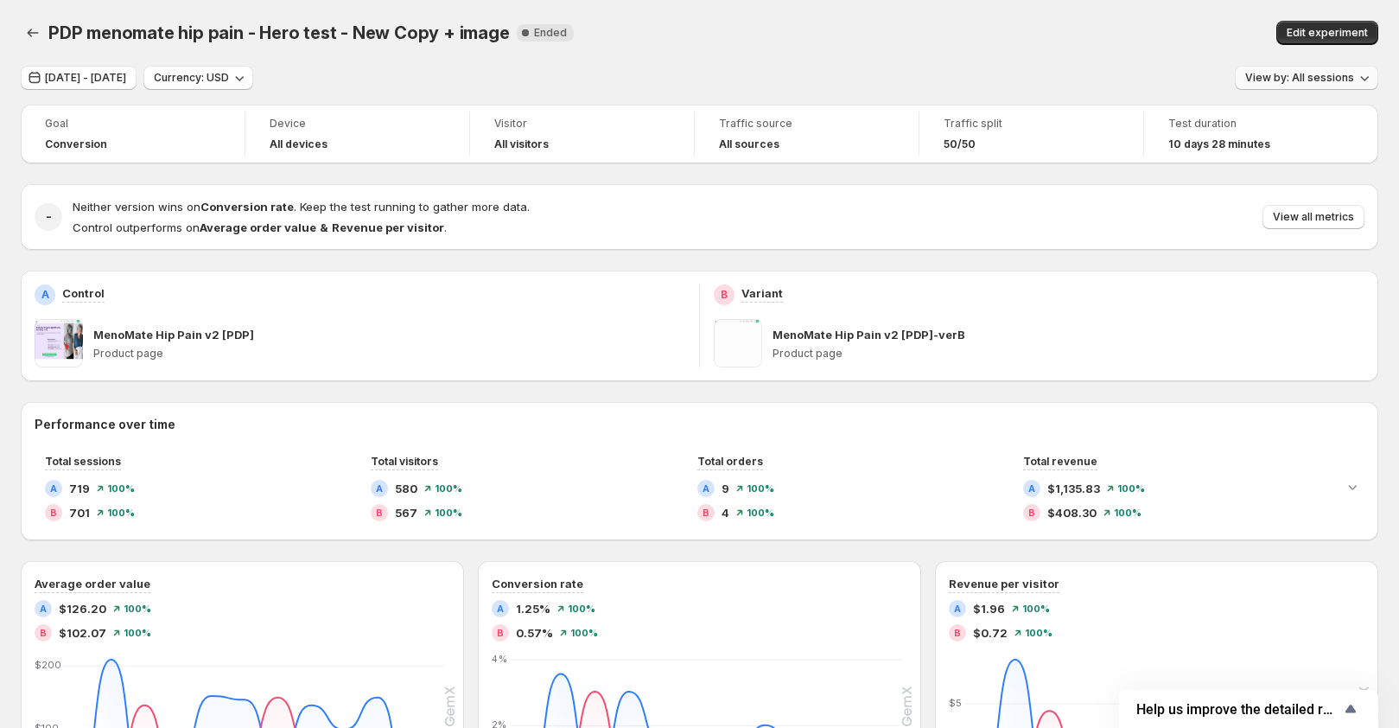
click at [1344, 78] on span "View by: All sessions" at bounding box center [1299, 78] width 109 height 14
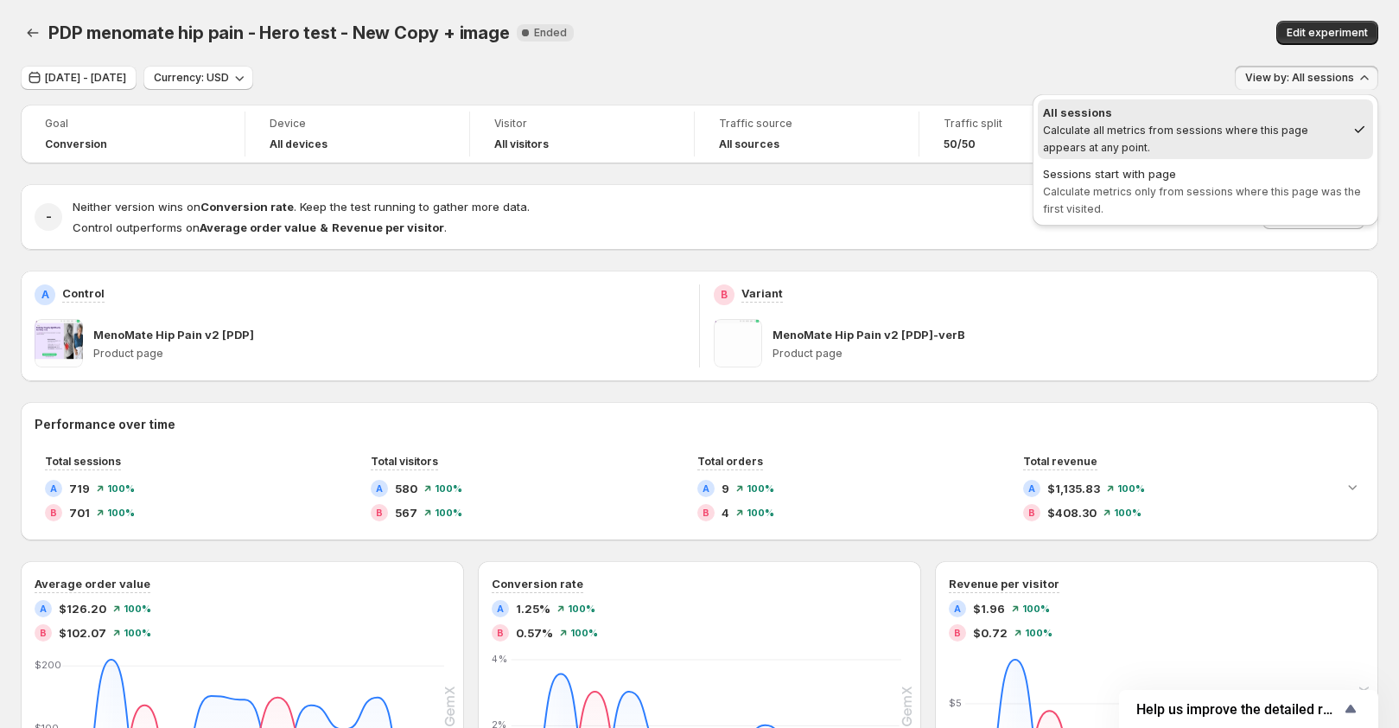
click at [1154, 54] on div "PDP menomate hip pain - Hero test - New Copy + image. This page is ready PDP me…" at bounding box center [699, 33] width 1357 height 66
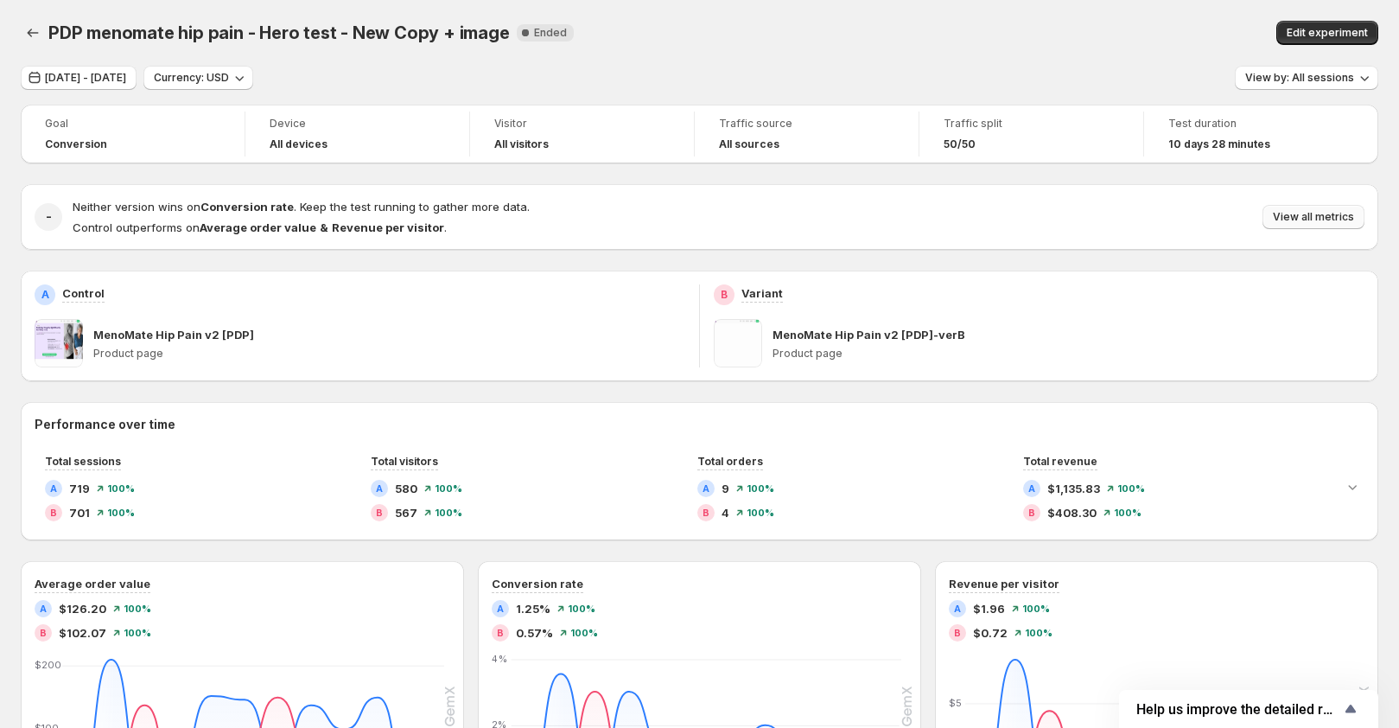
click at [1319, 214] on span "View all metrics" at bounding box center [1313, 217] width 81 height 14
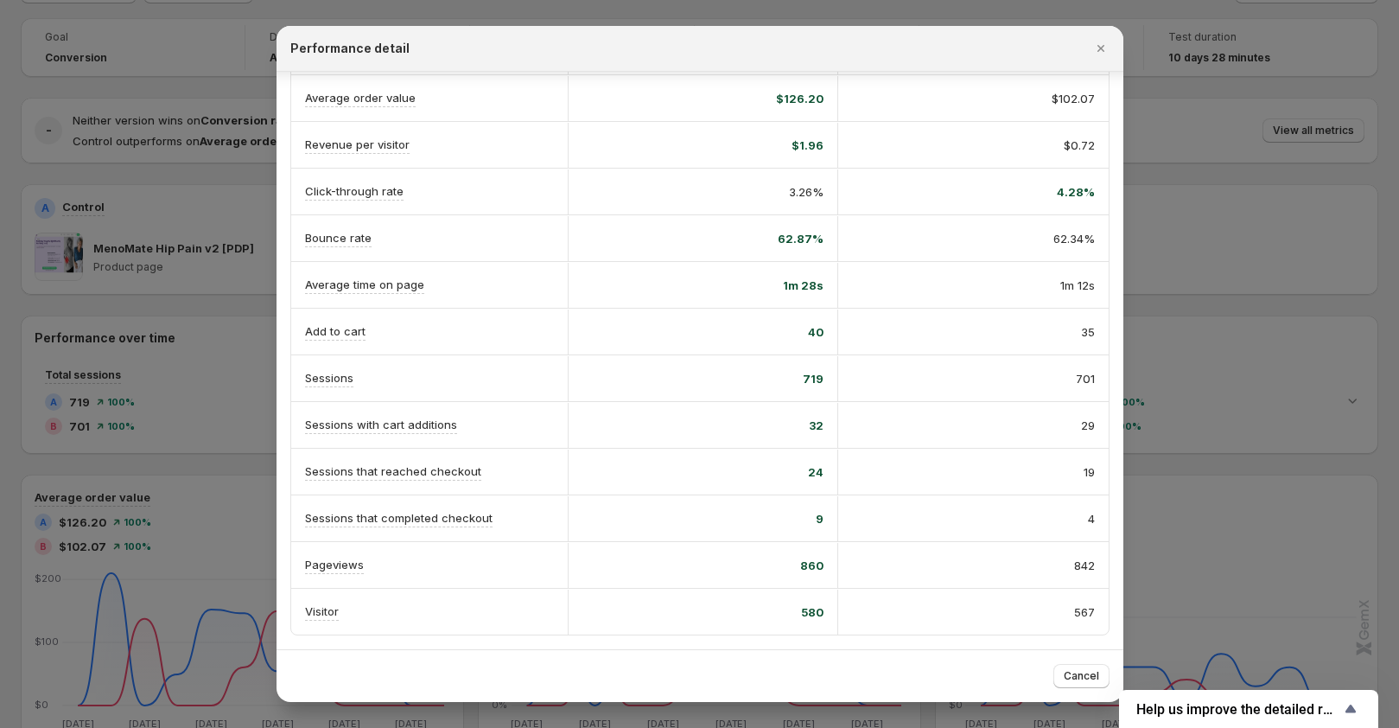
scroll to position [27, 0]
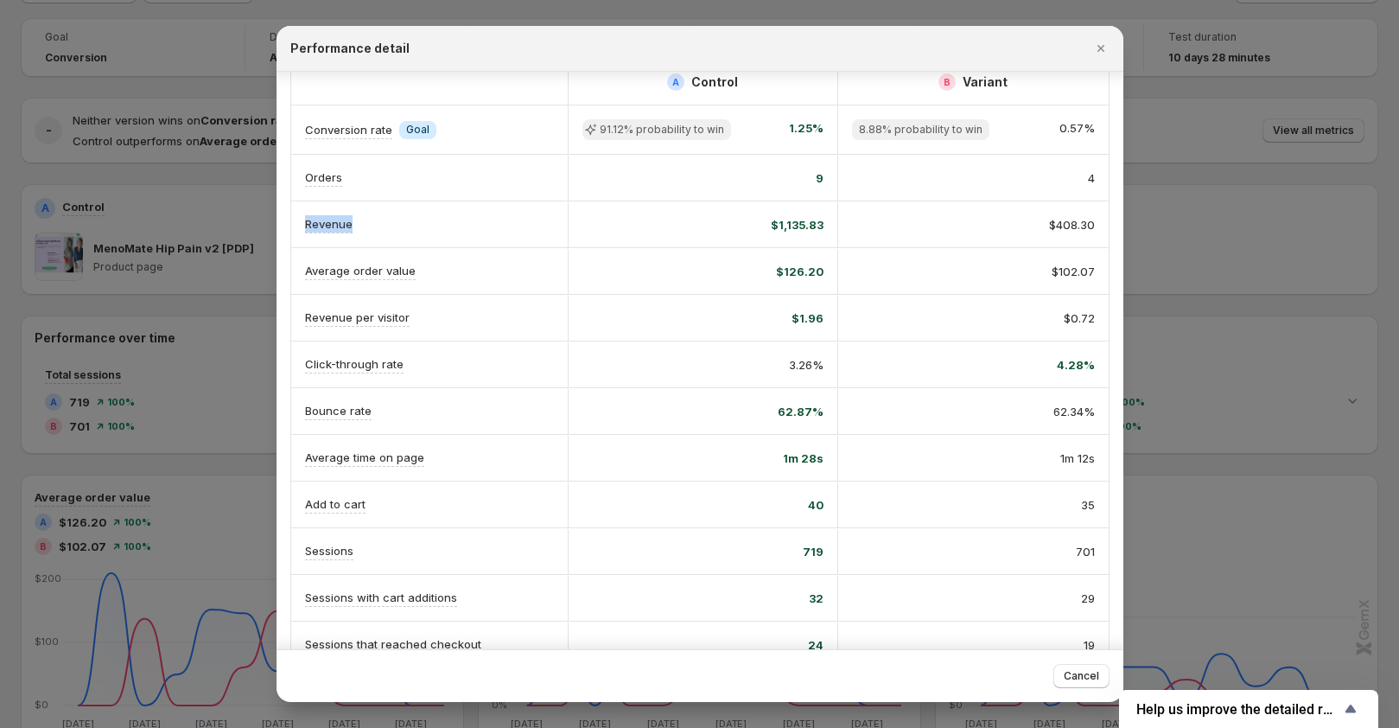
drag, startPoint x: 359, startPoint y: 225, endPoint x: 300, endPoint y: 221, distance: 58.9
click at [300, 221] on div "Revenue" at bounding box center [429, 224] width 277 height 46
copy p "Revenue"
click at [534, 52] on div "Performance detail" at bounding box center [684, 48] width 788 height 17
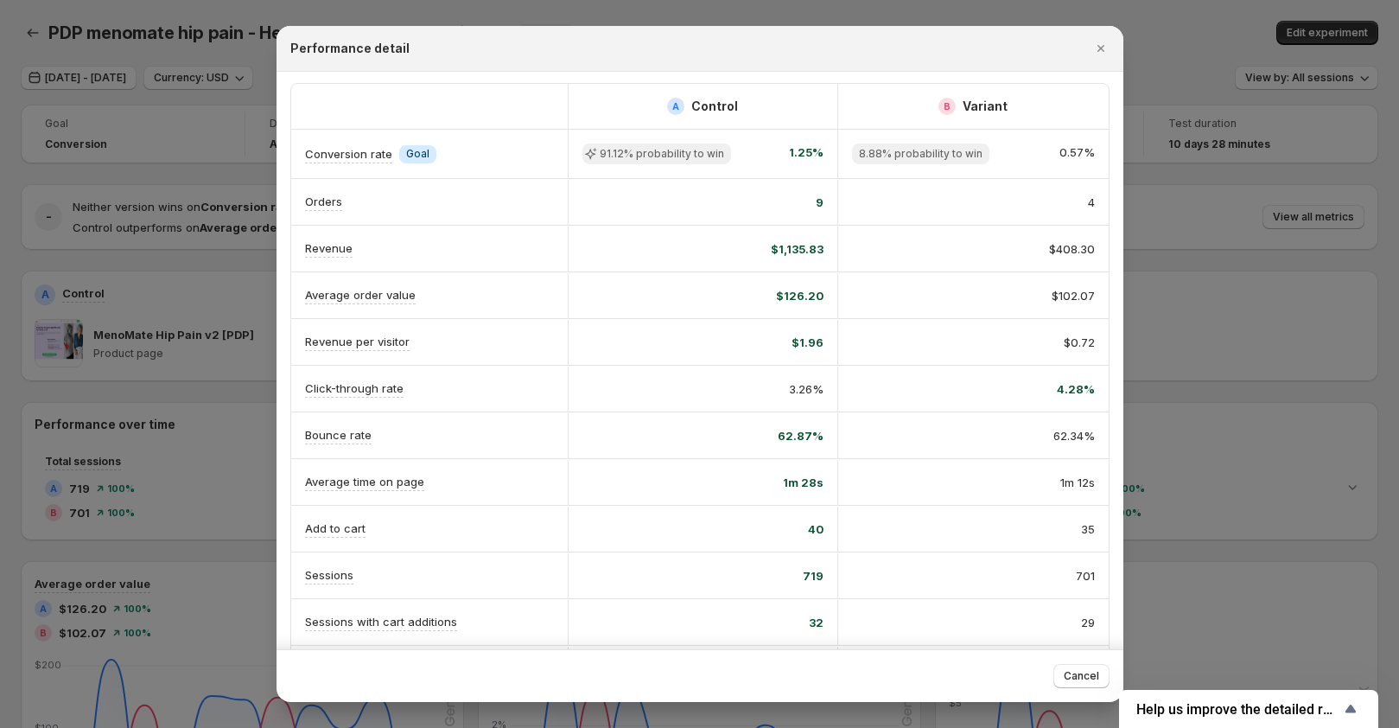
scroll to position [0, 0]
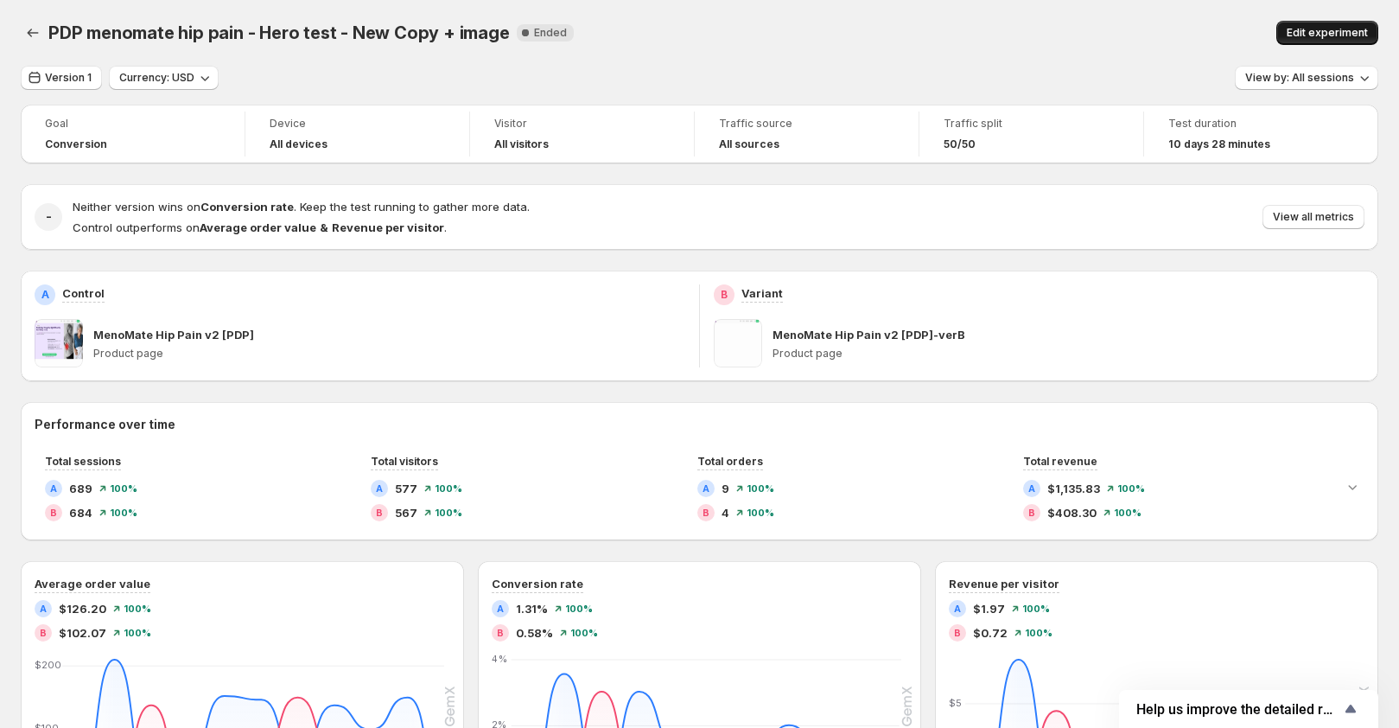
click at [1323, 35] on span "Edit experiment" at bounding box center [1327, 33] width 81 height 14
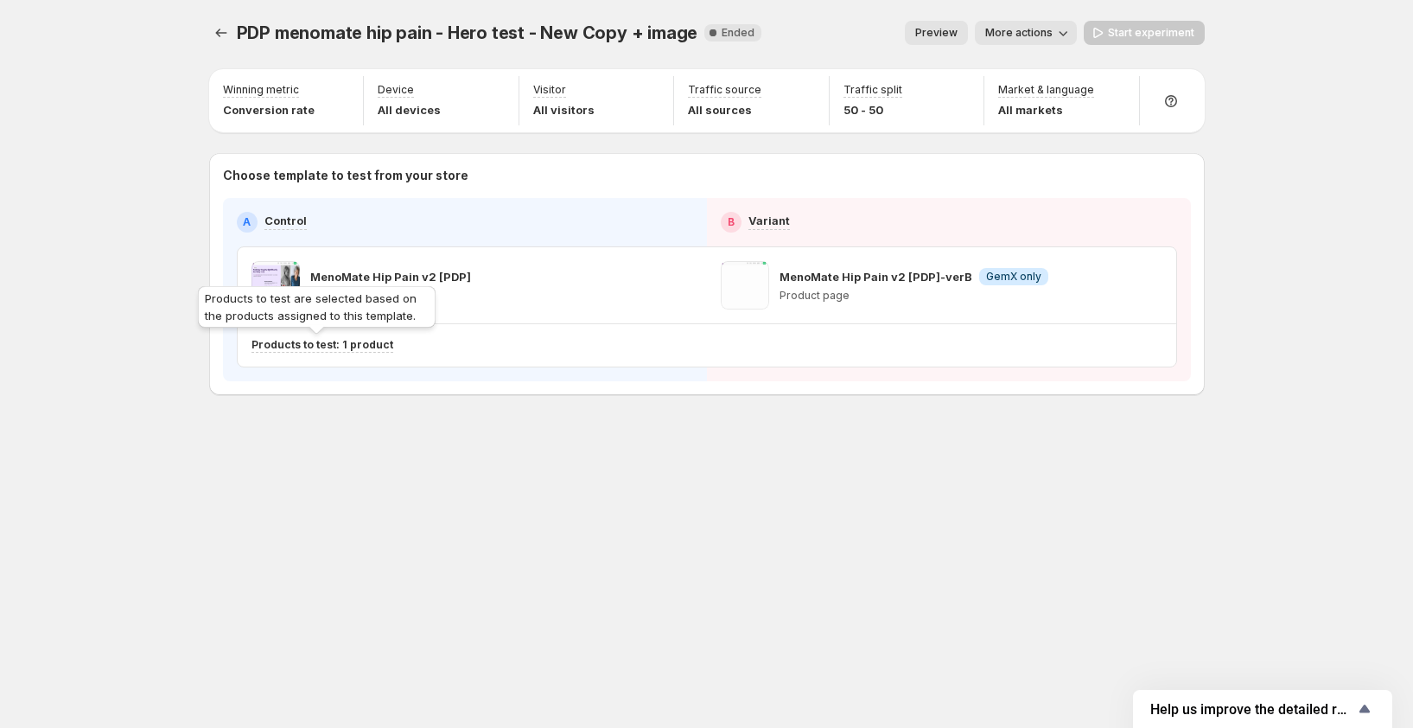
click at [342, 344] on p "Products to test: 1 product" at bounding box center [322, 345] width 142 height 14
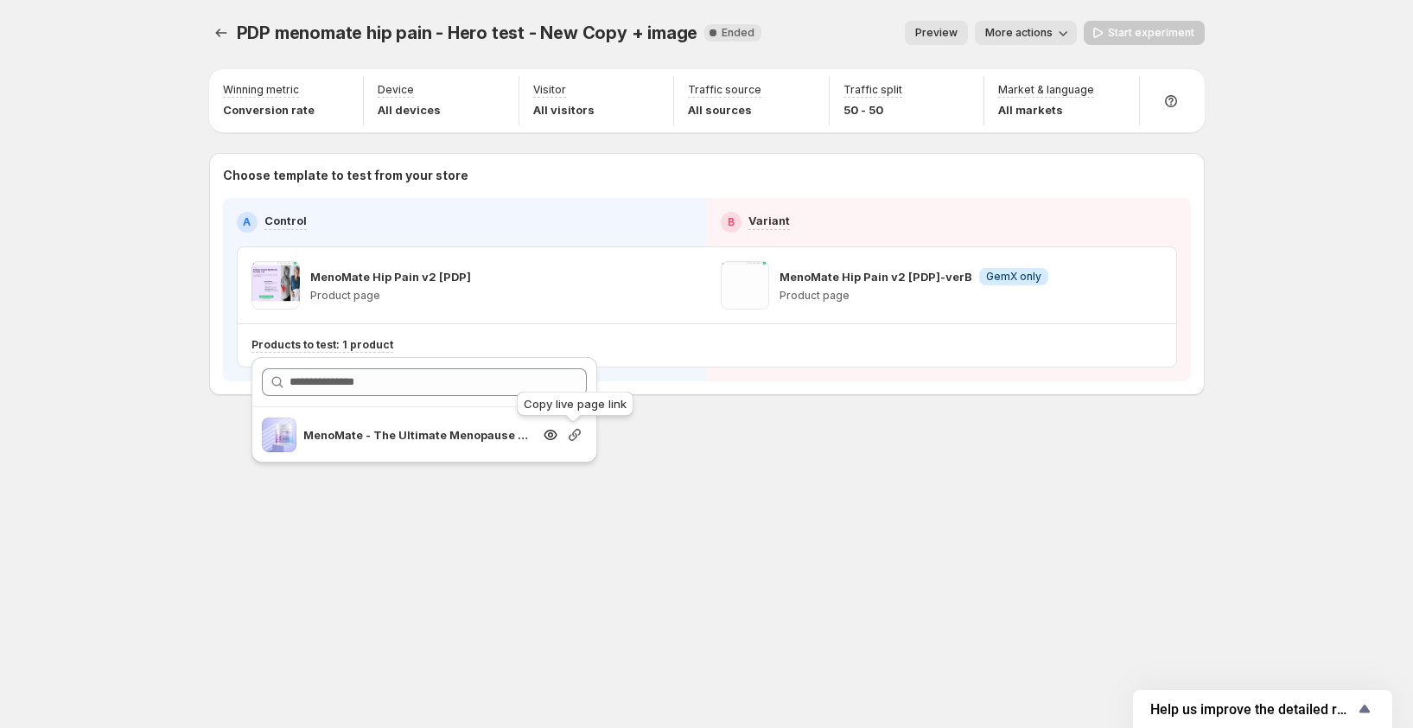
click at [570, 434] on icon "button" at bounding box center [574, 434] width 17 height 17
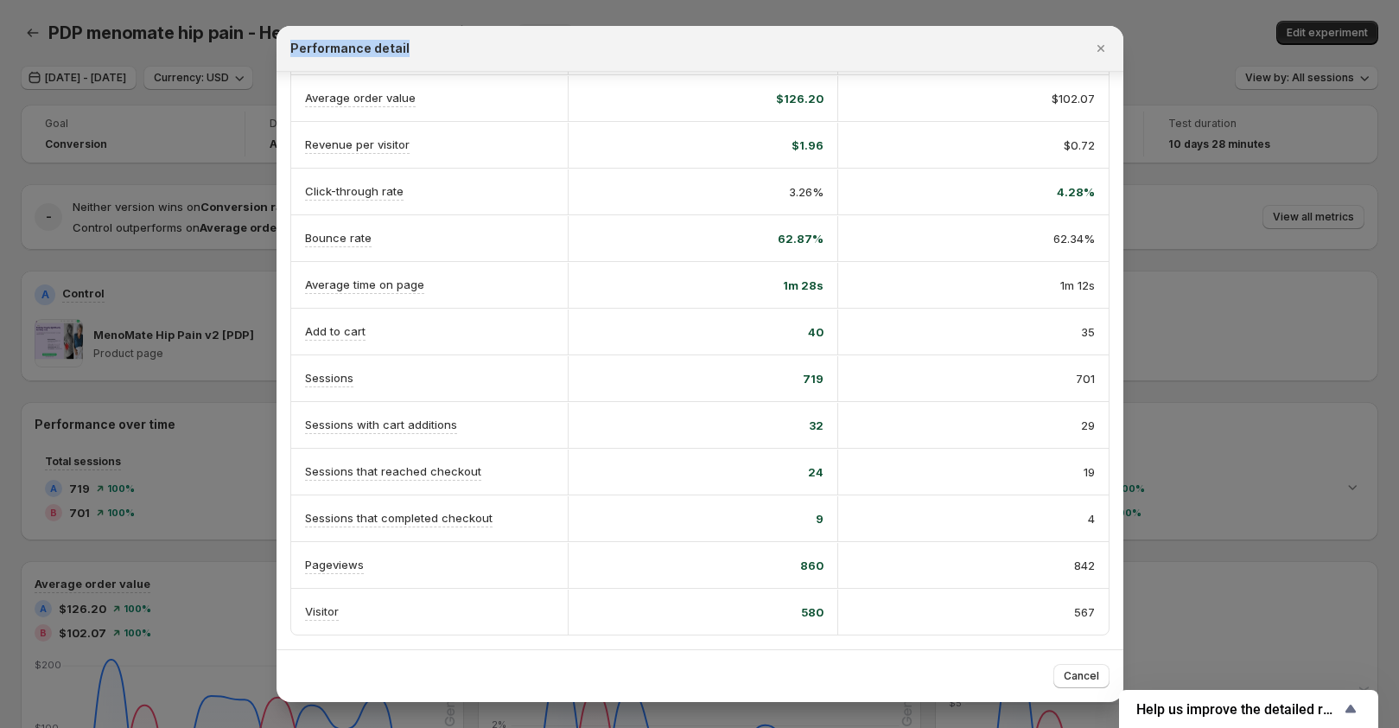
copy h2 "Performance detail"
drag, startPoint x: 411, startPoint y: 45, endPoint x: 285, endPoint y: 45, distance: 126.2
click at [285, 45] on div "Performance detail" at bounding box center [700, 49] width 847 height 46
